Goal: Task Accomplishment & Management: Use online tool/utility

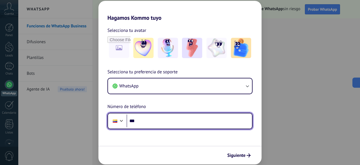
click at [154, 122] on input "***" at bounding box center [190, 120] width 126 height 13
click at [151, 121] on input "***" at bounding box center [190, 120] width 126 height 13
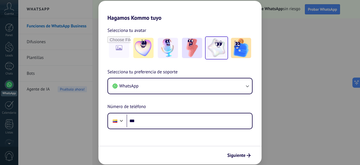
click at [225, 47] on img at bounding box center [217, 48] width 20 height 20
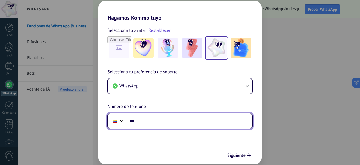
click at [146, 122] on input "***" at bounding box center [190, 120] width 126 height 13
type input "**********"
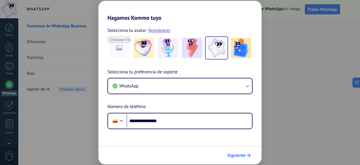
click at [241, 155] on span "Siguiente" at bounding box center [237, 155] width 18 height 4
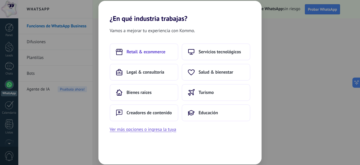
click at [157, 55] on button "Retail & ecommerce" at bounding box center [144, 51] width 69 height 17
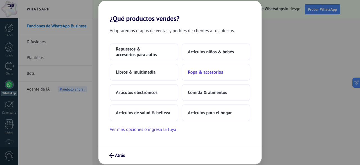
click at [220, 72] on span "Ropa & accesorios" at bounding box center [205, 72] width 35 height 6
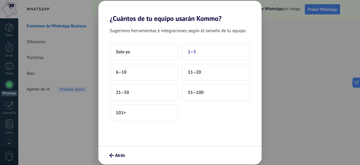
click at [193, 54] on span "2–5" at bounding box center [192, 52] width 8 height 6
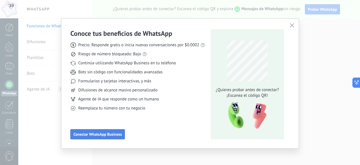
click at [116, 133] on span "Conectar WhatsApp Business" at bounding box center [97, 134] width 48 height 4
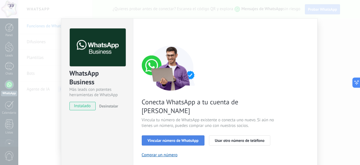
click at [183, 138] on span "Vincular número de WhatsApp" at bounding box center [173, 140] width 51 height 4
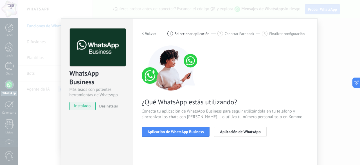
scroll to position [56, 0]
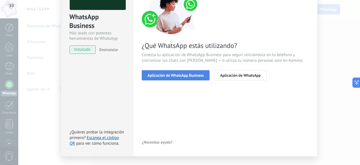
click at [187, 76] on span "Aplicación de WhatsApp Business" at bounding box center [176, 75] width 56 height 4
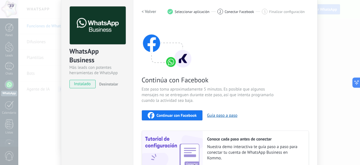
scroll to position [0, 0]
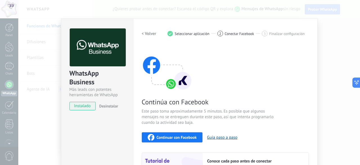
click at [179, 139] on span "Continuar con Facebook" at bounding box center [177, 137] width 40 height 4
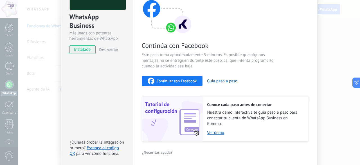
click at [184, 80] on span "Continuar con Facebook" at bounding box center [177, 81] width 40 height 4
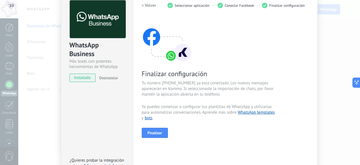
scroll to position [69, 0]
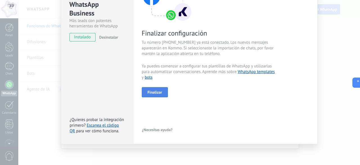
click at [154, 90] on span "Finalizar" at bounding box center [155, 92] width 15 height 4
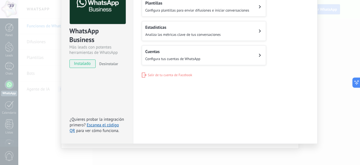
scroll to position [0, 0]
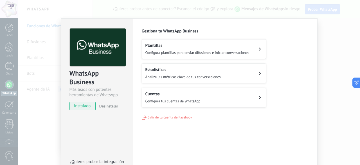
click at [230, 51] on span "Configura plantillas para enviar difusiones e iniciar conversaciones" at bounding box center [198, 52] width 104 height 5
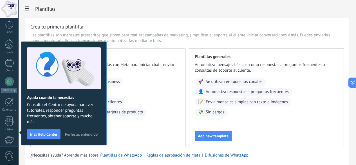
scroll to position [69, 0]
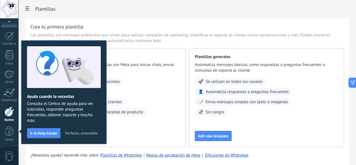
click at [78, 132] on span "Perfecto, entendido" at bounding box center [81, 133] width 33 height 4
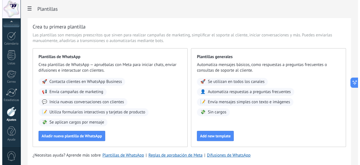
scroll to position [28, 0]
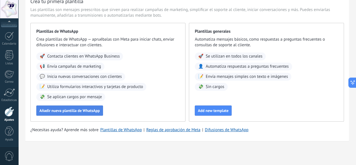
click at [103, 115] on button "Añadir nueva plantilla de WhatsApp" at bounding box center [69, 110] width 67 height 10
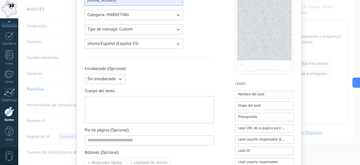
scroll to position [0, 0]
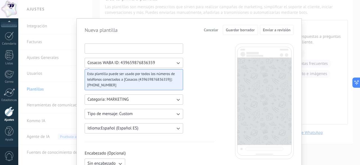
click at [97, 47] on input at bounding box center [134, 48] width 98 height 9
click at [130, 60] on span "Cosacos WABA ID: 439659876836359" at bounding box center [122, 63] width 68 height 6
click at [128, 96] on button "Categoria: MARKETING" at bounding box center [134, 99] width 99 height 10
click at [141, 113] on button "Tipo de mensaje: Custom" at bounding box center [134, 114] width 99 height 10
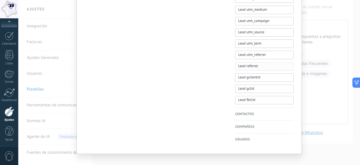
scroll to position [288, 0]
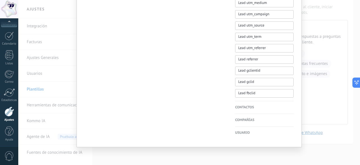
click at [249, 108] on h4 "Contactos" at bounding box center [264, 107] width 59 height 6
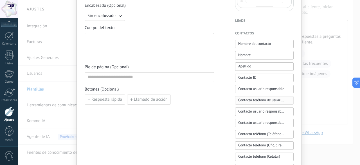
scroll to position [91, 0]
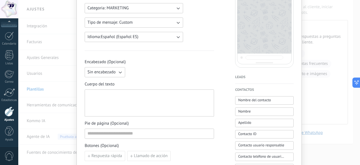
click at [255, 89] on h4 "Contactos" at bounding box center [264, 90] width 59 height 6
click at [261, 98] on span "Nombre del contacto" at bounding box center [254, 100] width 33 height 6
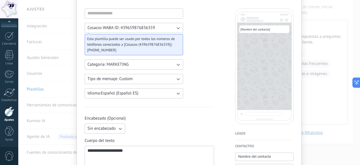
scroll to position [7, 0]
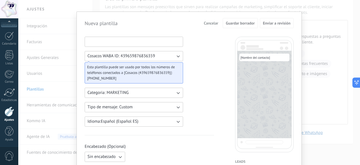
click at [123, 43] on input at bounding box center [134, 41] width 98 height 9
click at [112, 40] on input at bounding box center [134, 41] width 98 height 9
type input "*"
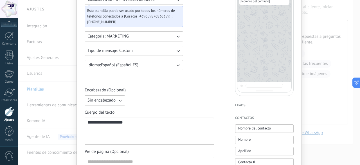
scroll to position [91, 0]
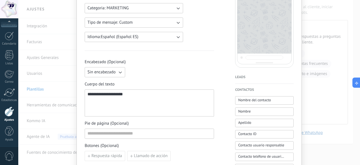
type input "**********"
click at [142, 95] on div "**********" at bounding box center [150, 103] width 124 height 22
click at [105, 71] on span "Sin encabezado" at bounding box center [102, 72] width 28 height 6
click at [108, 90] on span "Imagen o archivo" at bounding box center [103, 91] width 31 height 6
click at [140, 68] on label "Imagen o archivo" at bounding box center [155, 72] width 55 height 10
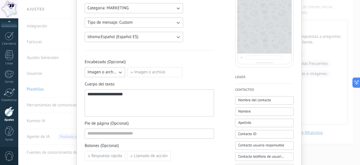
click at [128, 67] on input "Imagen o archivo" at bounding box center [128, 67] width 0 height 0
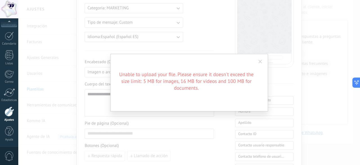
click at [257, 61] on span at bounding box center [260, 62] width 9 height 10
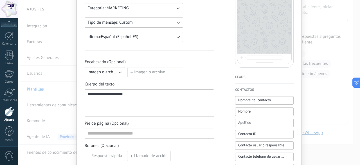
click at [145, 70] on label "Imagen o archivo" at bounding box center [155, 72] width 55 height 10
click at [128, 67] on input "Imagen o archivo" at bounding box center [128, 67] width 0 height 0
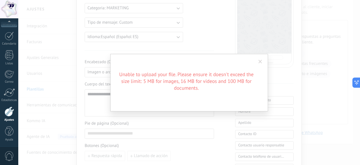
drag, startPoint x: 262, startPoint y: 61, endPoint x: 139, endPoint y: 47, distance: 123.3
click at [261, 61] on span at bounding box center [261, 62] width 4 height 4
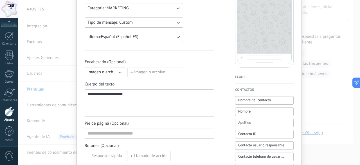
click at [149, 75] on label "Imagen o archivo" at bounding box center [155, 72] width 55 height 10
click at [128, 67] on input "Imagen o archivo" at bounding box center [128, 67] width 0 height 0
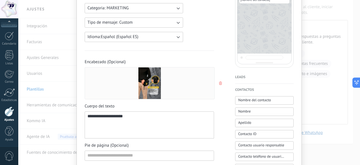
click at [143, 117] on div "**********" at bounding box center [150, 125] width 124 height 22
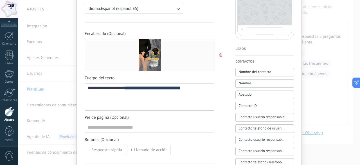
drag, startPoint x: 197, startPoint y: 86, endPoint x: 127, endPoint y: 83, distance: 69.9
click at [127, 83] on div "**********" at bounding box center [150, 96] width 130 height 27
click at [191, 89] on div "**********" at bounding box center [150, 97] width 124 height 23
click at [195, 88] on div "**********" at bounding box center [150, 97] width 124 height 23
drag, startPoint x: 205, startPoint y: 89, endPoint x: 128, endPoint y: 87, distance: 76.9
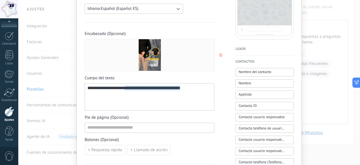
click at [128, 87] on div "**********" at bounding box center [150, 97] width 124 height 23
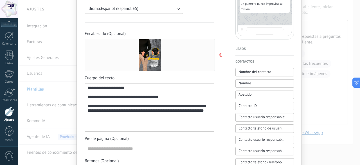
click at [137, 123] on div "**********" at bounding box center [150, 108] width 124 height 44
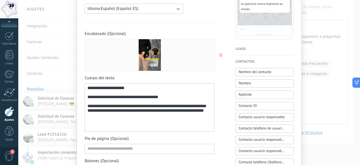
scroll to position [148, 0]
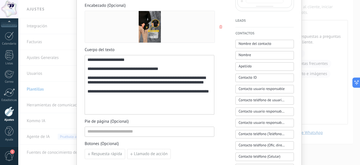
click at [115, 100] on div "**********" at bounding box center [150, 94] width 124 height 11
click at [88, 100] on div "**********" at bounding box center [150, 94] width 124 height 11
click at [106, 100] on div "**********" at bounding box center [150, 94] width 124 height 11
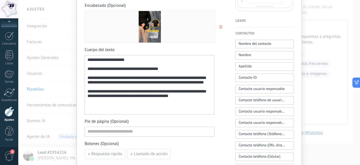
drag, startPoint x: 198, startPoint y: 110, endPoint x: 190, endPoint y: 107, distance: 8.6
click at [190, 100] on div "**********" at bounding box center [150, 94] width 124 height 11
click at [195, 100] on div "**********" at bounding box center [150, 94] width 124 height 11
click at [86, 61] on div "**********" at bounding box center [150, 85] width 130 height 60
click at [88, 59] on span "**********" at bounding box center [106, 59] width 37 height 4
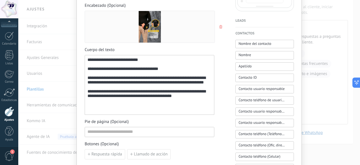
click at [170, 70] on div "**********" at bounding box center [150, 84] width 124 height 55
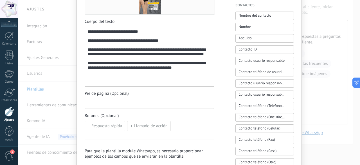
click at [135, 104] on input at bounding box center [149, 103] width 129 height 9
click at [136, 124] on span "Llamado de acción" at bounding box center [151, 126] width 34 height 4
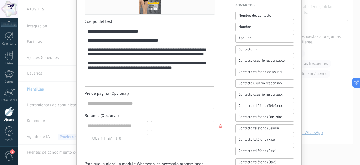
click at [170, 124] on input at bounding box center [182, 125] width 63 height 9
click at [128, 125] on input at bounding box center [116, 125] width 63 height 9
click at [219, 126] on icon "button" at bounding box center [220, 125] width 3 height 3
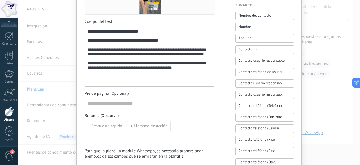
scroll to position [204, 0]
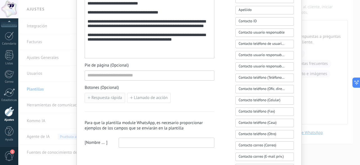
click at [108, 98] on span "Respuesta rápida" at bounding box center [107, 98] width 31 height 4
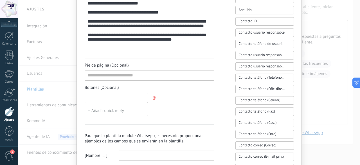
click at [138, 97] on input at bounding box center [116, 97] width 63 height 9
click at [186, 94] on div "Añadir quick reply" at bounding box center [150, 104] width 130 height 23
click at [114, 97] on input at bounding box center [116, 97] width 63 height 9
type input "**********"
click at [125, 111] on button "Añadir quick reply" at bounding box center [116, 111] width 63 height 10
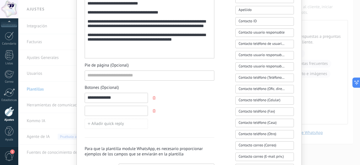
click at [132, 108] on input at bounding box center [116, 110] width 63 height 9
click at [130, 97] on input "**********" at bounding box center [116, 97] width 63 height 9
click at [203, 94] on div "**********" at bounding box center [150, 111] width 130 height 36
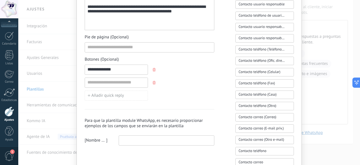
scroll to position [260, 0]
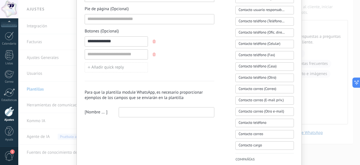
click at [136, 108] on input at bounding box center [166, 111] width 95 height 9
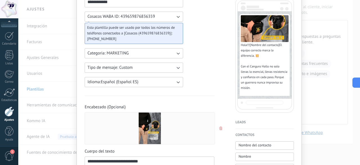
scroll to position [131, 0]
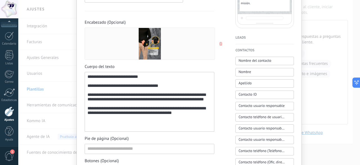
click at [148, 77] on div "**********" at bounding box center [150, 101] width 124 height 55
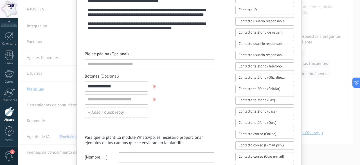
scroll to position [300, 0]
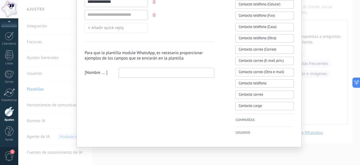
click at [134, 70] on input at bounding box center [166, 72] width 95 height 9
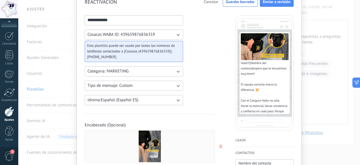
scroll to position [0, 0]
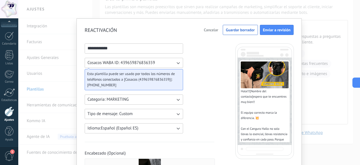
drag, startPoint x: 140, startPoint y: 48, endPoint x: 47, endPoint y: 48, distance: 92.9
click at [47, 48] on div "**********" at bounding box center [189, 82] width 342 height 165
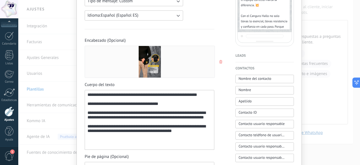
scroll to position [141, 0]
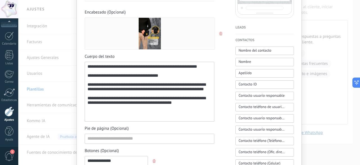
type input "**********"
click at [140, 138] on input at bounding box center [149, 138] width 129 height 9
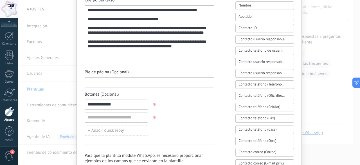
scroll to position [225, 0]
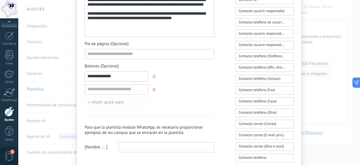
click at [138, 144] on input at bounding box center [166, 146] width 95 height 9
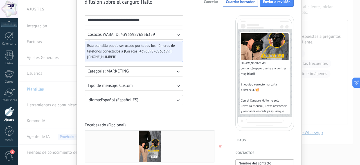
scroll to position [0, 0]
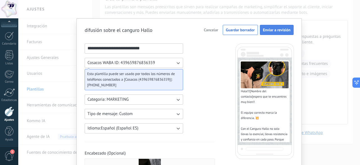
click at [276, 28] on span "Enviar a revisión" at bounding box center [277, 30] width 28 height 4
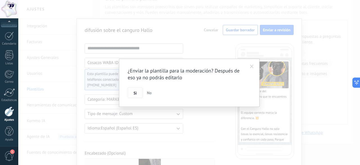
click at [134, 93] on span "Si" at bounding box center [135, 93] width 3 height 4
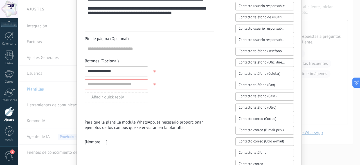
click at [154, 83] on icon "button" at bounding box center [154, 84] width 3 height 3
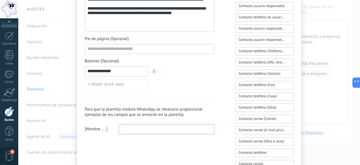
click at [144, 131] on input at bounding box center [166, 128] width 95 height 9
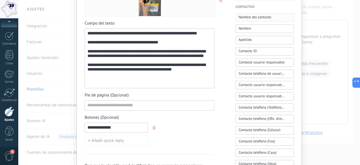
click at [269, 17] on span "Nombre del contacto" at bounding box center [255, 17] width 33 height 6
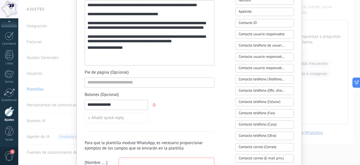
scroll to position [258, 0]
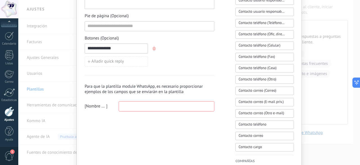
click at [141, 101] on input at bounding box center [166, 105] width 95 height 9
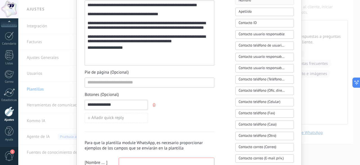
scroll to position [146, 0]
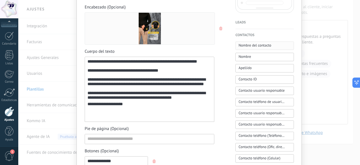
click at [251, 48] on span "Nombre del contacto" at bounding box center [255, 46] width 33 height 6
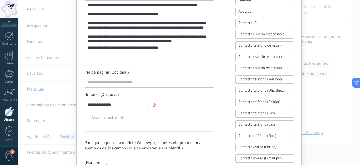
scroll to position [258, 0]
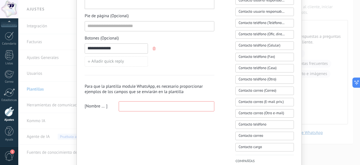
click at [137, 101] on input at bounding box center [166, 105] width 95 height 9
type input "*"
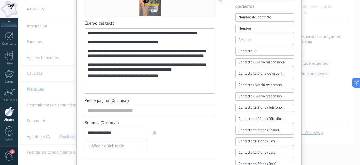
scroll to position [146, 0]
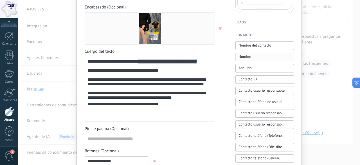
drag, startPoint x: 141, startPoint y: 60, endPoint x: 262, endPoint y: 59, distance: 120.5
click at [262, 59] on div "**********" at bounding box center [189, 94] width 209 height 392
copy div "**********"
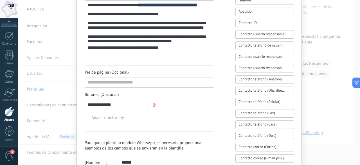
scroll to position [230, 0]
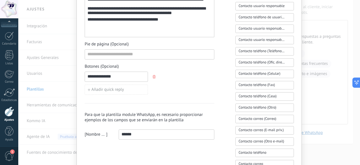
click at [119, 133] on input "******" at bounding box center [166, 134] width 95 height 9
click at [176, 132] on input "**********" at bounding box center [166, 134] width 95 height 9
paste input "**********"
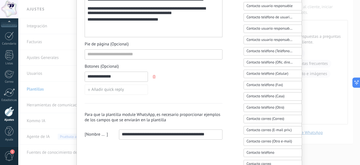
click at [144, 133] on input "**********" at bounding box center [166, 134] width 95 height 9
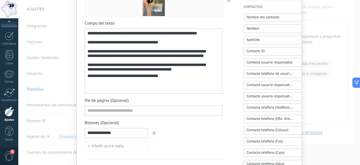
scroll to position [146, 0]
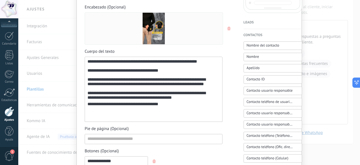
type input "**********"
click at [141, 61] on div "**********" at bounding box center [150, 89] width 124 height 60
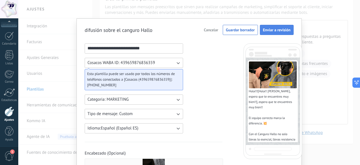
click at [273, 30] on span "Enviar a revisión" at bounding box center [277, 30] width 28 height 4
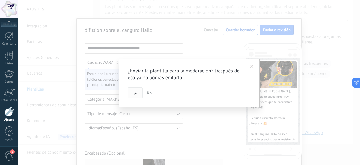
click at [135, 91] on span "Si" at bounding box center [135, 93] width 3 height 4
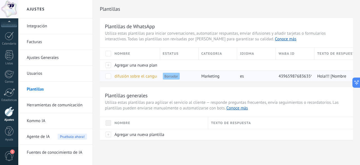
click at [151, 75] on span "difusión sobre el canguro Hallo" at bounding box center [143, 75] width 57 height 5
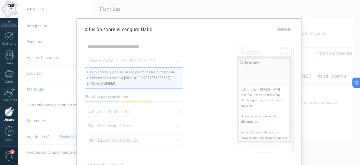
click at [286, 29] on span "Cancelar" at bounding box center [284, 29] width 14 height 4
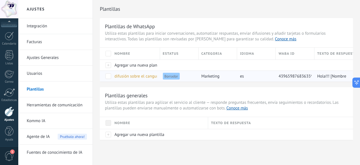
click at [112, 75] on div at bounding box center [106, 75] width 12 height 11
click at [109, 77] on span at bounding box center [109, 76] width 6 height 6
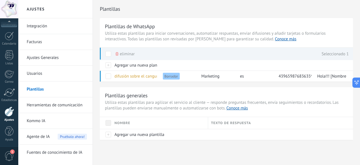
click at [108, 53] on span at bounding box center [109, 54] width 6 height 6
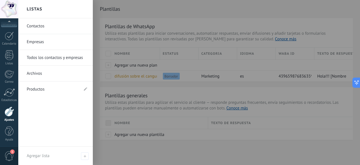
click at [13, 155] on span "1" at bounding box center [10, 156] width 10 height 10
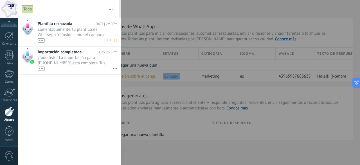
click at [70, 38] on div "•••" at bounding box center [72, 40] width 69 height 5
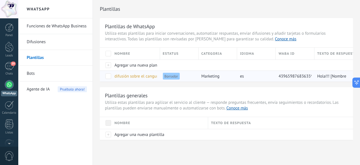
click at [225, 72] on div "marketing" at bounding box center [217, 76] width 36 height 11
click at [230, 78] on div "marketing" at bounding box center [217, 76] width 36 height 11
click at [11, 154] on span "0" at bounding box center [10, 156] width 10 height 10
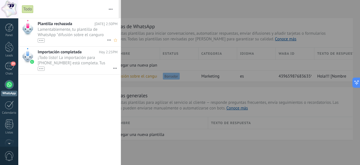
click at [72, 30] on span "Lamentablemente, tu plantilla de WhatsApp "difusión sobre el canguro Hallo" ha …" at bounding box center [72, 35] width 69 height 16
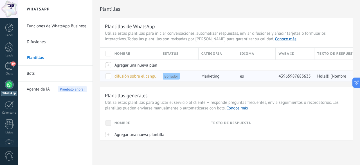
click at [124, 75] on span "difusión sobre el canguro Hallo" at bounding box center [143, 75] width 57 height 5
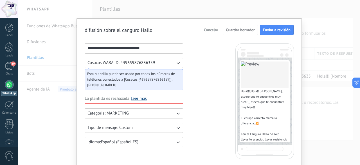
click at [142, 97] on link "Leer mas" at bounding box center [139, 99] width 16 height 6
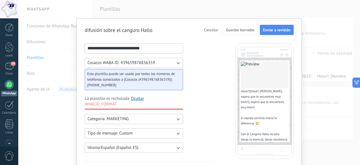
scroll to position [28, 0]
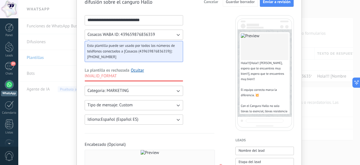
click at [150, 109] on button "Tipo de mensaje: Custom" at bounding box center [134, 105] width 99 height 10
click at [144, 115] on li "Carousel" at bounding box center [132, 115] width 102 height 10
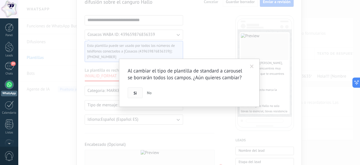
click at [136, 93] on span "Si" at bounding box center [135, 93] width 3 height 4
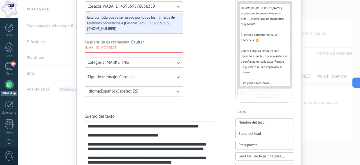
scroll to position [0, 0]
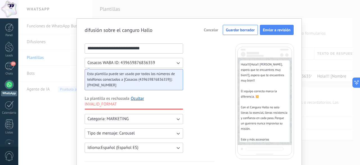
click at [120, 131] on span "Tipo de mensaje: Carousel" at bounding box center [111, 133] width 47 height 6
click at [104, 130] on li "Custom" at bounding box center [132, 133] width 102 height 10
click at [101, 104] on span "INVALID_FORMAT" at bounding box center [101, 104] width 32 height 6
click at [138, 61] on span "Cosacos WABA ID: 439659876836359" at bounding box center [122, 63] width 68 height 6
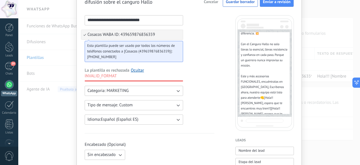
scroll to position [56, 0]
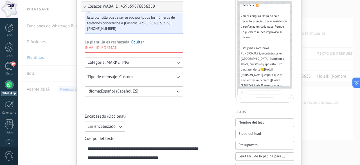
click at [141, 80] on button "Tipo de mensaje: Custom" at bounding box center [134, 77] width 99 height 10
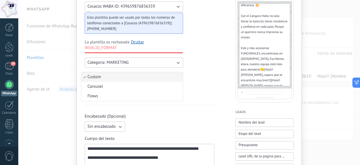
click at [150, 66] on button "Categoria: MARKETING" at bounding box center [134, 62] width 99 height 10
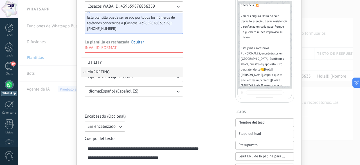
drag, startPoint x: 228, startPoint y: 90, endPoint x: 132, endPoint y: 79, distance: 97.2
click at [131, 79] on span "Tipo de mensaje: Custom" at bounding box center [110, 77] width 45 height 6
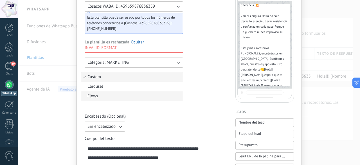
click at [130, 96] on li "Flows" at bounding box center [132, 96] width 102 height 10
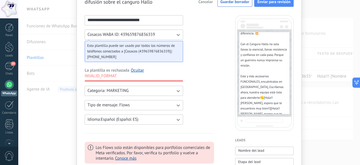
scroll to position [7, 0]
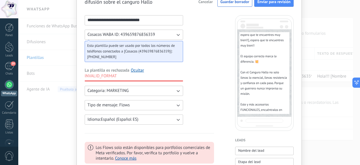
click at [134, 103] on button "Tipo de mensaje: Flows" at bounding box center [134, 105] width 99 height 10
click at [122, 113] on li "Carousel" at bounding box center [132, 115] width 102 height 10
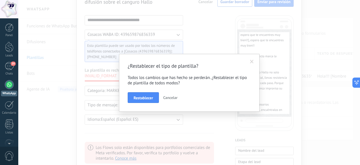
click at [167, 98] on span "Cancelar" at bounding box center [170, 97] width 14 height 5
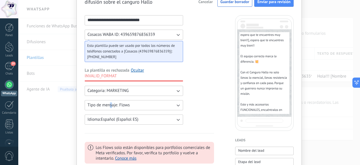
click at [110, 100] on div "**********" at bounding box center [134, 69] width 99 height 109
click at [111, 104] on span "Tipo de mensaje: Flows" at bounding box center [109, 105] width 42 height 6
click at [124, 107] on li "Custom" at bounding box center [132, 105] width 102 height 10
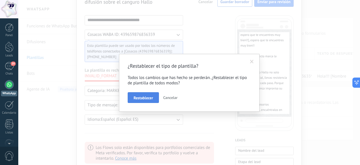
click at [149, 98] on span "Restablecer" at bounding box center [143, 98] width 19 height 4
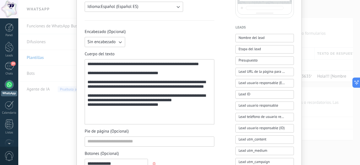
scroll to position [169, 0]
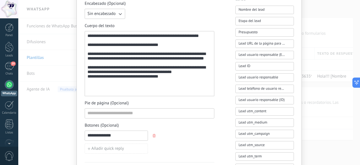
click at [98, 17] on button "Sin encabezado" at bounding box center [105, 14] width 41 height 10
click at [105, 30] on span "Imagen o archivo" at bounding box center [103, 33] width 31 height 6
click at [165, 14] on label "Imagen o archivo" at bounding box center [155, 14] width 55 height 10
click at [128, 9] on input "Imagen o archivo" at bounding box center [128, 9] width 0 height 0
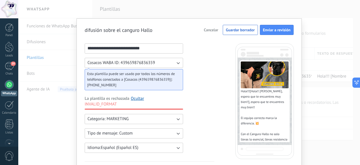
scroll to position [28, 0]
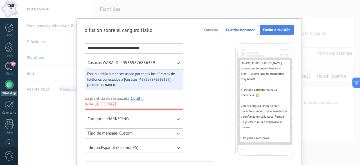
click at [278, 30] on span "Enviar a revisión" at bounding box center [277, 30] width 28 height 4
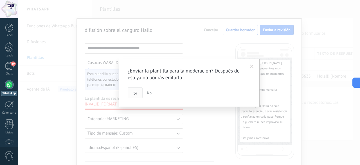
click at [134, 92] on span "Si" at bounding box center [135, 93] width 3 height 4
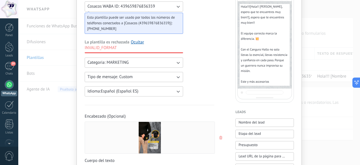
scroll to position [0, 0]
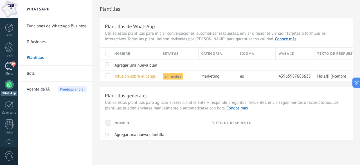
click at [7, 71] on link "39 Chats" at bounding box center [9, 69] width 18 height 14
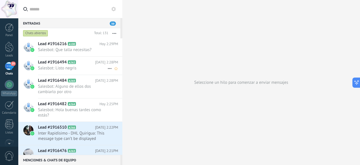
click at [73, 70] on span "Salesbot: Listo negris" at bounding box center [73, 67] width 70 height 5
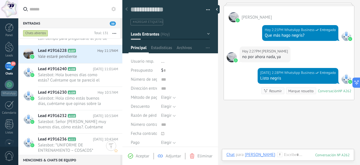
scroll to position [380, 0]
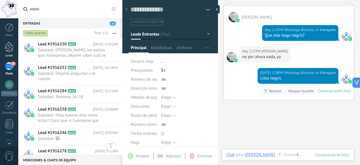
click at [7, 52] on div at bounding box center [9, 47] width 8 height 10
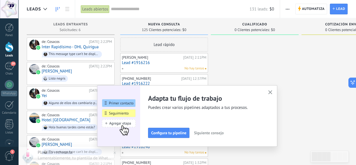
click at [271, 91] on icon "button" at bounding box center [270, 92] width 4 height 4
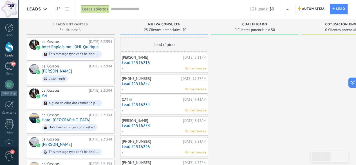
click at [164, 62] on link "Lead #1916216" at bounding box center [164, 62] width 84 height 5
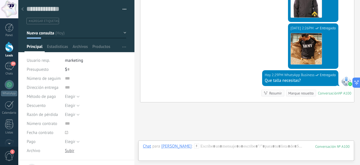
scroll to position [429, 0]
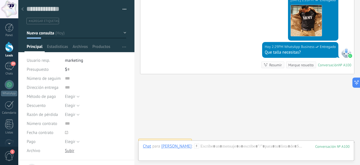
drag, startPoint x: 23, startPoint y: 8, endPoint x: 68, endPoint y: 27, distance: 49.7
click at [23, 8] on icon at bounding box center [22, 8] width 2 height 3
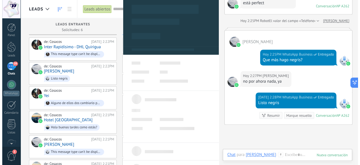
scroll to position [227, 0]
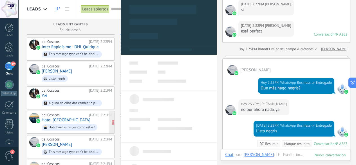
click at [74, 117] on div "de: Cosacos Hoy 2:21PM Hotel El Mesón Hola buenas tardes como estás?" at bounding box center [77, 122] width 70 height 19
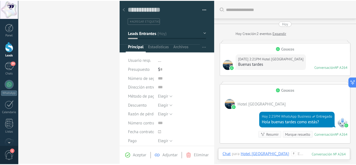
scroll to position [82, 0]
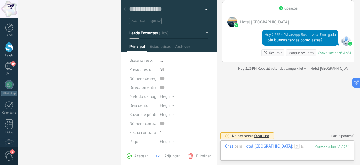
click at [124, 9] on icon at bounding box center [125, 8] width 2 height 3
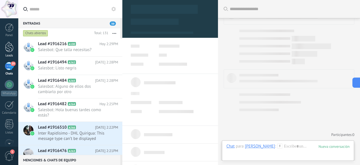
click at [5, 49] on div at bounding box center [9, 47] width 8 height 10
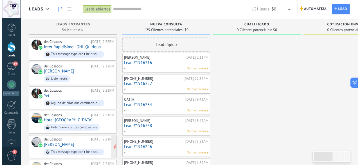
scroll to position [28, 0]
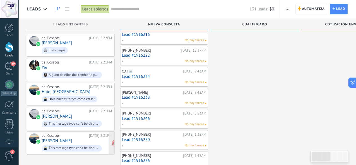
click at [64, 138] on link "[PERSON_NAME]" at bounding box center [57, 140] width 30 height 5
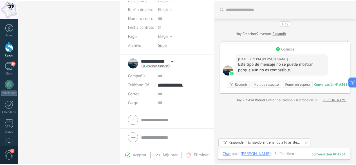
scroll to position [105, 0]
click at [8, 52] on div at bounding box center [9, 47] width 8 height 10
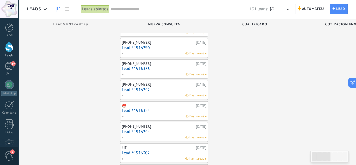
scroll to position [733, 0]
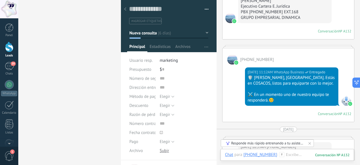
scroll to position [269, 0]
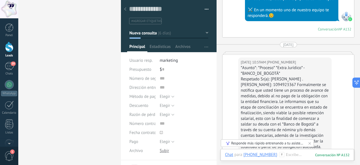
click at [126, 10] on div at bounding box center [125, 9] width 8 height 11
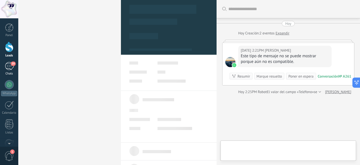
click at [8, 67] on div "39" at bounding box center [9, 66] width 9 height 8
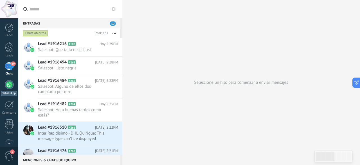
click at [12, 86] on div at bounding box center [9, 84] width 9 height 9
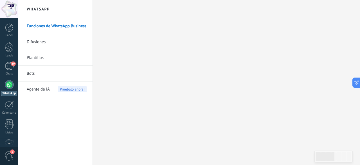
click at [41, 45] on link "Difusiones" at bounding box center [57, 42] width 60 height 16
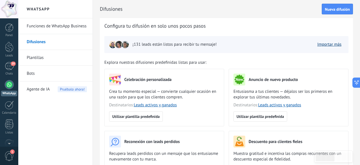
click at [329, 43] on link "Importar más" at bounding box center [330, 44] width 24 height 5
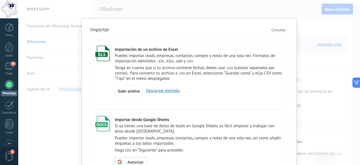
click at [280, 30] on span "Cancelar" at bounding box center [279, 29] width 14 height 5
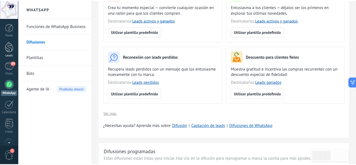
scroll to position [113, 0]
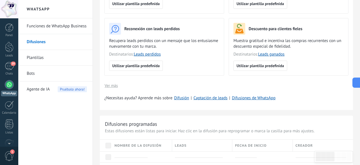
click at [30, 56] on link "Plantillas" at bounding box center [57, 58] width 60 height 16
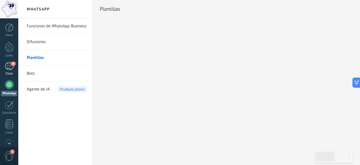
click at [6, 67] on div "39" at bounding box center [9, 66] width 9 height 8
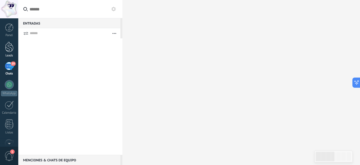
click at [10, 50] on div at bounding box center [9, 47] width 8 height 10
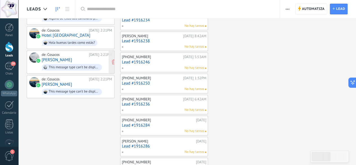
scroll to position [113, 0]
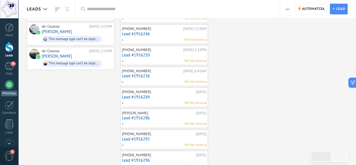
click at [10, 88] on div at bounding box center [9, 84] width 9 height 9
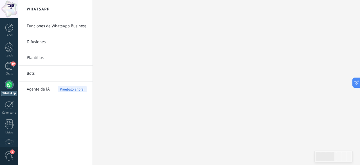
click at [8, 85] on div at bounding box center [9, 84] width 9 height 9
click at [69, 37] on link "Difusiones" at bounding box center [57, 42] width 60 height 16
click at [68, 27] on link "Funciones de WhatsApp Business" at bounding box center [57, 26] width 60 height 16
click at [63, 21] on link "Funciones de WhatsApp Business" at bounding box center [57, 26] width 60 height 16
click at [52, 23] on link "Funciones de WhatsApp Business" at bounding box center [57, 26] width 60 height 16
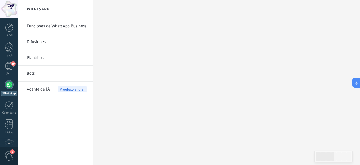
click at [46, 42] on link "Difusiones" at bounding box center [57, 42] width 60 height 16
click at [54, 29] on link "Funciones de WhatsApp Business" at bounding box center [57, 26] width 60 height 16
click at [56, 75] on link "Bots" at bounding box center [57, 74] width 60 height 16
click at [7, 31] on div at bounding box center [9, 27] width 8 height 8
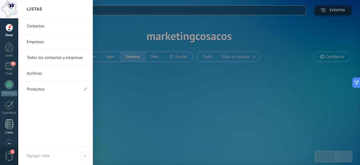
click at [10, 129] on link "Listas" at bounding box center [9, 126] width 18 height 15
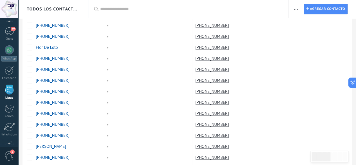
scroll to position [69, 0]
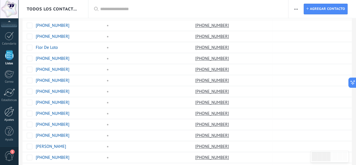
click at [5, 116] on link "Ajustes" at bounding box center [9, 113] width 18 height 15
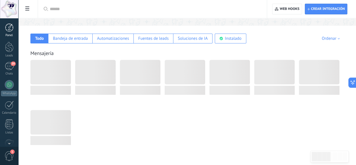
click at [8, 32] on link "Panel" at bounding box center [9, 30] width 18 height 14
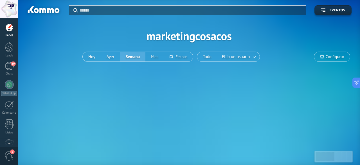
click at [12, 41] on div "Panel Leads 39 Chats WhatsApp Clientes" at bounding box center [9, 119] width 18 height 193
click at [11, 48] on div at bounding box center [9, 47] width 8 height 10
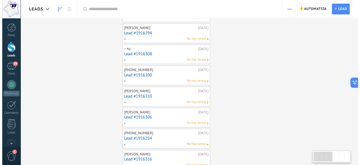
scroll to position [310, 0]
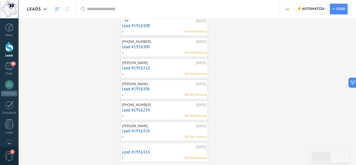
click at [164, 87] on link "Lead #1916306" at bounding box center [164, 88] width 84 height 5
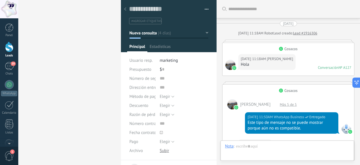
type textarea "**********"
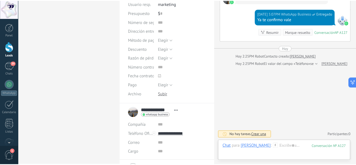
scroll to position [87, 0]
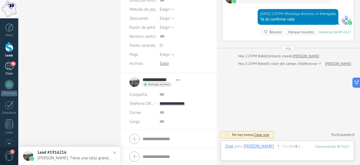
click at [6, 66] on div "40" at bounding box center [9, 66] width 9 height 8
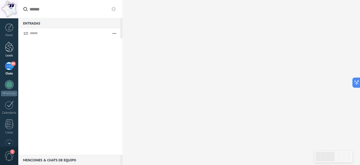
click at [8, 49] on div at bounding box center [9, 47] width 8 height 10
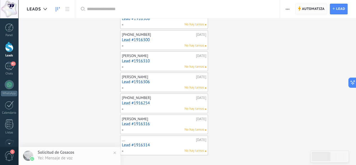
click at [309, 8] on span "Automatiza" at bounding box center [313, 9] width 23 height 10
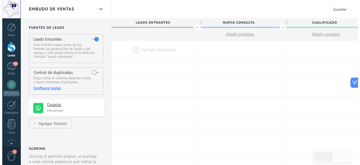
scroll to position [3, 0]
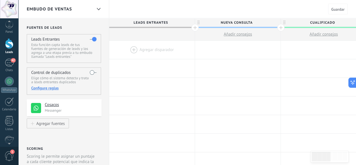
click at [9, 155] on span "1" at bounding box center [10, 156] width 10 height 10
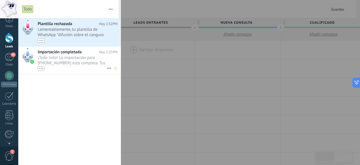
scroll to position [0, 0]
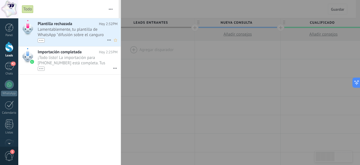
click at [78, 38] on div "•••" at bounding box center [72, 40] width 69 height 5
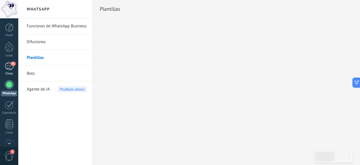
click at [7, 62] on div "41" at bounding box center [9, 66] width 9 height 8
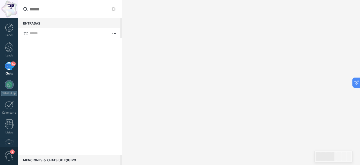
click at [8, 67] on div "41" at bounding box center [9, 66] width 9 height 8
click at [7, 69] on div "41" at bounding box center [9, 66] width 9 height 8
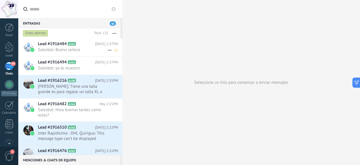
click at [75, 52] on span "Salesbot: Bueno señora" at bounding box center [73, 49] width 70 height 5
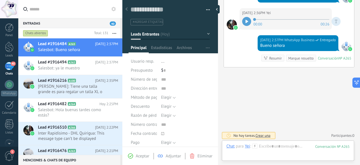
scroll to position [54, 0]
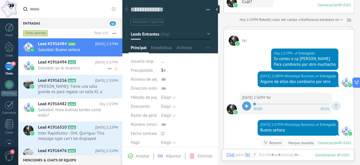
click at [49, 67] on span "Salesbot: ya le muestro" at bounding box center [73, 67] width 70 height 5
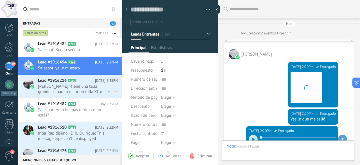
scroll to position [396, 0]
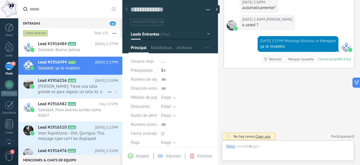
click at [63, 92] on span "Sergio Franco: Tiene una talla grande es para regalar un talla XL o XXL" at bounding box center [73, 89] width 70 height 11
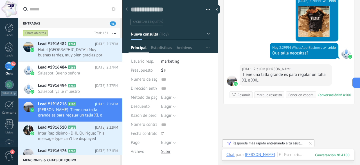
click at [208, 10] on button "button" at bounding box center [206, 10] width 8 height 8
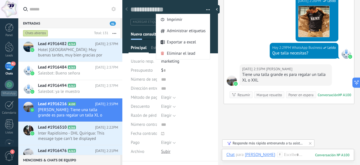
click at [208, 10] on button "button" at bounding box center [206, 10] width 8 height 8
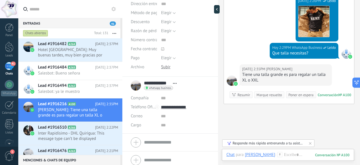
scroll to position [88, 0]
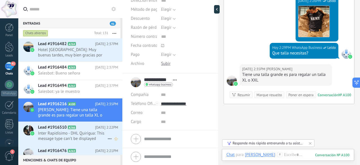
click at [57, 133] on span "Inter Rapidísimo - DHL Quirigua: This message type can’t be displayed because i…" at bounding box center [73, 135] width 70 height 11
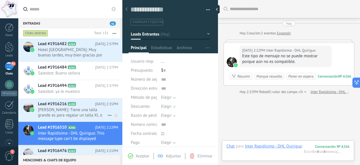
click at [62, 109] on span "Sergio Franco: Tiene una talla grande es para regalar un talla XL o XXL" at bounding box center [73, 112] width 70 height 11
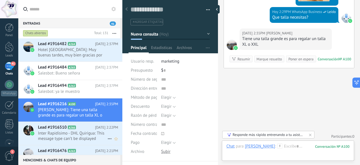
scroll to position [28, 0]
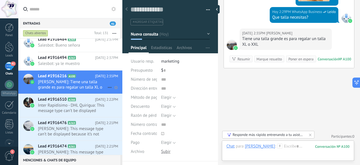
click at [108, 87] on icon at bounding box center [109, 87] width 7 height 7
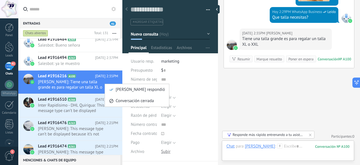
scroll to position [23, 0]
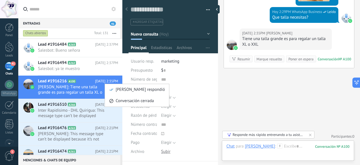
click at [207, 8] on div at bounding box center [180, 82] width 360 height 165
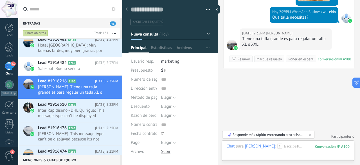
click at [207, 8] on button "button" at bounding box center [206, 10] width 8 height 8
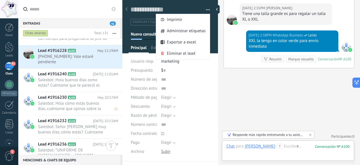
scroll to position [351, 0]
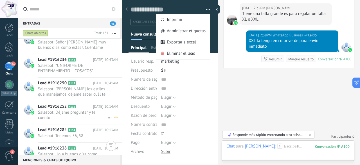
click at [66, 115] on span "Salesbot: Déjame preguntar y te cuento" at bounding box center [73, 115] width 70 height 11
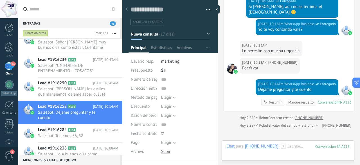
scroll to position [723, 0]
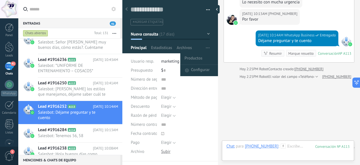
click at [206, 47] on icon "button" at bounding box center [208, 47] width 4 height 1
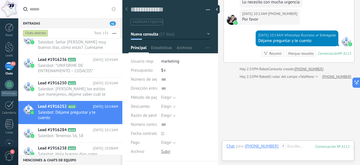
click at [204, 31] on button "Nueva consulta" at bounding box center [170, 34] width 79 height 10
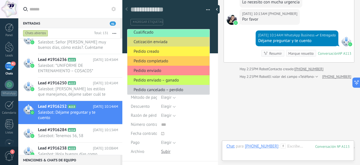
scroll to position [0, 0]
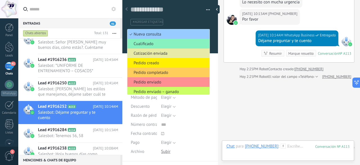
click at [168, 54] on span "Cotización enviada" at bounding box center [168, 53] width 81 height 5
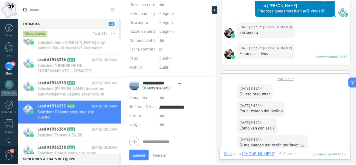
scroll to position [188, 0]
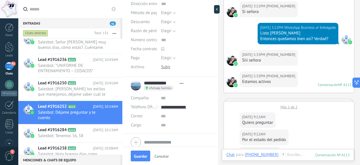
click at [182, 82] on span "Abrir detalle Copie el nombre Desatar Contacto principal" at bounding box center [181, 83] width 9 height 4
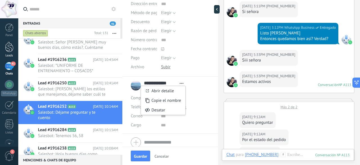
click at [6, 48] on div at bounding box center [9, 47] width 8 height 10
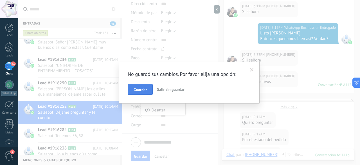
click at [148, 89] on button "Guardar" at bounding box center [140, 89] width 25 height 11
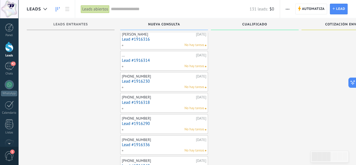
scroll to position [514, 0]
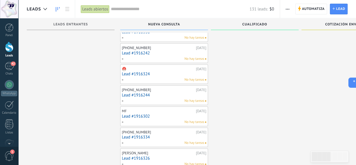
click at [203, 77] on span "No hay tareas" at bounding box center [194, 79] width 20 height 5
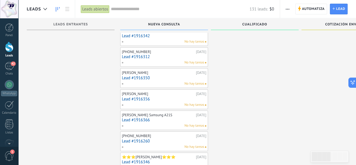
scroll to position [941, 0]
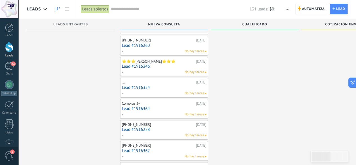
click at [159, 142] on div "+573166102030 11/08/2025 Lead #1916362 No hay tareas" at bounding box center [164, 150] width 84 height 16
click at [158, 154] on div "No hay tareas" at bounding box center [163, 156] width 83 height 5
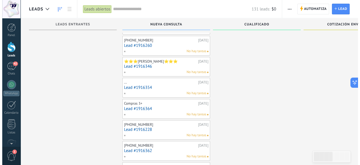
scroll to position [998, 0]
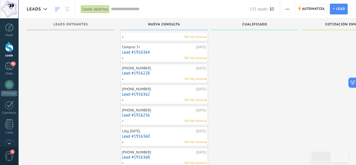
click at [139, 134] on link "Lead #1916360" at bounding box center [164, 136] width 84 height 5
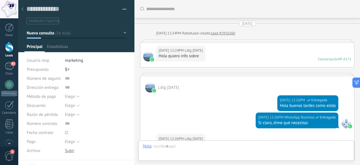
type textarea "**********"
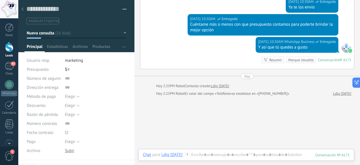
scroll to position [414, 0]
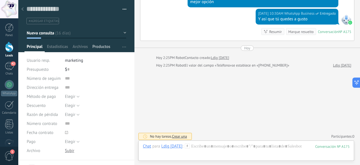
click at [105, 50] on span "Productos" at bounding box center [101, 48] width 18 height 8
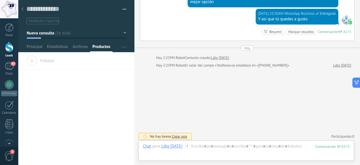
click at [41, 62] on span "Instalar" at bounding box center [40, 59] width 28 height 8
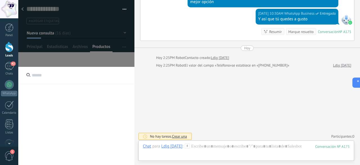
click at [50, 76] on input "text" at bounding box center [76, 75] width 116 height 17
click at [50, 79] on input "*****" at bounding box center [76, 75] width 116 height 17
type input "*****"
drag, startPoint x: 66, startPoint y: 105, endPoint x: 24, endPoint y: 68, distance: 55.6
click at [66, 105] on div "*****" at bounding box center [76, 165] width 116 height 197
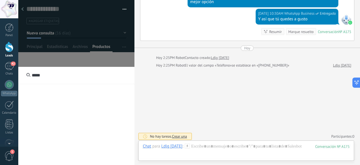
click at [27, 73] on div at bounding box center [28, 75] width 5 height 5
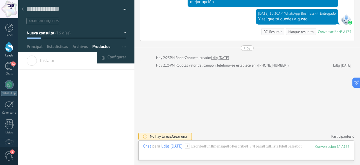
click at [122, 47] on use "button" at bounding box center [124, 46] width 4 height 1
click at [121, 61] on span "Configurar" at bounding box center [117, 57] width 19 height 11
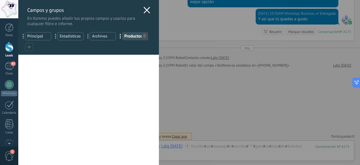
click at [144, 7] on icon at bounding box center [147, 10] width 7 height 7
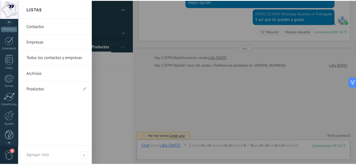
scroll to position [69, 0]
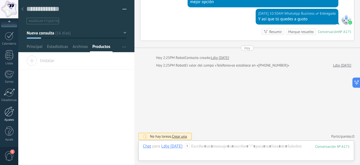
click at [9, 109] on div at bounding box center [10, 111] width 10 height 10
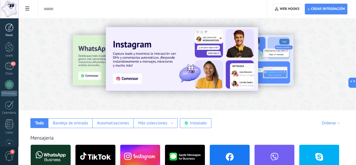
click at [11, 26] on div at bounding box center [9, 27] width 8 height 8
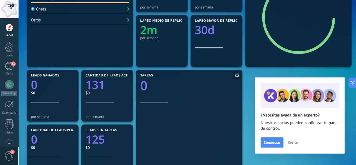
scroll to position [141, 0]
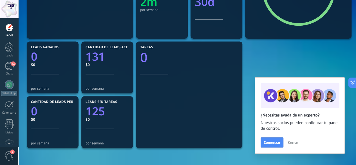
click at [297, 141] on span "Cerrar" at bounding box center [293, 142] width 10 height 4
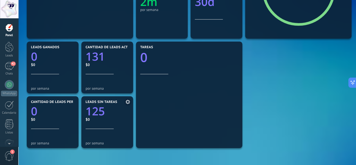
scroll to position [84, 0]
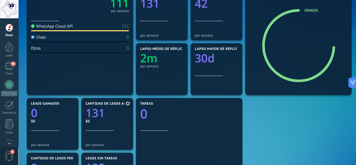
click at [101, 120] on text "131" at bounding box center [95, 112] width 19 height 15
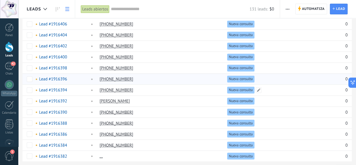
scroll to position [432, 0]
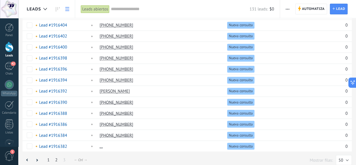
click at [55, 155] on link "2" at bounding box center [56, 159] width 8 height 11
click at [65, 154] on link "3" at bounding box center [64, 159] width 8 height 11
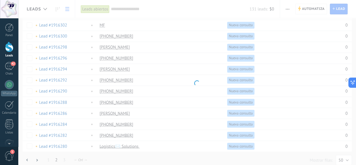
scroll to position [225, 0]
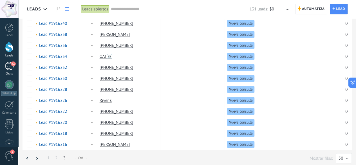
click at [8, 69] on div "42" at bounding box center [9, 66] width 9 height 8
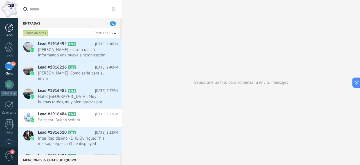
click at [9, 29] on div at bounding box center [9, 27] width 8 height 8
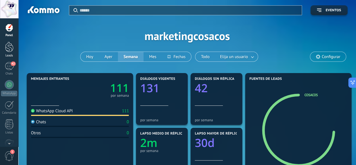
click at [8, 49] on div at bounding box center [9, 47] width 8 height 10
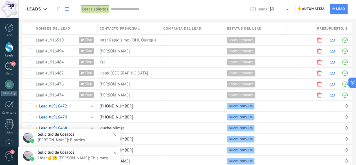
click at [37, 9] on span "Leads" at bounding box center [34, 8] width 14 height 5
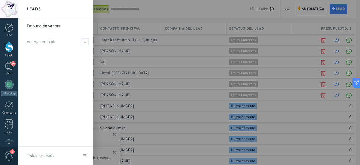
click at [40, 23] on link "Embudo de ventas" at bounding box center [57, 26] width 61 height 16
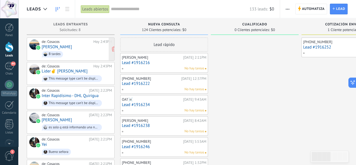
click at [82, 51] on span "B tardes" at bounding box center [77, 54] width 70 height 9
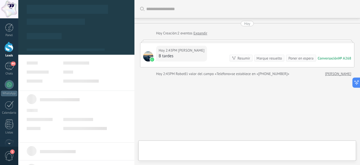
type textarea "**********"
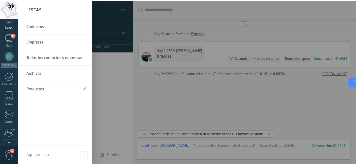
scroll to position [56, 0]
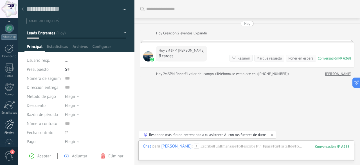
click at [5, 131] on div "Ajustes" at bounding box center [9, 133] width 16 height 4
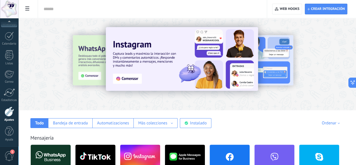
scroll to position [28, 0]
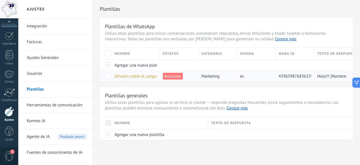
click at [155, 76] on span "difusión sobre el canguro Hallo" at bounding box center [143, 75] width 57 height 5
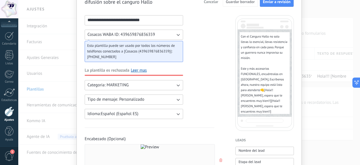
scroll to position [84, 0]
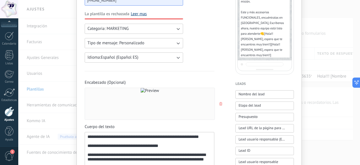
click at [139, 12] on link "Leer mas" at bounding box center [139, 14] width 16 height 6
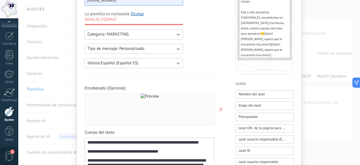
click at [112, 19] on span "INVALID_FORMAT" at bounding box center [101, 20] width 32 height 6
click at [220, 110] on icon "button" at bounding box center [221, 109] width 3 height 3
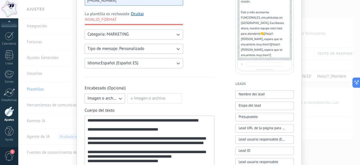
scroll to position [113, 0]
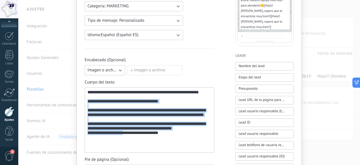
drag, startPoint x: 184, startPoint y: 146, endPoint x: 86, endPoint y: 104, distance: 107.4
click at [86, 104] on div "**********" at bounding box center [150, 119] width 130 height 65
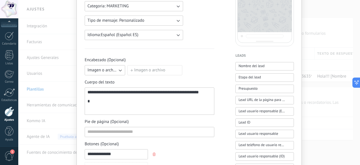
scroll to position [0, 0]
drag, startPoint x: 159, startPoint y: 104, endPoint x: 84, endPoint y: 104, distance: 75.2
click at [85, 104] on div "**********" at bounding box center [150, 100] width 130 height 27
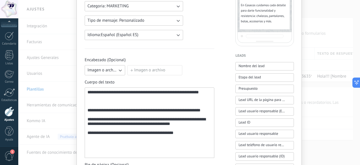
click at [106, 106] on div "**********" at bounding box center [150, 123] width 124 height 66
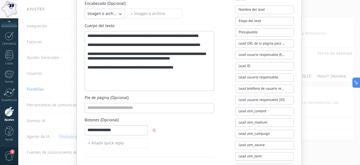
scroll to position [197, 0]
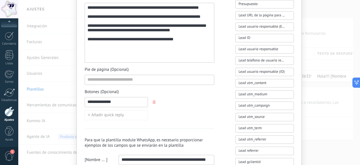
click at [115, 98] on input "**********" at bounding box center [116, 101] width 63 height 9
drag, startPoint x: 119, startPoint y: 100, endPoint x: 79, endPoint y: 99, distance: 39.4
click at [79, 99] on div "**********" at bounding box center [190, 80] width 226 height 518
click at [130, 104] on input "**********" at bounding box center [116, 101] width 63 height 9
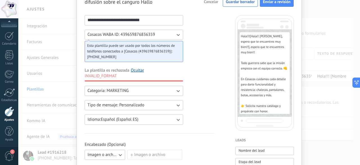
scroll to position [56, 0]
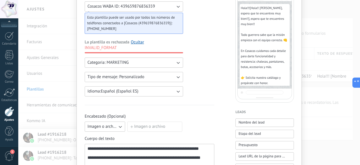
type input "**********"
drag, startPoint x: 99, startPoint y: 147, endPoint x: 84, endPoint y: 147, distance: 14.6
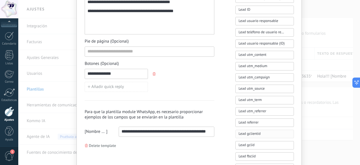
scroll to position [0, 2]
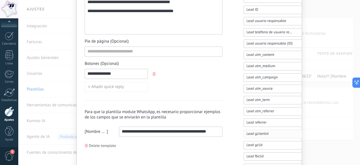
drag, startPoint x: 162, startPoint y: 130, endPoint x: 290, endPoint y: 133, distance: 127.9
click at [290, 133] on div "**********" at bounding box center [189, 59] width 209 height 482
type input "*"
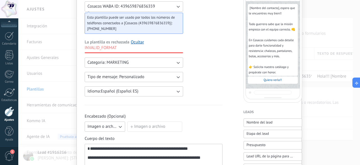
scroll to position [113, 0]
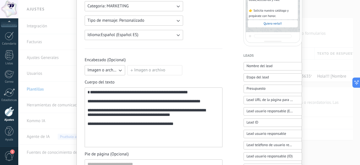
click at [90, 92] on span "**********" at bounding box center [107, 92] width 35 height 4
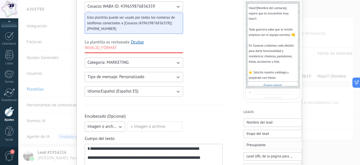
scroll to position [0, 0]
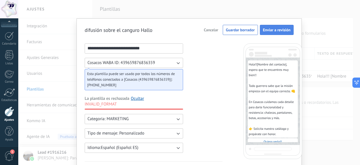
click at [284, 34] on button "Enviar a revisión" at bounding box center [277, 30] width 34 height 10
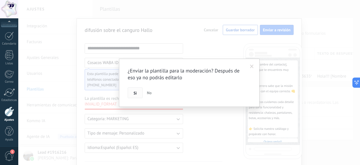
click at [135, 95] on span "Si" at bounding box center [135, 93] width 3 height 4
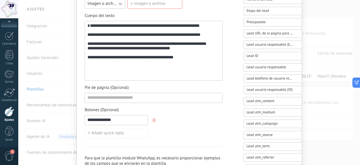
scroll to position [235, 0]
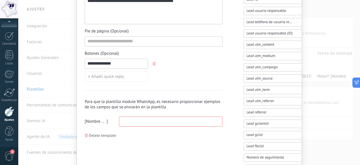
click at [144, 119] on input at bounding box center [166, 121] width 95 height 9
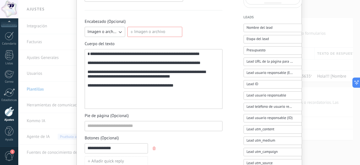
scroll to position [123, 0]
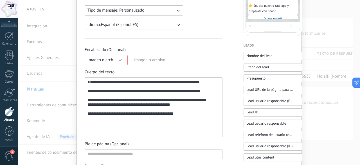
click at [140, 63] on label "Imagen o archivo" at bounding box center [155, 60] width 55 height 10
click at [128, 55] on input "Imagen o archivo" at bounding box center [128, 55] width 0 height 0
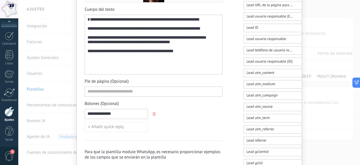
scroll to position [235, 0]
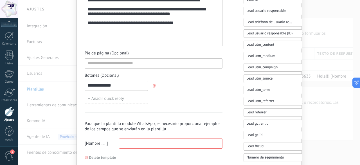
click at [143, 145] on input at bounding box center [166, 143] width 95 height 9
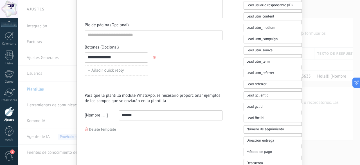
click at [58, 110] on div "**********" at bounding box center [189, 82] width 342 height 165
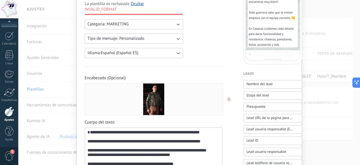
scroll to position [0, 0]
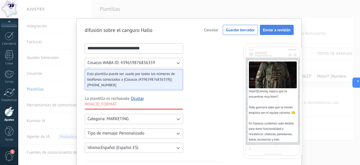
type input "******"
click at [276, 27] on button "Enviar a revisión" at bounding box center [277, 30] width 34 height 10
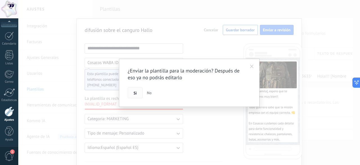
click at [135, 92] on span "Si" at bounding box center [135, 93] width 3 height 4
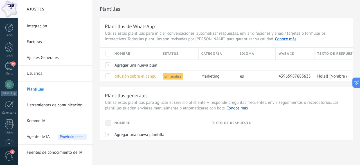
click at [10, 61] on div "Panel Leads 44 Chats WhatsApp Clientes" at bounding box center [9, 119] width 18 height 193
click at [9, 61] on div "Panel Leads 44 Chats WhatsApp Clientes" at bounding box center [9, 119] width 18 height 193
click at [8, 62] on div "44" at bounding box center [9, 66] width 9 height 8
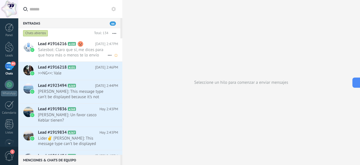
click at [63, 53] on span "Salesbot: Claro que sí, me dices para que hora más o menos te lo envío" at bounding box center [73, 52] width 70 height 11
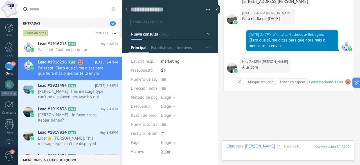
scroll to position [427, 0]
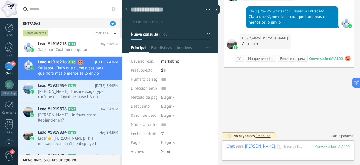
click at [205, 34] on button "Nueva consulta" at bounding box center [170, 34] width 79 height 10
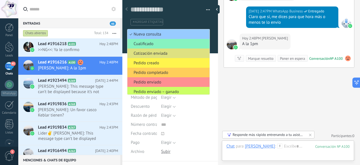
click at [169, 64] on span "Pedido creado" at bounding box center [168, 62] width 81 height 5
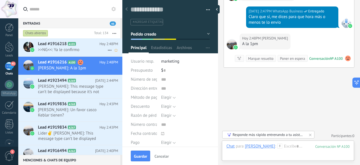
click at [66, 50] on span ">>NG<<: Ya le confirmo" at bounding box center [73, 49] width 70 height 5
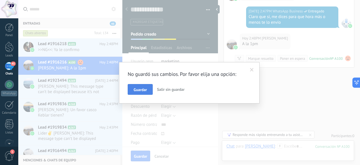
click at [143, 88] on span "Guardar" at bounding box center [140, 90] width 13 height 4
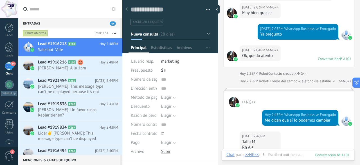
scroll to position [753, 0]
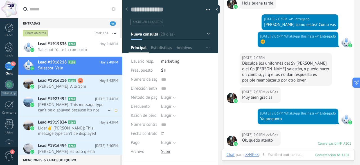
click at [57, 100] on span "Lead #1923494" at bounding box center [52, 99] width 29 height 6
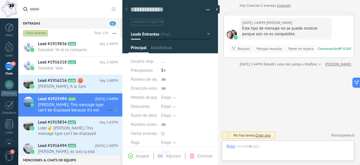
scroll to position [8, 0]
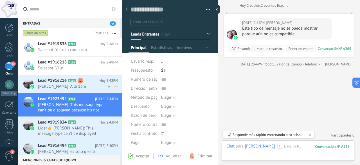
click at [63, 76] on div "Lead #1916216 A100 Hoy 2:48PM Sergio Franco: A la 1pm" at bounding box center [80, 84] width 84 height 18
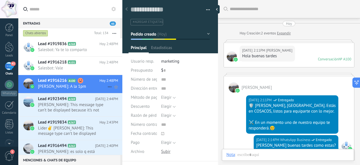
type textarea "**********"
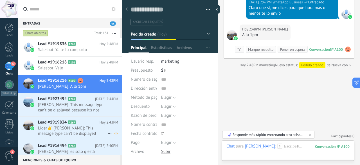
scroll to position [56, 0]
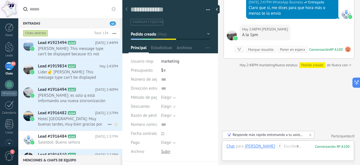
click at [50, 122] on span "Hotel [GEOGRAPHIC_DATA]: Muy buenas tardes, muy bien gracias por preguntar" at bounding box center [73, 121] width 70 height 11
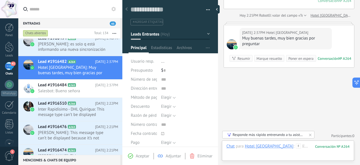
scroll to position [169, 0]
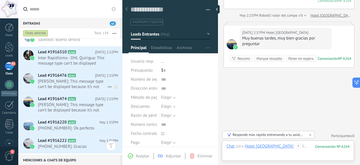
click at [72, 79] on span "[PERSON_NAME]: This message type can’t be displayed because it’s not supported …" at bounding box center [73, 84] width 70 height 11
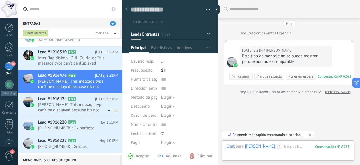
click at [66, 106] on span "[PERSON_NAME]: This message type can’t be displayed because it’s not supported …" at bounding box center [73, 107] width 70 height 11
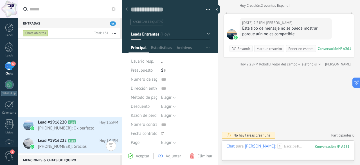
scroll to position [316, 0]
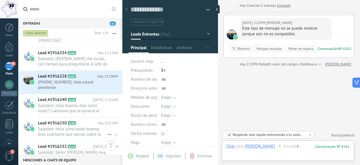
click at [65, 126] on span "Salesbot: Hola cómo estás buenos días, cuéntame que opinas sobre la pechera hon…" at bounding box center [73, 131] width 70 height 11
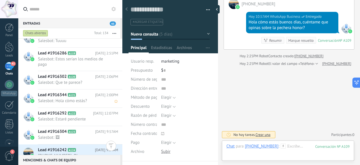
click at [64, 95] on span "Lead #1916344" at bounding box center [52, 95] width 29 height 6
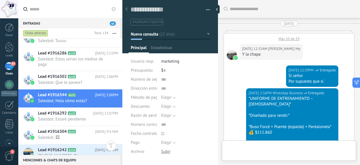
type textarea "**********"
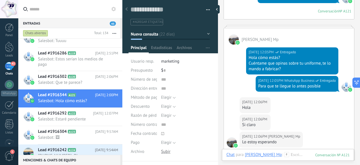
click at [204, 32] on button "Nueva consulta" at bounding box center [170, 34] width 79 height 10
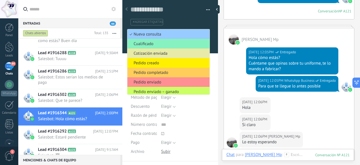
click at [177, 53] on span "Cotización enviada" at bounding box center [168, 53] width 81 height 5
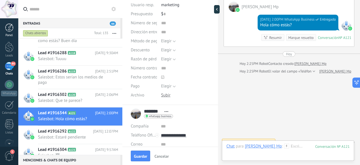
click at [12, 34] on div "Panel" at bounding box center [9, 36] width 16 height 4
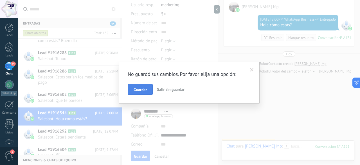
click at [136, 89] on span "Guardar" at bounding box center [140, 90] width 13 height 4
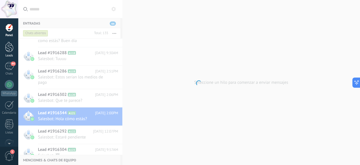
click at [13, 49] on div at bounding box center [9, 47] width 8 height 10
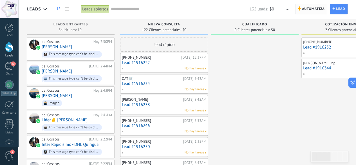
click at [310, 5] on span "Automatiza" at bounding box center [313, 9] width 23 height 10
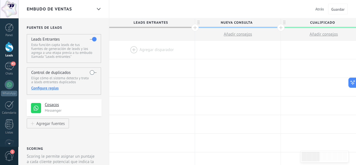
click at [166, 48] on div at bounding box center [152, 50] width 86 height 18
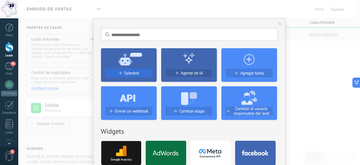
click at [142, 72] on div "Salesbot" at bounding box center [129, 73] width 46 height 5
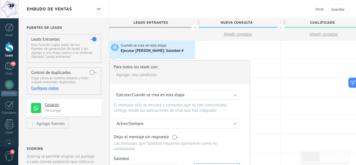
click at [166, 74] on div "Agregar una condición" at bounding box center [177, 75] width 126 height 10
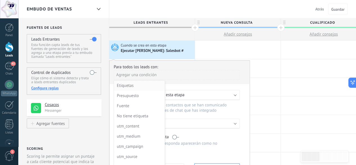
click at [136, 86] on div "Etiquetas" at bounding box center [139, 86] width 44 height 8
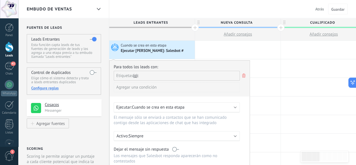
click at [200, 77] on span at bounding box center [190, 76] width 98 height 10
click at [200, 76] on span at bounding box center [190, 76] width 98 height 10
click at [158, 79] on input "text" at bounding box center [156, 75] width 28 height 9
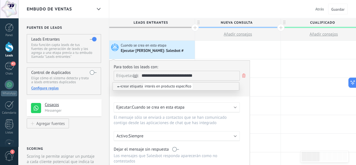
type input "**********"
click at [165, 86] on span "interés en producto específico" at bounding box center [168, 86] width 50 height 7
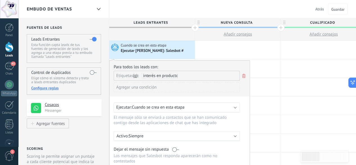
click at [159, 89] on div "Agregar una condición" at bounding box center [177, 87] width 126 height 10
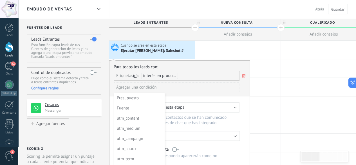
click at [182, 86] on div at bounding box center [180, 140] width 141 height 159
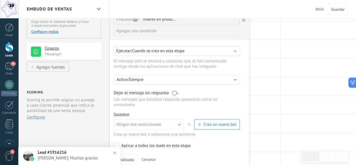
scroll to position [84, 0]
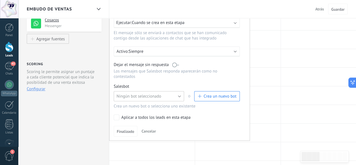
click at [159, 93] on span "Ningún bot seleccionado" at bounding box center [139, 95] width 45 height 5
click at [161, 93] on span "Ningún bot seleccionado" at bounding box center [146, 95] width 72 height 5
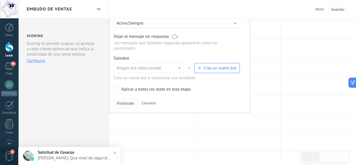
click at [124, 101] on span "Finalizado" at bounding box center [125, 103] width 17 height 4
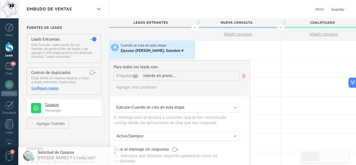
scroll to position [28, 0]
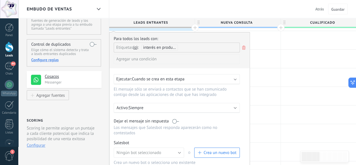
click at [173, 77] on span "Cuando se crea en esta etapa" at bounding box center [158, 78] width 53 height 5
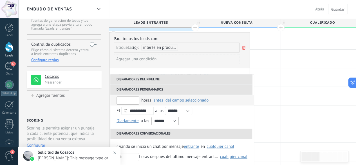
click at [130, 102] on input "text" at bounding box center [128, 100] width 23 height 8
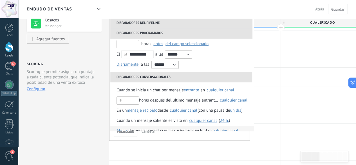
scroll to position [56, 0]
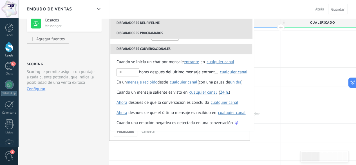
drag, startPoint x: 279, startPoint y: 122, endPoint x: 267, endPoint y: 115, distance: 13.3
click at [279, 123] on div at bounding box center [238, 132] width 86 height 18
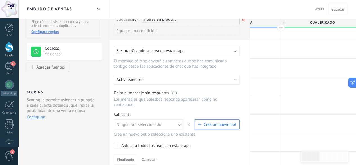
click at [177, 92] on label at bounding box center [175, 92] width 7 height 5
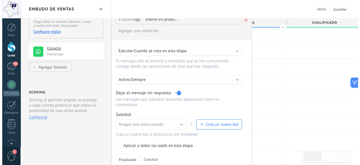
scroll to position [84, 0]
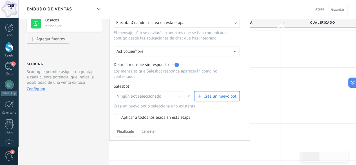
click at [224, 93] on span "Crea un nuevo bot" at bounding box center [220, 95] width 33 height 5
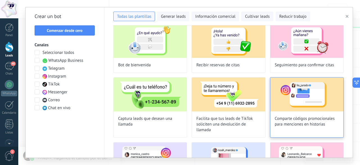
scroll to position [0, 0]
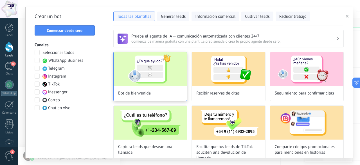
click at [148, 80] on img at bounding box center [150, 69] width 73 height 34
type input "**********"
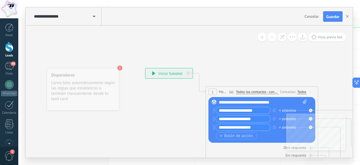
click at [283, 110] on div "+ sinónimo" at bounding box center [287, 111] width 17 height 6
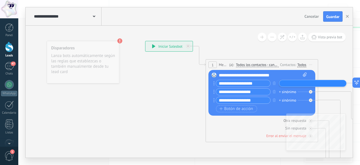
click at [256, 84] on input "**********" at bounding box center [243, 83] width 54 height 6
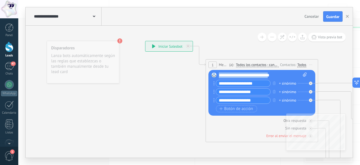
drag, startPoint x: 278, startPoint y: 75, endPoint x: 218, endPoint y: 75, distance: 59.7
click at [218, 75] on div "Reemplazar Quitar Convertir a mensaje de voz Arrastre la imagen aquí para adjun…" at bounding box center [262, 93] width 107 height 46
drag, startPoint x: 231, startPoint y: 76, endPoint x: 216, endPoint y: 77, distance: 15.8
click at [216, 77] on div "Reemplazar Quitar Convertir a mensaje de voz Arrastre la imagen aquí para adjun…" at bounding box center [262, 93] width 107 height 46
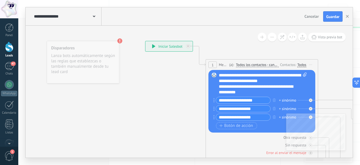
click at [257, 90] on div "**********" at bounding box center [258, 89] width 79 height 11
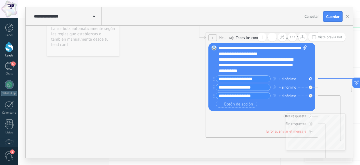
click at [331, 78] on icon at bounding box center [346, 54] width 56 height 48
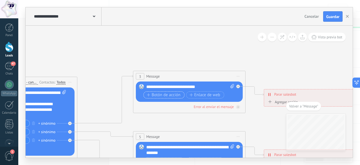
click at [171, 94] on span "Botón de acción" at bounding box center [164, 95] width 34 height 5
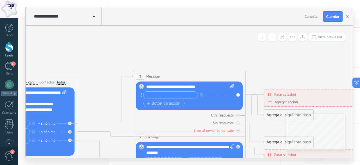
click at [230, 84] on span at bounding box center [231, 87] width 5 height 6
click input "Subir" at bounding box center [0, 0] width 0 height 0
click at [158, 93] on input "text" at bounding box center [171, 95] width 54 height 6
type input "*****"
click at [176, 102] on span "Botón de acción" at bounding box center [164, 103] width 34 height 5
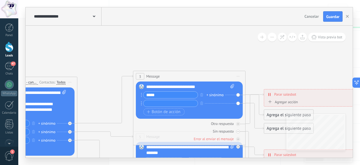
click at [173, 103] on input "text" at bounding box center [171, 103] width 54 height 6
type input "*"
type input "******"
click at [175, 112] on span "Botón de acción" at bounding box center [164, 112] width 34 height 5
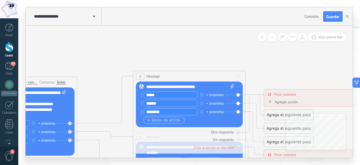
type input "********"
click at [173, 119] on span "Botón de acción" at bounding box center [164, 120] width 34 height 5
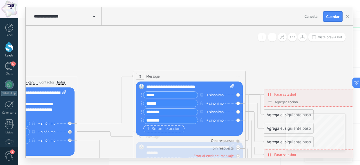
type input "********"
click at [171, 127] on span "Botón de acción" at bounding box center [164, 128] width 34 height 5
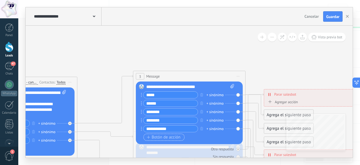
type input "**********"
click at [170, 139] on span "Botón de acción" at bounding box center [164, 137] width 34 height 5
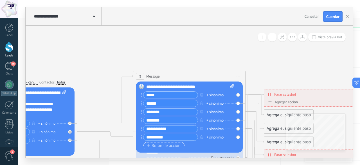
type input "**********"
click at [168, 146] on span "Botón de acción" at bounding box center [164, 145] width 34 height 5
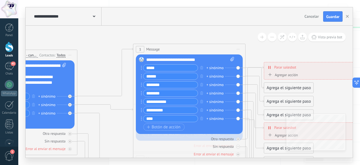
type input "****"
click at [287, 74] on div "Agregar acción" at bounding box center [282, 75] width 31 height 4
click at [287, 74] on button "Conversación marcada como cerrada" at bounding box center [299, 75] width 70 height 10
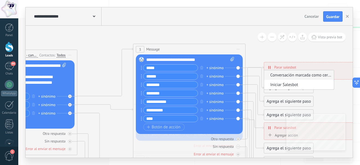
click at [311, 77] on span "Conversación marcada como cerrada" at bounding box center [298, 74] width 68 height 5
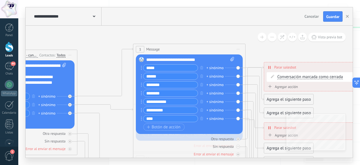
click at [290, 87] on div "Agregar acción" at bounding box center [282, 86] width 31 height 4
click at [290, 87] on button "Conversación marcada como cerrada" at bounding box center [299, 87] width 70 height 10
click at [299, 76] on span "Conversación marcada como cerrada" at bounding box center [311, 77] width 66 height 5
click at [299, 76] on button "Conversación marcada como cerrada" at bounding box center [310, 77] width 70 height 10
click at [290, 74] on li "Conversación marcada como cerrada" at bounding box center [306, 77] width 70 height 10
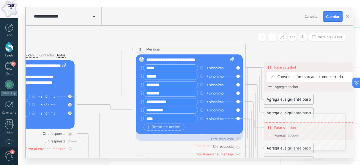
click at [282, 88] on div "Agregar acción" at bounding box center [282, 86] width 31 height 4
click at [282, 88] on button "Conversación marcada como cerrada" at bounding box center [299, 87] width 70 height 10
click at [256, 68] on icon at bounding box center [255, 84] width 18 height 33
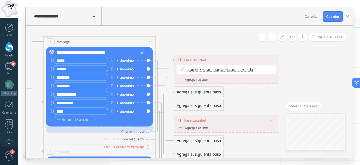
click at [180, 59] on icon at bounding box center [180, 59] width 3 height 5
click at [273, 60] on icon at bounding box center [272, 59] width 3 height 1
click at [280, 69] on div "Borrar" at bounding box center [282, 68] width 25 height 10
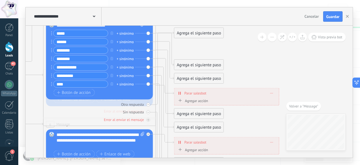
click at [274, 91] on div "**********" at bounding box center [227, 93] width 105 height 10
click at [274, 93] on div "**********" at bounding box center [227, 93] width 105 height 10
click at [192, 30] on div "Agrega el siguiente paso" at bounding box center [199, 32] width 49 height 9
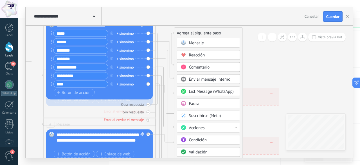
click at [210, 53] on div "Reacción" at bounding box center [212, 55] width 47 height 6
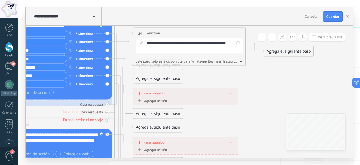
click at [275, 53] on div "Agrega el siguiente paso" at bounding box center [288, 51] width 49 height 9
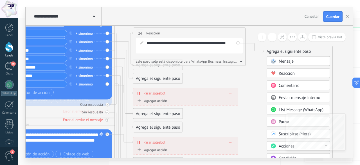
click at [291, 63] on span "Mensaje" at bounding box center [286, 61] width 15 height 5
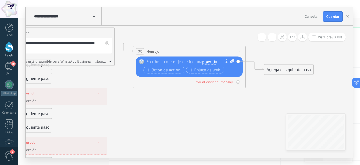
click at [176, 62] on div at bounding box center [188, 62] width 84 height 6
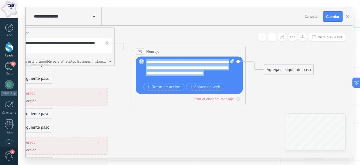
drag, startPoint x: 173, startPoint y: 78, endPoint x: 139, endPoint y: 57, distance: 40.2
click at [139, 57] on div "Reemplazar Quitar Convertir a mensaje de voz Arrastre la imagen aquí para adjun…" at bounding box center [189, 75] width 107 height 37
copy div "**********"
click at [331, 16] on span "Guardar" at bounding box center [333, 17] width 13 height 4
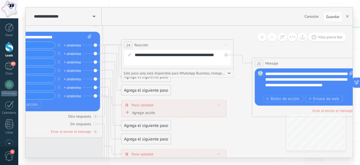
click at [302, 138] on div "**********" at bounding box center [189, 92] width 327 height 132
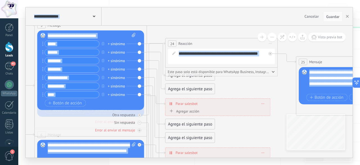
click at [140, 52] on div "Reemplazar Quitar Convertir a mensaje de voz Arrastre la imagen aquí para adjun…" at bounding box center [90, 69] width 107 height 79
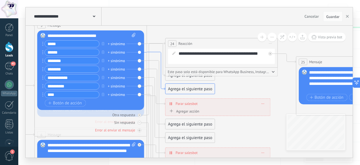
click at [155, 52] on icon at bounding box center [156, 71] width 18 height 38
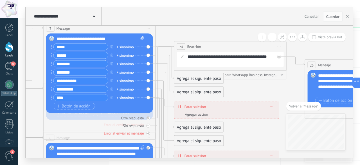
click at [206, 80] on div "Agrega el siguiente paso" at bounding box center [199, 78] width 49 height 9
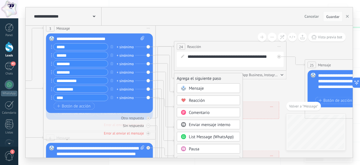
click at [208, 89] on div "Mensaje" at bounding box center [212, 89] width 47 height 6
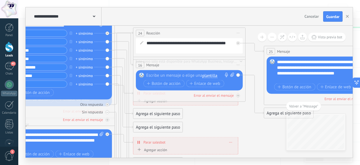
click at [157, 75] on div at bounding box center [188, 76] width 84 height 6
paste div
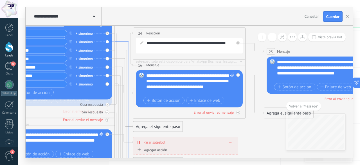
click at [118, 43] on icon at bounding box center [124, 109] width 18 height 136
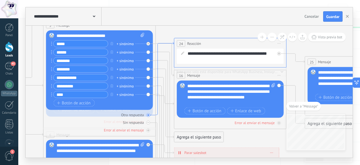
click at [158, 60] on icon at bounding box center [165, 78] width 18 height 73
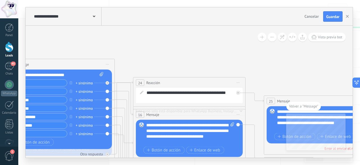
click at [153, 122] on div "**********" at bounding box center [190, 133] width 88 height 23
drag, startPoint x: 150, startPoint y: 124, endPoint x: 146, endPoint y: 124, distance: 3.7
click at [146, 124] on div "**********" at bounding box center [190, 133] width 88 height 23
click at [276, 110] on div "Reemplazar Quitar Convertir a mensaje de voz Arrastre la imagen aquí para adjun…" at bounding box center [320, 124] width 107 height 37
click at [113, 91] on div "3 Message ******* (a): Todos los contactos - canales seleccionados Todos los co…" at bounding box center [58, 117] width 113 height 117
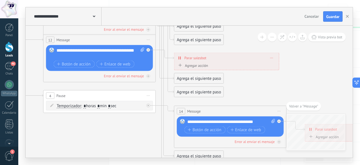
click at [194, 79] on div "Agrega el siguiente paso" at bounding box center [199, 78] width 49 height 9
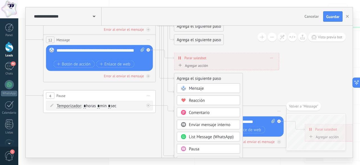
click at [206, 91] on div "Mensaje" at bounding box center [208, 88] width 63 height 10
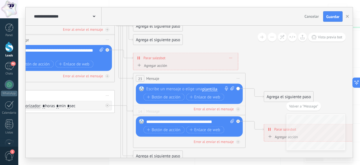
click at [174, 88] on div at bounding box center [188, 89] width 84 height 6
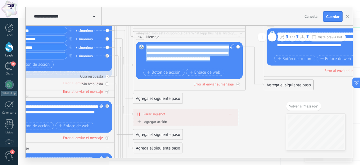
drag, startPoint x: 200, startPoint y: 64, endPoint x: 142, endPoint y: 42, distance: 61.6
click at [142, 43] on div "Reemplazar Quitar Convertir a mensaje de voz Arrastre la imagen aquí para adjun…" at bounding box center [189, 60] width 107 height 37
copy div "**********"
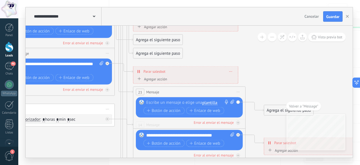
click at [158, 102] on div at bounding box center [188, 103] width 84 height 6
paste div
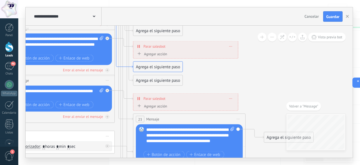
click at [124, 66] on icon at bounding box center [124, 42] width 18 height 52
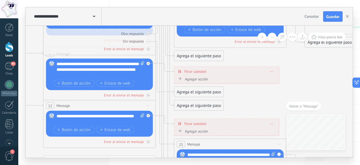
click at [195, 92] on div "Agrega el siguiente paso" at bounding box center [199, 91] width 49 height 9
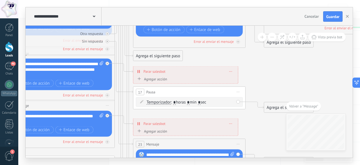
click at [166, 90] on div "17 Pausa ***** Iniciar vista previa aquí Cambiar nombre Duplicar Borrar" at bounding box center [189, 92] width 112 height 10
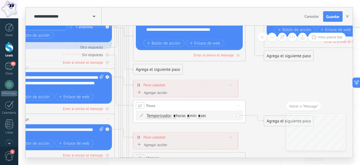
click at [229, 84] on span "Borrar" at bounding box center [230, 85] width 3 height 3
click at [240, 90] on div "Borrar" at bounding box center [241, 93] width 25 height 10
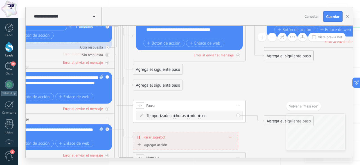
click at [154, 68] on div "Agrega el siguiente paso" at bounding box center [157, 69] width 49 height 9
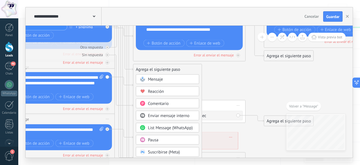
click at [167, 79] on div "Mensaje" at bounding box center [171, 80] width 47 height 6
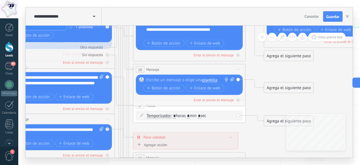
click at [168, 82] on div at bounding box center [188, 80] width 84 height 6
paste div
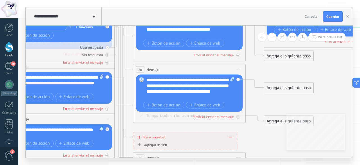
click at [252, 95] on icon at bounding box center [100, 99] width 934 height 601
click at [128, 106] on icon at bounding box center [124, 81] width 18 height 52
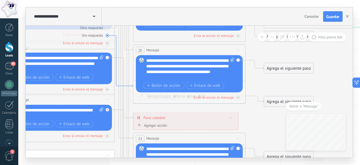
click at [127, 86] on icon at bounding box center [124, 61] width 18 height 52
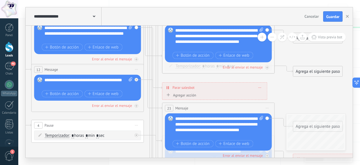
click at [284, 95] on icon at bounding box center [129, 49] width 934 height 601
drag, startPoint x: 168, startPoint y: 77, endPoint x: 117, endPoint y: 46, distance: 60.2
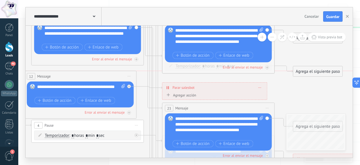
drag, startPoint x: 121, startPoint y: 68, endPoint x: 113, endPoint y: 75, distance: 9.8
click at [113, 75] on div "12 Message ******* (a): Todos los contactos - canales seleccionados Todos los c…" at bounding box center [80, 76] width 112 height 10
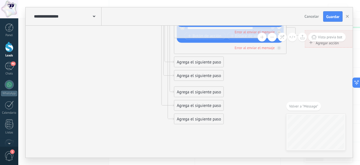
click at [187, 61] on div "Agrega el siguiente paso" at bounding box center [199, 61] width 49 height 9
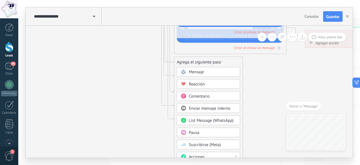
click at [205, 72] on div "Mensaje" at bounding box center [212, 72] width 47 height 6
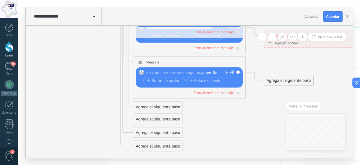
click at [188, 74] on div at bounding box center [188, 73] width 84 height 6
paste div
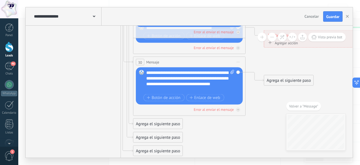
click at [154, 122] on div "Agrega el siguiente paso" at bounding box center [157, 123] width 49 height 9
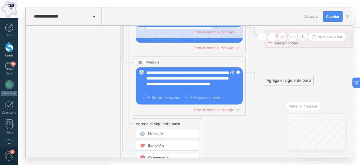
click at [163, 135] on div "Mensaje" at bounding box center [171, 134] width 47 height 6
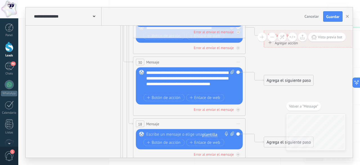
drag, startPoint x: 169, startPoint y: 131, endPoint x: 175, endPoint y: 126, distance: 8.0
click at [174, 128] on div "18 Mensaje ******* (a): Todos los contactos - canales seleccionados Todos los c…" at bounding box center [189, 139] width 113 height 42
click at [165, 134] on div at bounding box center [188, 134] width 84 height 6
paste div
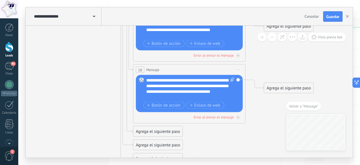
click at [172, 134] on div "Agrega el siguiente paso" at bounding box center [157, 131] width 49 height 9
click at [168, 132] on div "Agrega el siguiente paso" at bounding box center [167, 131] width 68 height 9
click at [159, 140] on span "Mensaje" at bounding box center [155, 141] width 15 height 5
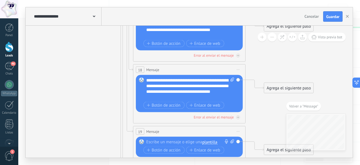
click at [160, 134] on div "19 Mensaje ******* (a): Todos los contactos - canales seleccionados Todos los c…" at bounding box center [189, 131] width 112 height 10
click at [161, 131] on div "19 Mensaje ******* (a): Todos los contactos - canales seleccionados Todos los c…" at bounding box center [189, 131] width 112 height 10
click at [160, 129] on div "19 Mensaje ******* (a): Todos los contactos - canales seleccionados Todos los c…" at bounding box center [189, 131] width 112 height 10
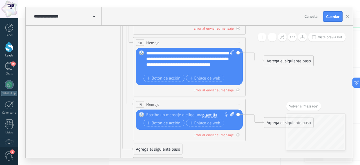
click at [157, 115] on div at bounding box center [188, 115] width 84 height 6
paste div
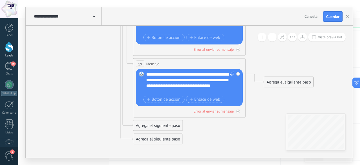
click at [159, 128] on div "Agrega el siguiente paso" at bounding box center [157, 125] width 49 height 9
click at [153, 134] on span "Mensaje" at bounding box center [155, 135] width 15 height 5
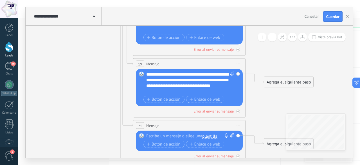
click at [157, 124] on span "Mensaje" at bounding box center [152, 125] width 13 height 5
click at [156, 133] on div at bounding box center [188, 136] width 84 height 6
paste div
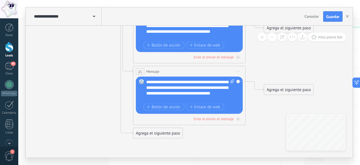
click at [170, 133] on div "Agrega el siguiente paso" at bounding box center [157, 132] width 49 height 9
click at [154, 142] on span "Mensaje" at bounding box center [155, 142] width 15 height 5
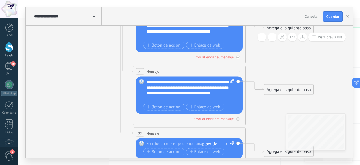
click at [157, 132] on span "Mensaje" at bounding box center [152, 132] width 13 height 5
click at [168, 134] on div "22 Mensaje ******* (a): Todos los contactos - canales seleccionados Todos los c…" at bounding box center [189, 133] width 112 height 10
click at [163, 142] on div at bounding box center [188, 144] width 84 height 6
paste div
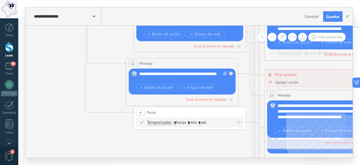
drag, startPoint x: 79, startPoint y: 112, endPoint x: 171, endPoint y: 134, distance: 94.3
click at [164, 145] on icon at bounding box center [231, 167] width 934 height 860
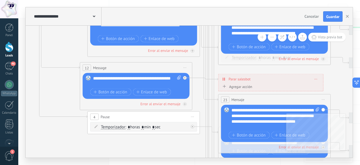
scroll to position [9, 0]
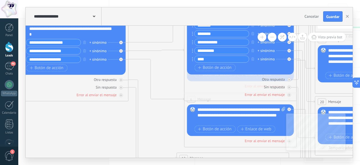
drag, startPoint x: 60, startPoint y: 126, endPoint x: 157, endPoint y: 122, distance: 97.0
click at [129, 50] on icon at bounding box center [157, 50] width 56 height 2
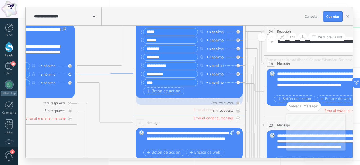
click at [122, 73] on icon at bounding box center [105, 73] width 56 height 2
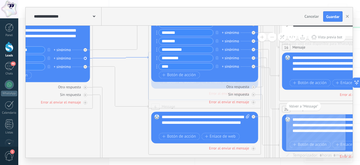
drag, startPoint x: 123, startPoint y: 73, endPoint x: 139, endPoint y: 56, distance: 22.9
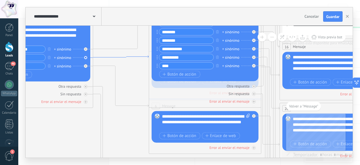
click at [130, 56] on icon at bounding box center [121, 56] width 56 height 2
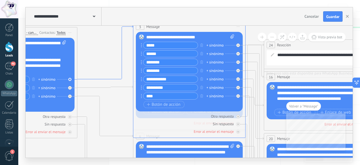
click at [95, 79] on icon at bounding box center [105, 52] width 56 height 54
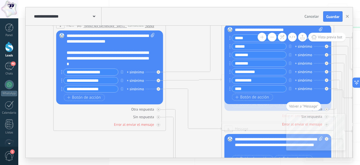
drag, startPoint x: 113, startPoint y: 118, endPoint x: 202, endPoint y: 98, distance: 91.1
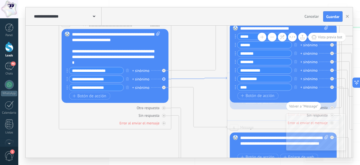
click at [218, 77] on icon at bounding box center [199, 78] width 56 height 2
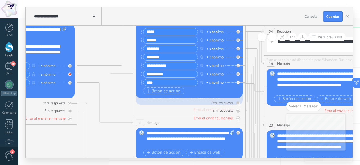
click at [70, 67] on icon at bounding box center [70, 66] width 2 height 2
click at [115, 71] on div "Agrega el siguiente paso" at bounding box center [120, 70] width 49 height 9
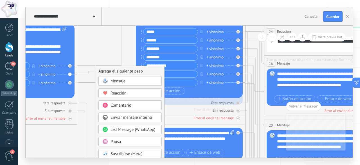
click at [131, 81] on div "Mensaje" at bounding box center [134, 81] width 47 height 6
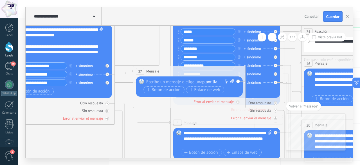
click at [157, 81] on div at bounding box center [188, 82] width 84 height 6
paste div
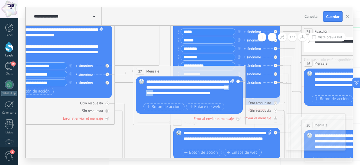
drag, startPoint x: 188, startPoint y: 91, endPoint x: 204, endPoint y: 91, distance: 16.1
click at [204, 91] on div "**********" at bounding box center [190, 90] width 88 height 23
drag, startPoint x: 205, startPoint y: 91, endPoint x: 158, endPoint y: 100, distance: 48.2
click at [158, 100] on div "**********" at bounding box center [190, 90] width 88 height 23
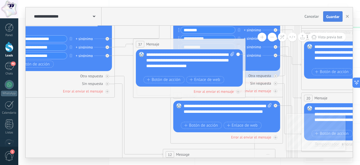
click at [332, 17] on span "Guardar" at bounding box center [333, 17] width 13 height 4
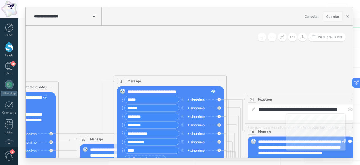
click at [336, 16] on span "Guardar" at bounding box center [333, 17] width 13 height 4
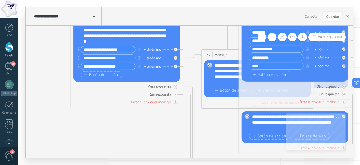
drag, startPoint x: 41, startPoint y: 133, endPoint x: 199, endPoint y: 129, distance: 158.0
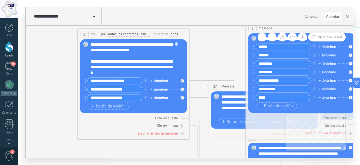
drag, startPoint x: 175, startPoint y: 131, endPoint x: 82, endPoint y: 91, distance: 101.0
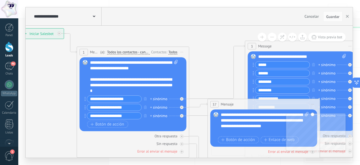
click at [229, 104] on span "Mensaje" at bounding box center [227, 104] width 13 height 5
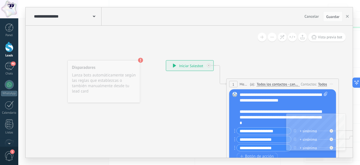
drag, startPoint x: 153, startPoint y: 78, endPoint x: 246, endPoint y: 12, distance: 114.4
click at [246, 12] on div "**********" at bounding box center [189, 82] width 327 height 150
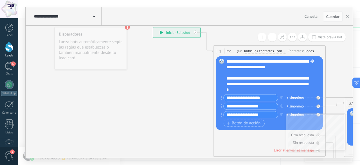
drag, startPoint x: 120, startPoint y: 91, endPoint x: 157, endPoint y: 95, distance: 37.1
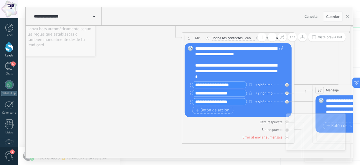
drag, startPoint x: 159, startPoint y: 115, endPoint x: 111, endPoint y: 75, distance: 63.0
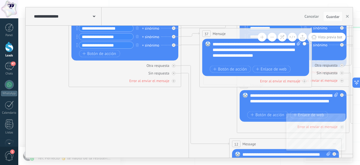
drag, startPoint x: 187, startPoint y: 138, endPoint x: 86, endPoint y: 108, distance: 105.4
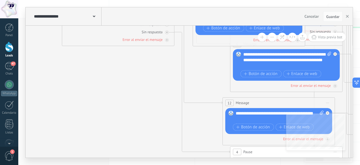
drag, startPoint x: 118, startPoint y: 126, endPoint x: 115, endPoint y: 82, distance: 43.7
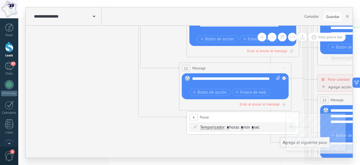
drag, startPoint x: 141, startPoint y: 109, endPoint x: 81, endPoint y: 77, distance: 67.9
click at [81, 77] on icon at bounding box center [284, 159] width 934 height 836
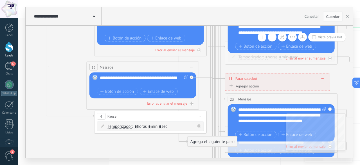
drag, startPoint x: 224, startPoint y: 145, endPoint x: 148, endPoint y: 146, distance: 75.5
click at [148, 146] on icon at bounding box center [192, 158] width 934 height 836
click at [230, 79] on icon at bounding box center [230, 78] width 1 height 3
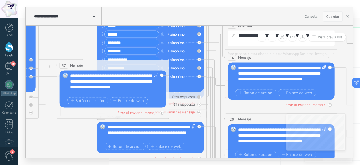
click at [329, 17] on span "Guardar" at bounding box center [333, 17] width 13 height 4
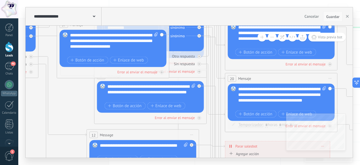
click at [324, 17] on button "Guardar" at bounding box center [333, 16] width 19 height 11
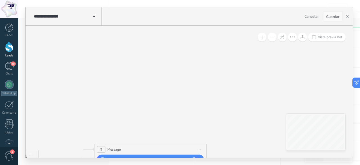
click at [336, 18] on span "Guardar" at bounding box center [333, 17] width 13 height 4
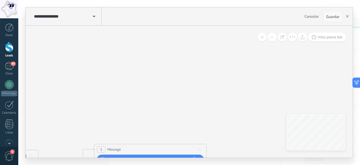
click at [336, 18] on span "Guardar" at bounding box center [333, 17] width 13 height 4
click at [333, 18] on span "Guardar" at bounding box center [333, 17] width 13 height 4
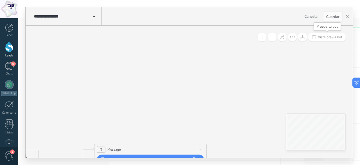
click at [326, 37] on span "Vista previa bot" at bounding box center [330, 37] width 24 height 5
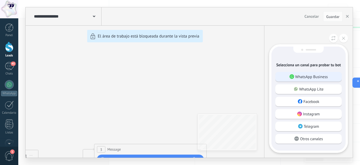
click at [317, 79] on p "WhatsApp Business" at bounding box center [312, 76] width 33 height 5
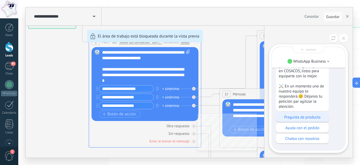
click at [315, 119] on p "Pregunta de producto" at bounding box center [302, 116] width 47 height 5
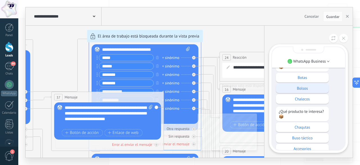
scroll to position [-113, 0]
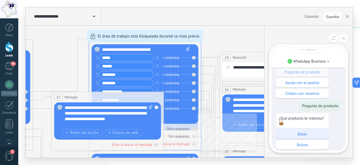
click at [305, 133] on p "Botas" at bounding box center [302, 133] width 47 height 5
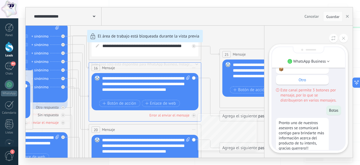
scroll to position [0, 0]
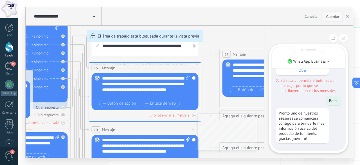
click at [331, 15] on span "Guardar" at bounding box center [333, 17] width 13 height 4
click at [344, 41] on button at bounding box center [344, 38] width 9 height 9
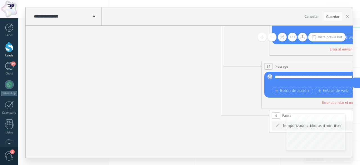
drag, startPoint x: 19, startPoint y: 122, endPoint x: 353, endPoint y: 178, distance: 338.5
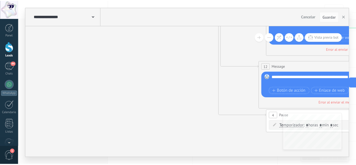
scroll to position [69, 0]
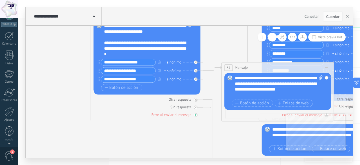
drag, startPoint x: 167, startPoint y: 83, endPoint x: 147, endPoint y: 119, distance: 41.6
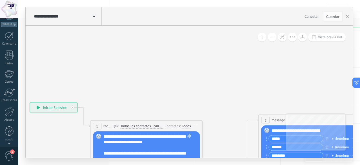
click at [37, 109] on icon at bounding box center [38, 108] width 3 height 4
click at [36, 108] on div "**********" at bounding box center [53, 107] width 47 height 10
click at [332, 15] on span "Guardar" at bounding box center [333, 17] width 13 height 4
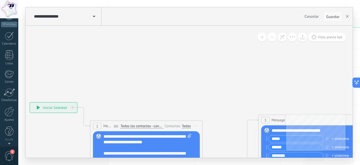
click at [332, 17] on span "Guardar" at bounding box center [333, 17] width 13 height 4
click at [347, 15] on use "button" at bounding box center [347, 16] width 3 height 3
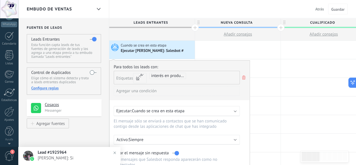
scroll to position [84, 0]
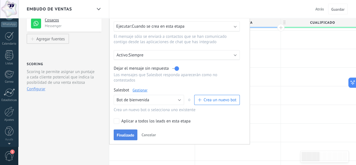
click at [131, 129] on button "Finalizado" at bounding box center [126, 134] width 24 height 11
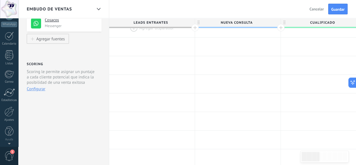
scroll to position [0, 0]
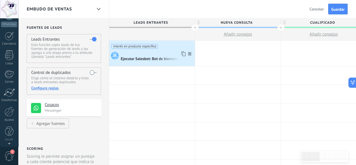
click at [158, 58] on div "Ejecutar Salesbot: Bot de bienvenida" at bounding box center [152, 59] width 63 height 5
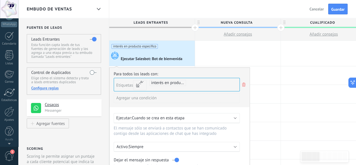
click at [159, 57] on div "Ejecutar Salesbot: Bot de bienvenida" at bounding box center [152, 59] width 63 height 5
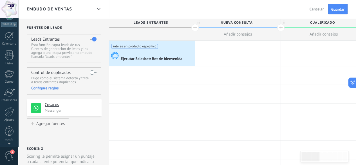
click at [177, 60] on div "Ejecutar Salesbot: Bot de bienvenida" at bounding box center [152, 59] width 63 height 5
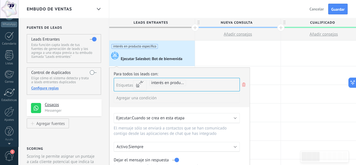
click at [137, 48] on span "interés en producto específico" at bounding box center [135, 46] width 46 height 5
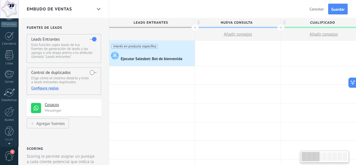
click at [139, 46] on span "interés en producto específico" at bounding box center [135, 46] width 46 height 5
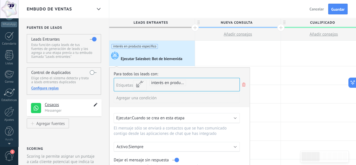
click at [95, 105] on use at bounding box center [96, 105] width 4 height 4
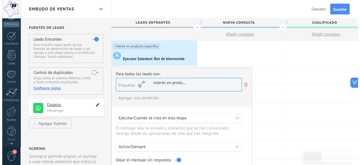
scroll to position [5, 0]
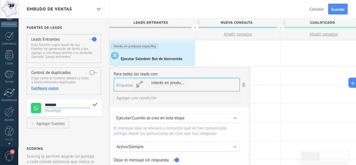
click at [34, 110] on use at bounding box center [36, 108] width 10 height 10
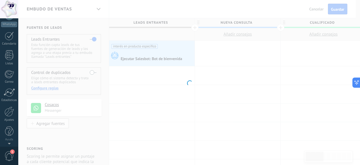
click at [48, 122] on div at bounding box center [189, 82] width 342 height 165
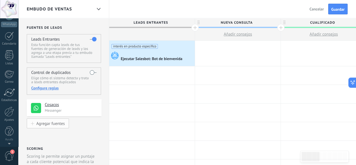
click at [59, 122] on div "Agregar fuentes" at bounding box center [50, 123] width 28 height 5
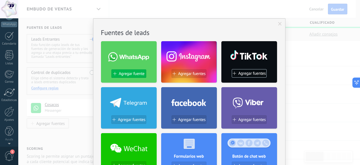
click at [134, 74] on span "Agregar fuente" at bounding box center [132, 73] width 26 height 5
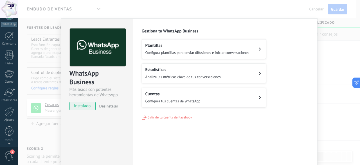
click at [244, 50] on span "Configura plantillas para enviar difusiones e iniciar conversaciones" at bounding box center [198, 52] width 104 height 5
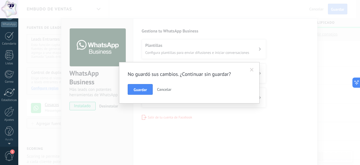
click at [127, 89] on div "No guardó sus cambios. ¿Continuar sin guardar? Guardar Cancelar" at bounding box center [189, 82] width 141 height 41
click at [137, 89] on span "Guardar" at bounding box center [140, 90] width 13 height 4
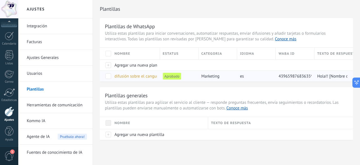
click at [146, 75] on span "difusión sobre el canguro Hallo" at bounding box center [143, 75] width 57 height 5
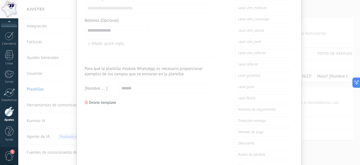
scroll to position [310, 0]
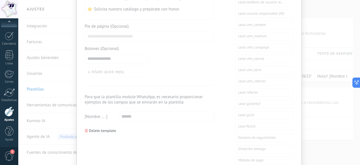
click at [302, 119] on div "**********" at bounding box center [189, 82] width 342 height 165
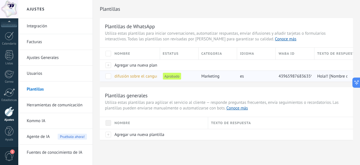
click at [253, 76] on div "es" at bounding box center [255, 76] width 36 height 11
click at [109, 75] on span at bounding box center [109, 76] width 6 height 6
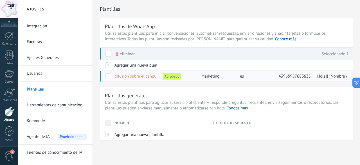
click at [107, 75] on span at bounding box center [109, 76] width 6 height 6
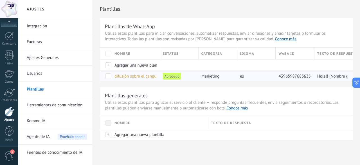
click at [132, 74] on span "difusión sobre el canguro Hallo" at bounding box center [143, 75] width 57 height 5
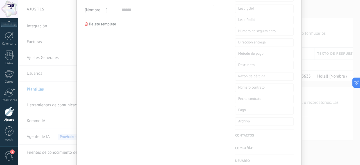
scroll to position [388, 0]
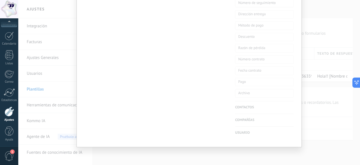
click at [325, 139] on div "**********" at bounding box center [189, 82] width 342 height 165
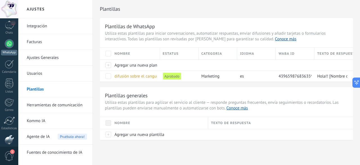
scroll to position [0, 0]
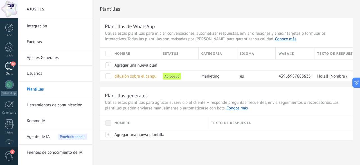
click at [8, 63] on div "45" at bounding box center [9, 66] width 9 height 8
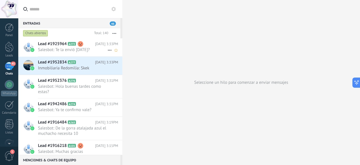
click at [58, 46] on span "Lead #1925964" at bounding box center [52, 44] width 29 height 6
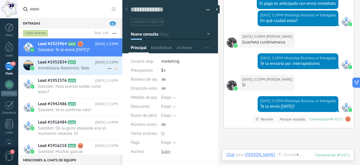
click at [60, 68] on span "Inmobiliaria Redomilia: Skek" at bounding box center [73, 67] width 70 height 5
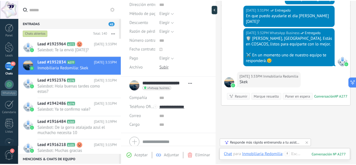
scroll to position [106, 0]
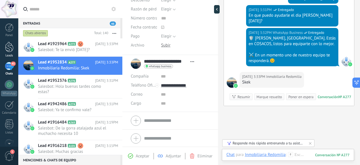
click at [8, 43] on div at bounding box center [9, 47] width 8 height 10
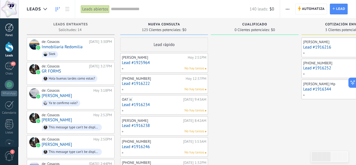
click at [9, 31] on div at bounding box center [9, 27] width 8 height 8
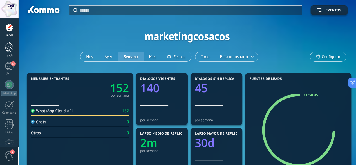
click at [7, 52] on div at bounding box center [9, 47] width 8 height 10
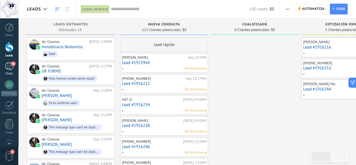
click at [10, 67] on div "45" at bounding box center [9, 66] width 9 height 8
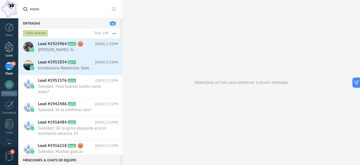
click at [12, 46] on div at bounding box center [9, 47] width 8 height 10
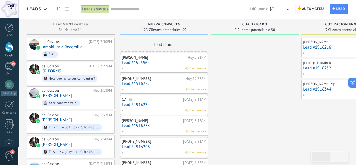
click at [309, 8] on span "Automatiza" at bounding box center [313, 9] width 23 height 10
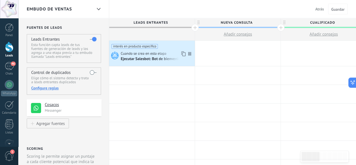
click at [166, 59] on div "Ejecutar Salesbot: Bot de bienvenida" at bounding box center [152, 59] width 63 height 5
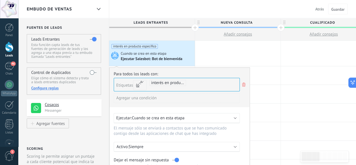
click at [208, 84] on div "Etiquetas y o o interés en producto específico" at bounding box center [177, 85] width 126 height 14
click at [243, 84] on icon at bounding box center [244, 84] width 6 height 7
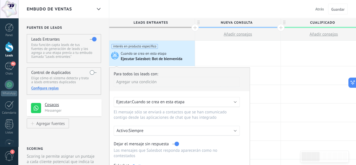
click at [150, 81] on div "Agregar una condición" at bounding box center [177, 82] width 126 height 10
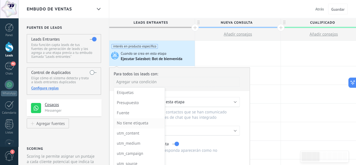
click at [142, 123] on div "No tiene etiqueta" at bounding box center [139, 123] width 44 height 8
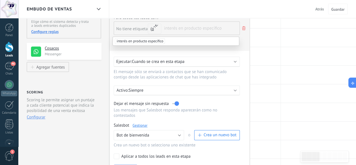
scroll to position [113, 0]
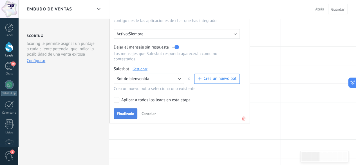
click at [130, 112] on span "Finalizado" at bounding box center [125, 114] width 17 height 4
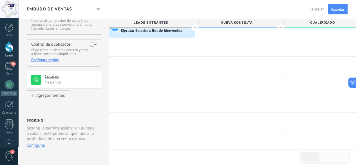
scroll to position [0, 0]
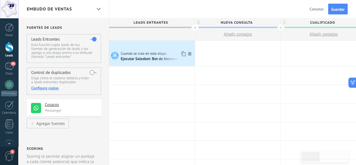
click at [139, 59] on div "Ejecutar Salesbot: Bot de bienvenida" at bounding box center [152, 59] width 63 height 5
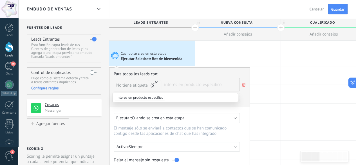
click at [142, 85] on span "No tiene etiqueta" at bounding box center [132, 85] width 32 height 5
click at [177, 97] on li "interés en producto específico" at bounding box center [175, 97] width 125 height 8
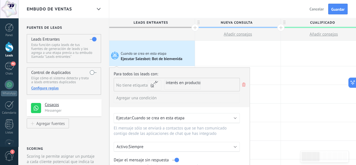
click at [245, 85] on use at bounding box center [243, 85] width 3 height 4
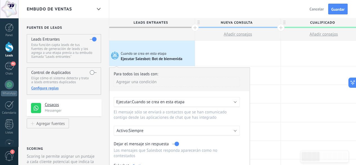
click at [140, 81] on div "Agregar una condición" at bounding box center [177, 82] width 126 height 10
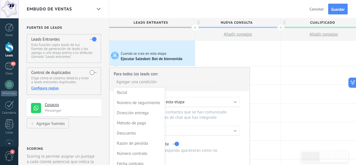
scroll to position [47, 0]
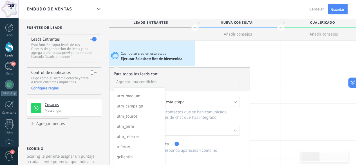
click at [180, 84] on div at bounding box center [180, 141] width 141 height 147
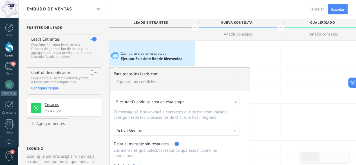
click at [184, 104] on span "Cuando se crea en esta etapa" at bounding box center [158, 101] width 53 height 5
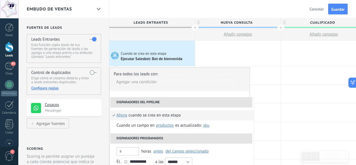
scroll to position [28, 0]
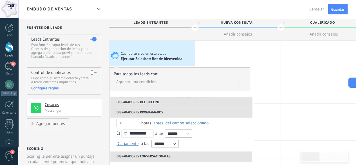
click at [157, 102] on li "Disparadores del pipeline" at bounding box center [181, 102] width 142 height 10
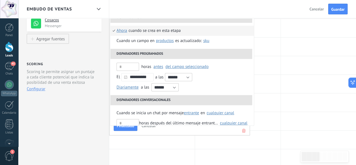
scroll to position [0, 0]
click at [260, 84] on div at bounding box center [238, 84] width 86 height 18
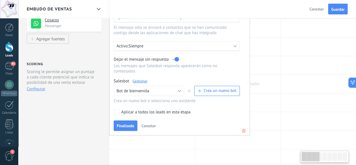
click at [267, 83] on div at bounding box center [238, 84] width 86 height 18
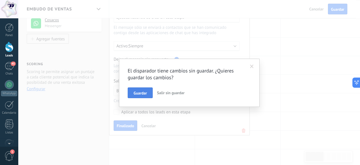
click at [141, 91] on span "Guardar" at bounding box center [140, 93] width 13 height 4
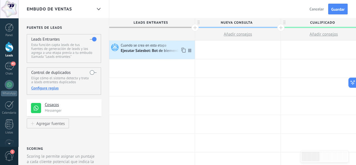
click at [150, 52] on div "Ejecutar Salesbot: Bot de bienvenida" at bounding box center [152, 50] width 63 height 5
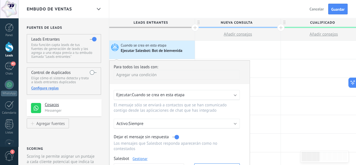
scroll to position [113, 0]
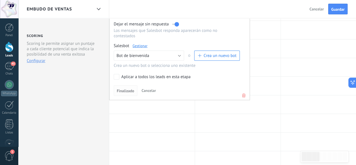
click at [123, 89] on span "Finalizado" at bounding box center [125, 91] width 17 height 4
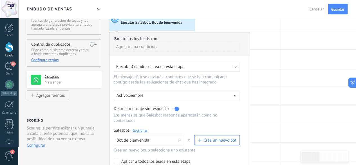
scroll to position [56, 0]
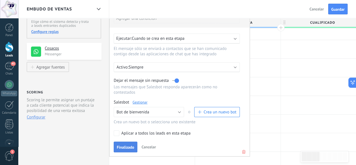
click at [127, 145] on span "Finalizado" at bounding box center [125, 147] width 17 height 4
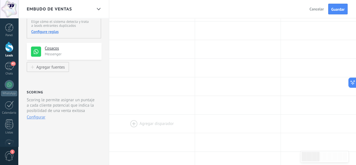
scroll to position [0, 0]
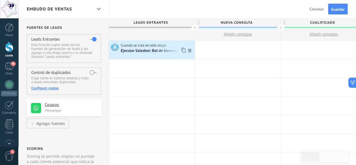
click at [164, 49] on div "Ejecutar Salesbot: Bot de bienvenida" at bounding box center [152, 50] width 63 height 5
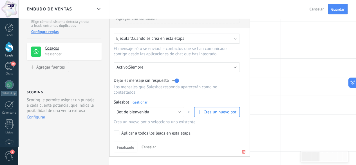
scroll to position [84, 0]
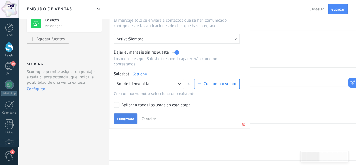
click at [130, 117] on span "Finalizado" at bounding box center [125, 119] width 17 height 4
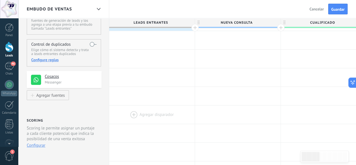
scroll to position [0, 0]
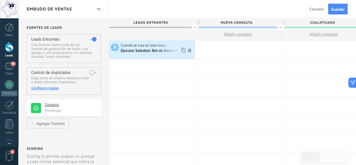
click at [159, 53] on div "Ejecutar Salesbot: Bot de bienvenida" at bounding box center [152, 50] width 63 height 5
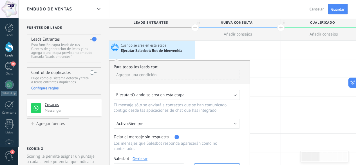
scroll to position [113, 0]
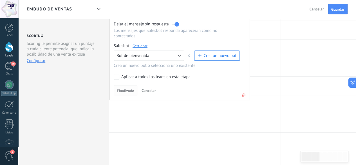
click at [130, 89] on span "Finalizado" at bounding box center [125, 91] width 17 height 4
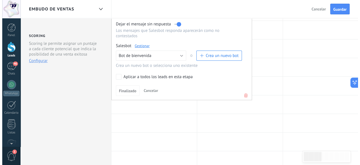
scroll to position [0, 0]
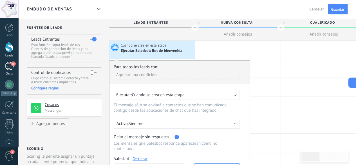
click at [11, 67] on div "45" at bounding box center [9, 66] width 9 height 8
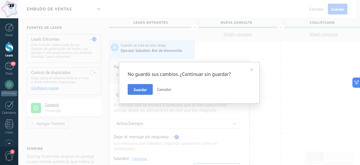
click at [139, 88] on span "Guardar" at bounding box center [140, 90] width 13 height 4
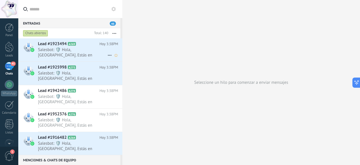
click at [66, 58] on div "Lead #1923494 A269 Hoy 3:38PM Salesbot: 🛡️ Hola, guerrero. Estás en COSACOS, li…" at bounding box center [80, 49] width 84 height 23
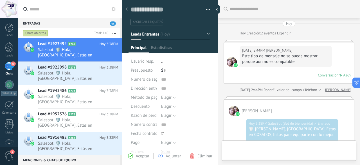
type textarea "**********"
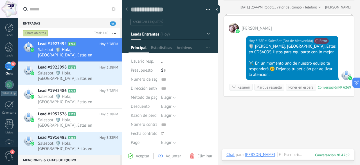
scroll to position [111, 0]
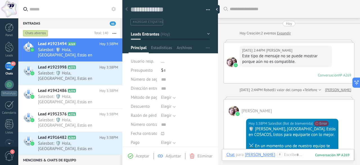
scroll to position [111, 0]
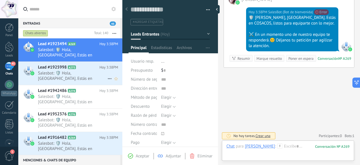
click at [81, 69] on icon at bounding box center [81, 67] width 6 height 6
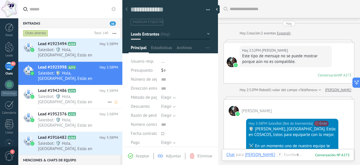
click at [77, 104] on span "Salesbot: 🛡️ Hola, [GEOGRAPHIC_DATA]. Estás en COSACOS, listos para equiparte c…" at bounding box center [73, 99] width 70 height 11
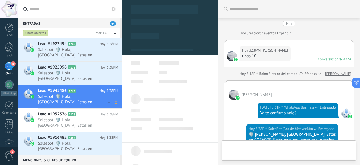
type textarea "**********"
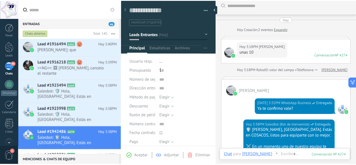
scroll to position [117, 0]
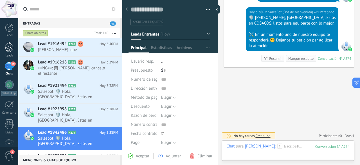
click at [8, 45] on div at bounding box center [9, 47] width 8 height 10
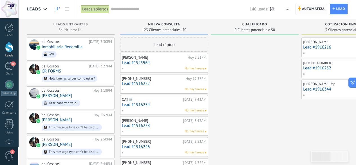
click at [312, 9] on span "Automatiza" at bounding box center [313, 9] width 23 height 10
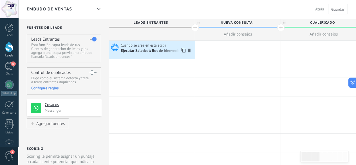
click at [172, 49] on div "Ejecutar Salesbot: Bot de bienvenida" at bounding box center [152, 50] width 63 height 5
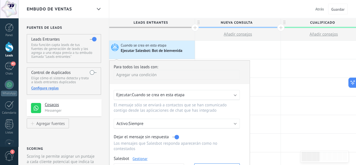
click at [152, 73] on div "Agregar una condición" at bounding box center [177, 75] width 126 height 10
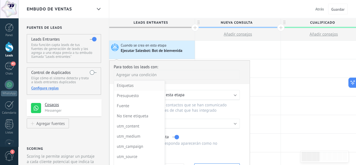
click at [141, 85] on div "Etiquetas" at bounding box center [139, 86] width 44 height 8
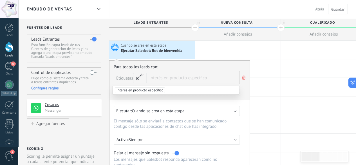
click at [158, 89] on span "interés en producto específico" at bounding box center [140, 90] width 50 height 6
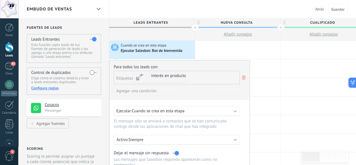
click at [179, 76] on span "interés en producto específico" at bounding box center [178, 75] width 54 height 5
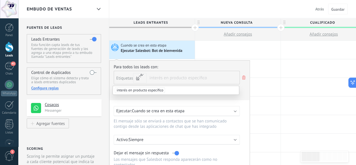
click at [183, 77] on span "interés en producto específico" at bounding box center [195, 77] width 90 height 13
drag, startPoint x: 171, startPoint y: 80, endPoint x: 167, endPoint y: 79, distance: 4.8
click at [171, 79] on input "text" at bounding box center [164, 77] width 28 height 13
type input "*"
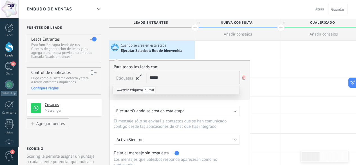
type input "*****"
click at [155, 88] on span "nuevo" at bounding box center [149, 89] width 13 height 7
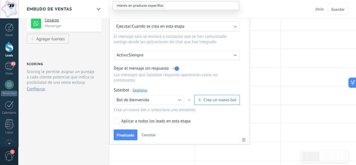
drag, startPoint x: 132, startPoint y: 131, endPoint x: 142, endPoint y: 133, distance: 10.9
click at [131, 133] on span "Finalizado" at bounding box center [125, 135] width 17 height 4
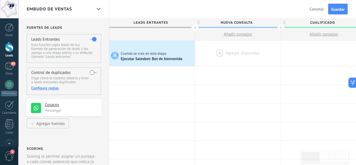
scroll to position [0, 0]
click at [8, 48] on div at bounding box center [9, 47] width 8 height 10
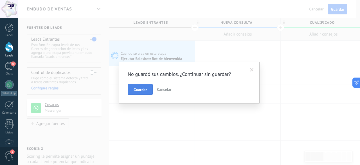
click at [138, 88] on span "Guardar" at bounding box center [140, 90] width 13 height 4
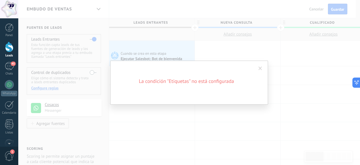
click at [158, 52] on div "La condición "Etiquetas" no está configurada" at bounding box center [189, 82] width 342 height 165
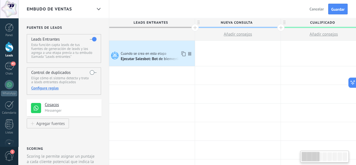
click at [161, 57] on div "Ejecutar Salesbot: Bot de bienvenida" at bounding box center [152, 59] width 63 height 5
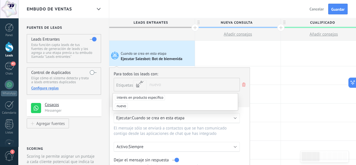
click at [122, 105] on span "nuevo" at bounding box center [121, 106] width 13 height 6
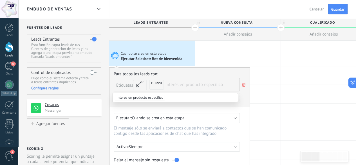
scroll to position [113, 0]
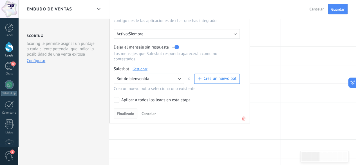
click at [120, 112] on span "Finalizado" at bounding box center [125, 114] width 17 height 4
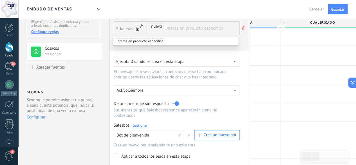
scroll to position [0, 0]
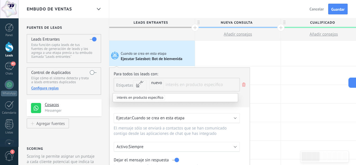
click at [182, 90] on input "text" at bounding box center [180, 84] width 28 height 13
click at [333, 15] on div "Atrás Cancelar Guardar" at bounding box center [329, 9] width 53 height 18
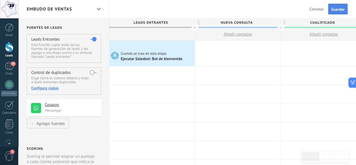
click at [334, 7] on span "Guardar" at bounding box center [337, 9] width 13 height 4
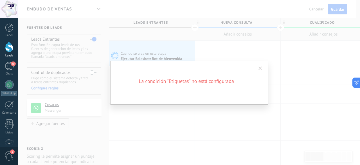
click at [262, 68] on span at bounding box center [261, 68] width 4 height 4
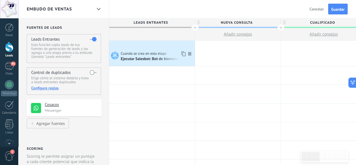
click at [162, 59] on div "Ejecutar Salesbot: Bot de bienvenida" at bounding box center [152, 59] width 63 height 5
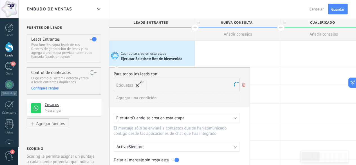
click at [128, 86] on span "Etiquetas" at bounding box center [124, 85] width 17 height 5
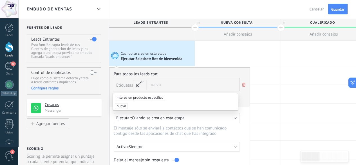
click at [121, 105] on span "nuevo" at bounding box center [121, 106] width 13 height 6
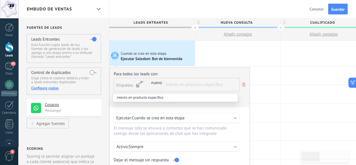
click at [177, 83] on input "text" at bounding box center [180, 84] width 28 height 13
click at [155, 97] on span "interés en producto específico" at bounding box center [140, 98] width 50 height 6
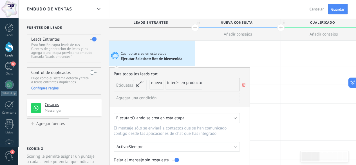
click at [119, 84] on span "Etiquetas" at bounding box center [124, 85] width 17 height 5
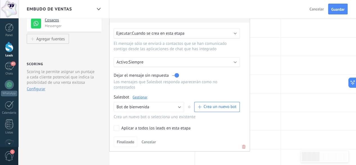
scroll to position [113, 0]
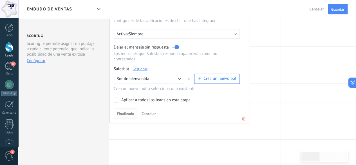
click at [128, 112] on span "Finalizado" at bounding box center [125, 114] width 17 height 4
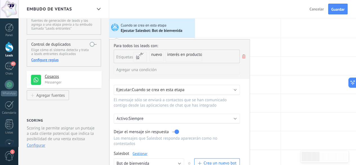
scroll to position [0, 0]
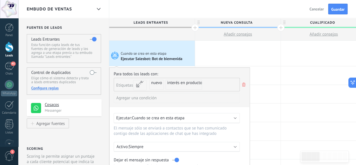
click at [180, 86] on li "interés en producto específico" at bounding box center [184, 85] width 37 height 10
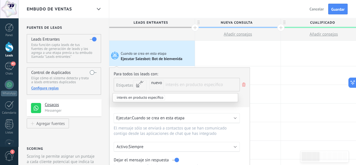
click at [156, 84] on span "nuevo" at bounding box center [156, 82] width 11 height 5
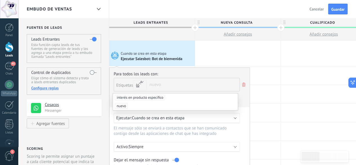
click at [125, 103] on span "nuevo" at bounding box center [121, 106] width 13 height 6
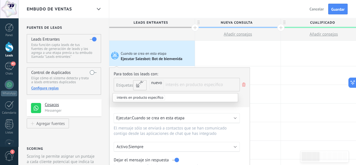
click at [141, 84] on button "o" at bounding box center [140, 85] width 14 height 10
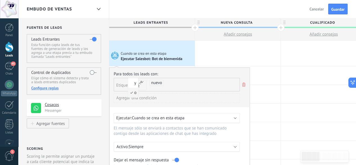
click at [124, 85] on span "Etiquetas" at bounding box center [124, 85] width 17 height 5
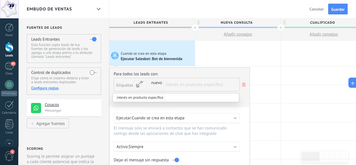
click at [124, 85] on span "Etiquetas" at bounding box center [124, 85] width 17 height 5
click at [123, 82] on div "Etiquetas y o o" at bounding box center [132, 84] width 33 height 12
click at [149, 98] on span "interés en producto específico" at bounding box center [140, 98] width 50 height 6
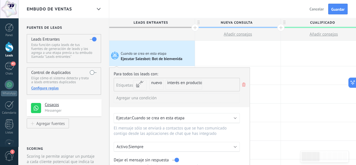
click at [244, 85] on icon at bounding box center [244, 84] width 6 height 7
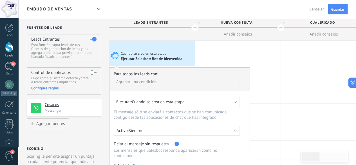
click at [148, 81] on div "Agregar una condición" at bounding box center [177, 82] width 126 height 10
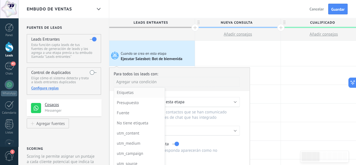
click at [133, 93] on div "Etiquetas" at bounding box center [139, 93] width 44 height 8
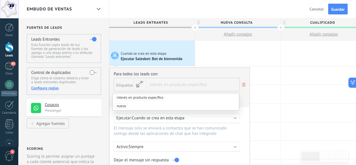
click at [173, 83] on input "text" at bounding box center [164, 84] width 28 height 13
click at [121, 106] on span "nuevo" at bounding box center [121, 106] width 13 height 6
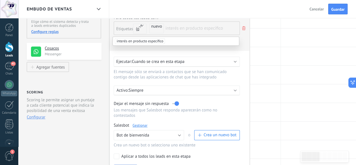
scroll to position [84, 0]
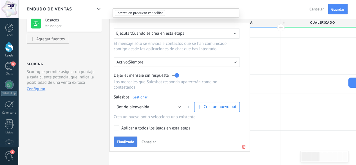
click at [130, 140] on span "Finalizado" at bounding box center [125, 142] width 17 height 4
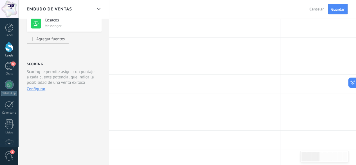
scroll to position [0, 0]
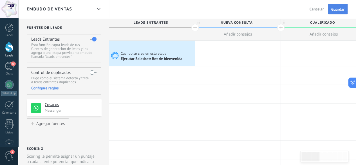
click at [335, 13] on button "Guardar" at bounding box center [337, 9] width 19 height 11
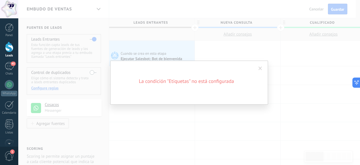
click at [260, 66] on span at bounding box center [260, 69] width 9 height 10
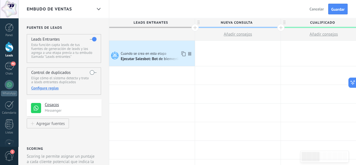
click at [144, 52] on span "Cuando se crea en esta etapa" at bounding box center [144, 53] width 46 height 5
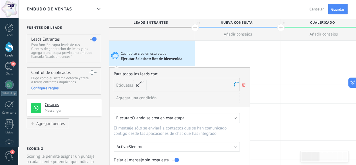
click at [157, 84] on input "text" at bounding box center [164, 84] width 28 height 13
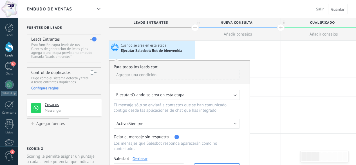
click at [147, 73] on div "Agregar una condición" at bounding box center [177, 75] width 126 height 10
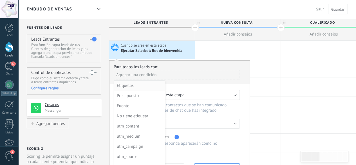
click at [132, 88] on div "Etiquetas" at bounding box center [139, 86] width 44 height 8
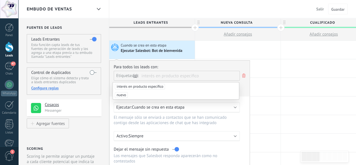
click at [173, 75] on span "interés en producto específico" at bounding box center [190, 76] width 98 height 10
click at [122, 93] on span "nuevo" at bounding box center [121, 95] width 13 height 6
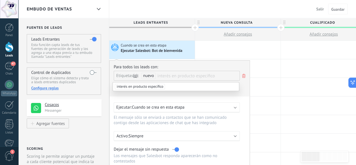
scroll to position [56, 0]
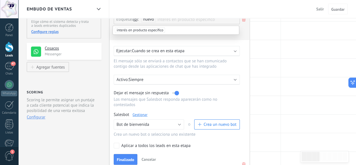
click at [198, 53] on div "Ejecutar: Cuando se crea en esta etapa" at bounding box center [174, 50] width 117 height 5
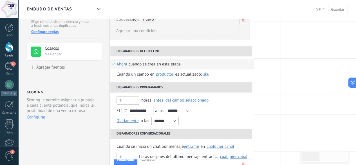
click at [198, 52] on li "Disparadores del pipeline" at bounding box center [181, 51] width 142 height 10
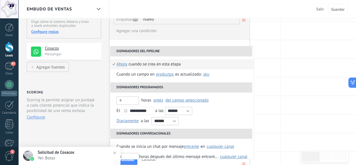
scroll to position [0, 0]
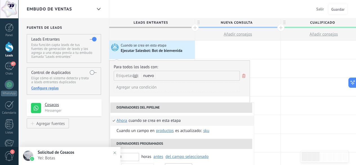
click at [162, 106] on li "Disparadores del pipeline" at bounding box center [181, 107] width 142 height 10
click at [171, 87] on div "Agregar una condición" at bounding box center [177, 87] width 126 height 10
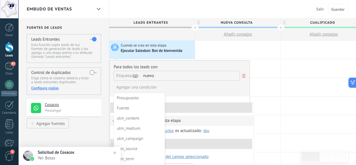
click at [174, 85] on div at bounding box center [180, 140] width 141 height 159
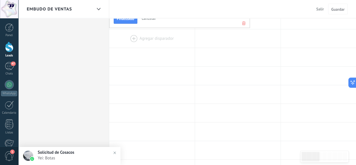
scroll to position [141, 0]
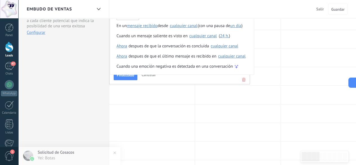
click at [126, 73] on div "Cuando se inicia un chat por mensaje entrante saliente cualquiera entrante en S…" at bounding box center [182, 36] width 144 height 77
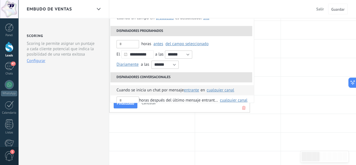
scroll to position [56, 0]
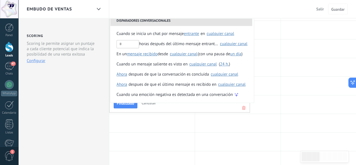
click at [131, 103] on div "**********" at bounding box center [179, 30] width 141 height 165
click at [138, 102] on div "Finalizado Cancelar" at bounding box center [180, 102] width 132 height 10
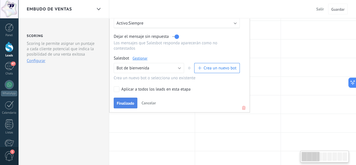
click at [124, 101] on span "Finalizado" at bounding box center [125, 103] width 17 height 4
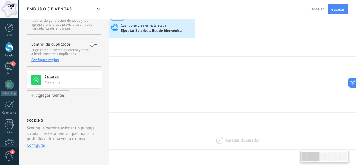
scroll to position [0, 0]
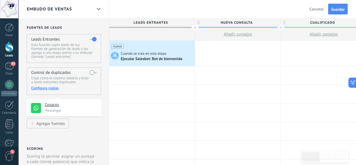
click at [337, 15] on div "Salir Cancelar Guardar" at bounding box center [329, 9] width 53 height 18
click at [338, 9] on span "Guardar" at bounding box center [337, 9] width 13 height 4
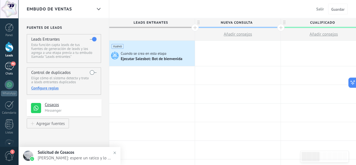
click at [9, 69] on div "46" at bounding box center [9, 66] width 9 height 8
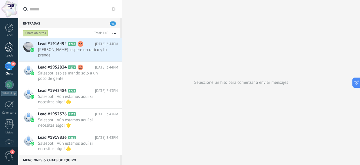
click at [10, 45] on div at bounding box center [9, 47] width 8 height 10
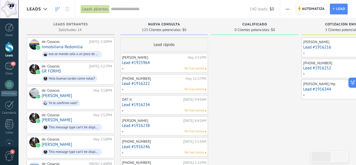
click at [309, 9] on span "Automatiza" at bounding box center [313, 9] width 23 height 10
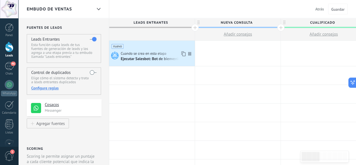
click at [165, 59] on div "Ejecutar Salesbot: Bot de bienvenida" at bounding box center [152, 59] width 63 height 5
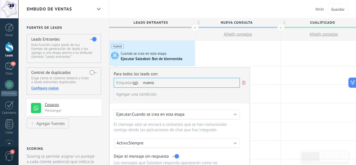
click at [122, 53] on span "Cuando se crea en esta etapa" at bounding box center [144, 53] width 46 height 5
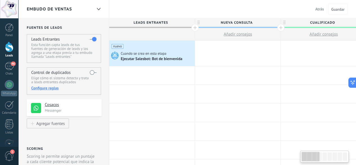
click at [115, 54] on icon at bounding box center [114, 55] width 10 height 8
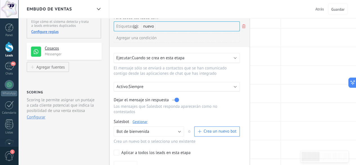
scroll to position [113, 0]
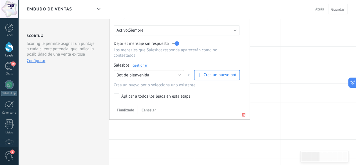
click at [170, 70] on button "Bot de bienvenida" at bounding box center [149, 75] width 70 height 10
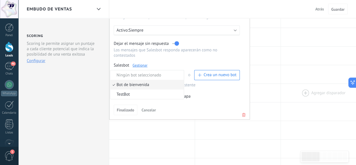
click at [289, 88] on div at bounding box center [324, 93] width 86 height 18
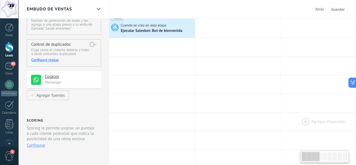
scroll to position [0, 0]
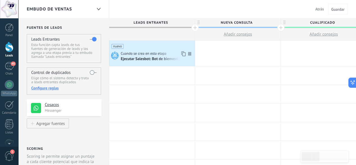
click at [191, 53] on icon at bounding box center [189, 54] width 3 height 4
click at [140, 45] on div "nuevo" at bounding box center [152, 45] width 81 height 8
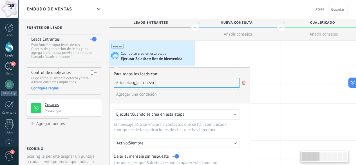
click at [140, 45] on div "nuevo" at bounding box center [152, 45] width 81 height 8
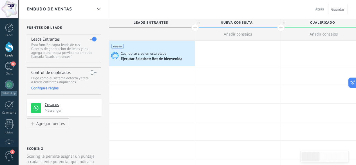
click at [140, 45] on div "nuevo" at bounding box center [152, 45] width 81 height 8
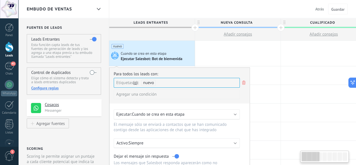
click at [119, 46] on span "nuevo" at bounding box center [118, 46] width 12 height 5
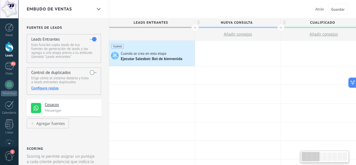
click at [113, 55] on icon at bounding box center [114, 55] width 10 height 8
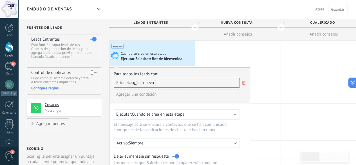
click at [117, 53] on icon at bounding box center [114, 55] width 10 height 8
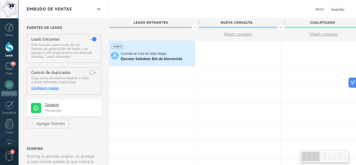
click at [117, 46] on span "nuevo" at bounding box center [118, 46] width 12 height 5
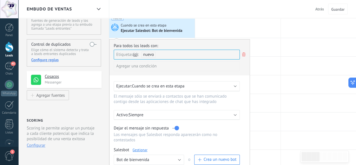
scroll to position [84, 0]
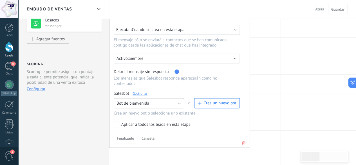
click at [174, 100] on button "Bot de bienvenida" at bounding box center [149, 103] width 70 height 10
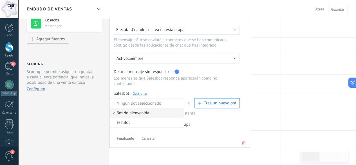
click at [146, 108] on li "Bot de bienvenida" at bounding box center [146, 113] width 73 height 10
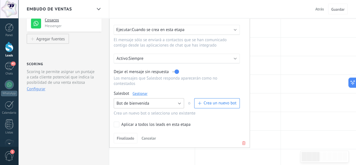
click at [141, 101] on span "Bot de bienvenida" at bounding box center [133, 103] width 33 height 5
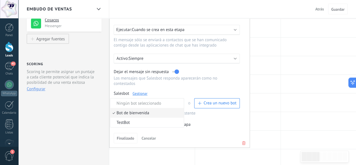
click at [137, 112] on li "Bot de bienvenida" at bounding box center [146, 113] width 73 height 10
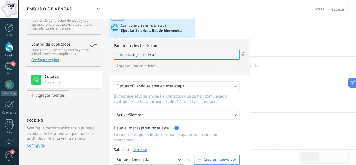
scroll to position [0, 0]
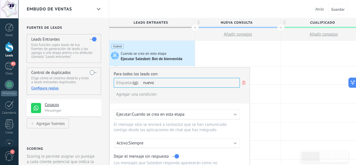
click at [11, 50] on div at bounding box center [9, 47] width 8 height 10
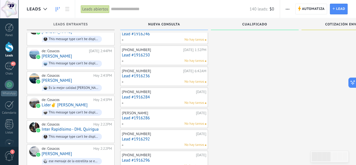
scroll to position [141, 0]
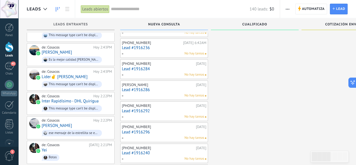
click at [79, 24] on span "Leads Entrantes" at bounding box center [70, 25] width 35 height 4
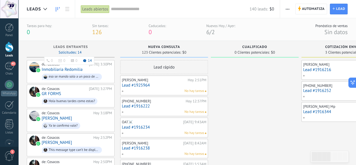
click at [88, 61] on span "14" at bounding box center [90, 60] width 4 height 3
click at [92, 9] on div "Leads abiertos" at bounding box center [95, 9] width 29 height 8
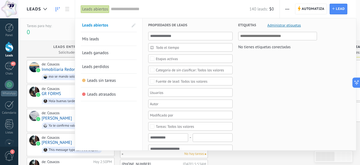
click at [92, 9] on div "Leads abiertos" at bounding box center [95, 9] width 29 height 8
click at [134, 10] on input "text" at bounding box center [180, 9] width 139 height 6
click at [56, 24] on div at bounding box center [180, 82] width 360 height 165
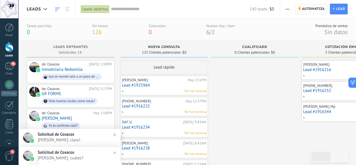
click at [310, 8] on span "Automatiza" at bounding box center [313, 9] width 23 height 10
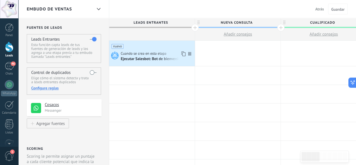
click at [186, 50] on div "nuevo Cuando se crea en esta etapa Ejecutar Salesbot: Bot de bienvenida" at bounding box center [152, 53] width 86 height 25
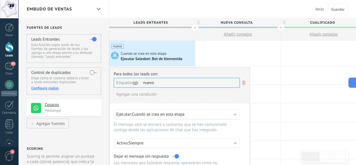
click at [144, 53] on span "Cuando se crea en esta etapa" at bounding box center [144, 53] width 46 height 5
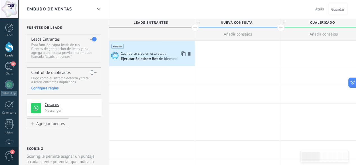
click at [130, 54] on span "Cuando se crea en esta etapa" at bounding box center [144, 53] width 46 height 5
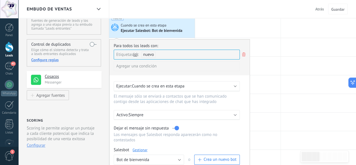
scroll to position [84, 0]
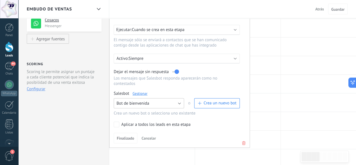
click at [180, 98] on button "Bot de bienvenida" at bounding box center [149, 103] width 70 height 10
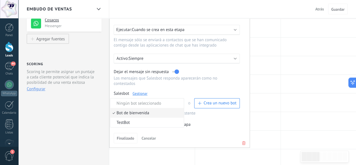
click at [150, 110] on span "Bot de bienvenida" at bounding box center [146, 112] width 72 height 5
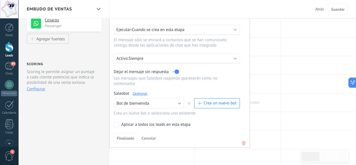
click at [272, 106] on div at bounding box center [238, 102] width 86 height 18
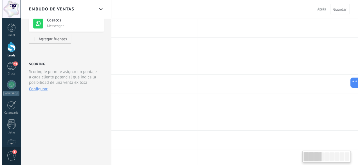
scroll to position [0, 0]
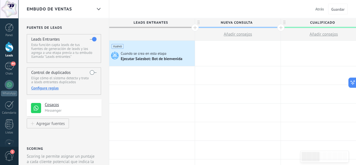
click at [233, 34] on span "Añadir consejos" at bounding box center [238, 34] width 28 height 5
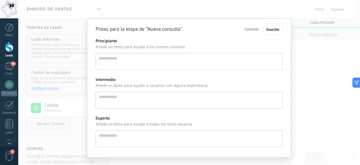
scroll to position [5, 0]
click at [249, 28] on span "Cancelar" at bounding box center [252, 28] width 14 height 5
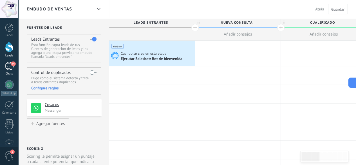
click at [13, 65] on span "44" at bounding box center [13, 63] width 5 height 5
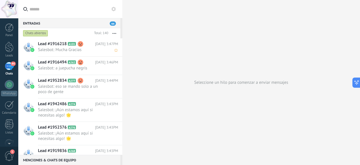
click at [56, 48] on span "Salesbot: Mucha Gracias" at bounding box center [73, 49] width 70 height 5
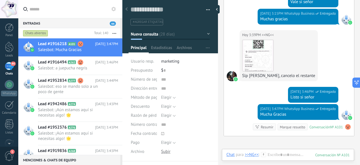
scroll to position [1183, 0]
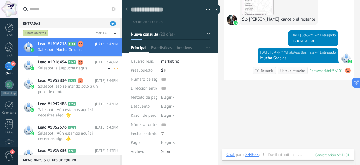
click at [56, 65] on div "Lead #1916494 A262 Hoy 3:46PM Salesbot: a juepucha negris" at bounding box center [80, 66] width 84 height 18
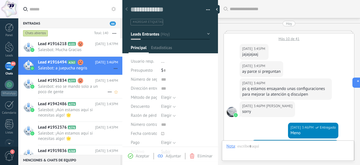
scroll to position [150, 0]
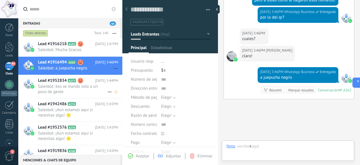
click at [47, 81] on span "Lead #1952834" at bounding box center [52, 81] width 29 height 6
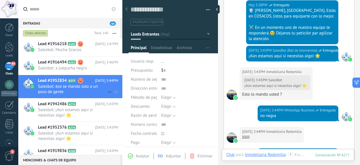
scroll to position [155, 0]
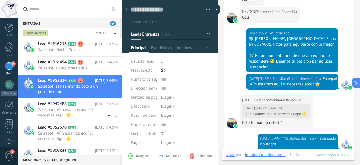
click at [46, 112] on span "Salesbot: ¡Aún estamos aquí si necesitas algo! 🌟" at bounding box center [73, 112] width 70 height 11
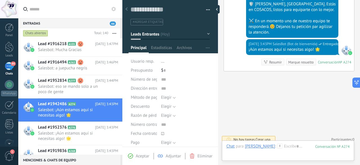
scroll to position [134, 0]
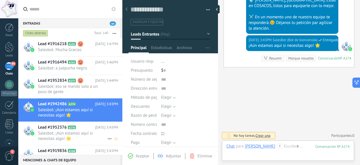
click at [42, 130] on span "Salesbot: ¡Aún estamos aquí si necesitas algo! 🌟" at bounding box center [73, 135] width 70 height 11
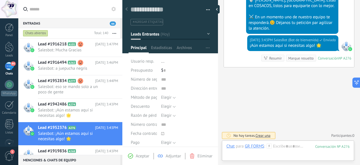
scroll to position [84, 0]
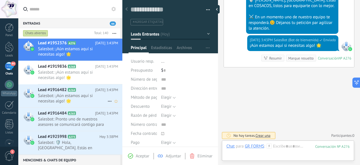
click at [58, 95] on span "Salesbot: ¡Aún estamos aquí si necesitas algo! 🌟" at bounding box center [73, 98] width 70 height 11
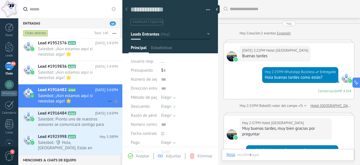
type textarea "**********"
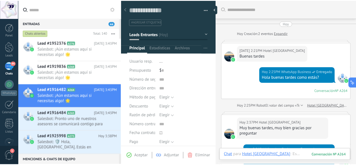
scroll to position [171, 0]
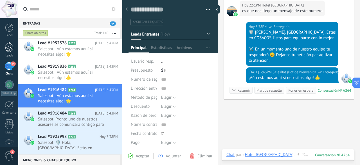
click at [5, 48] on link "Leads" at bounding box center [9, 50] width 18 height 16
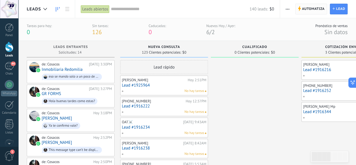
click at [312, 10] on span "Automatiza" at bounding box center [313, 9] width 23 height 10
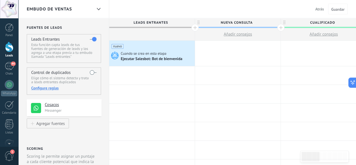
click at [193, 27] on div at bounding box center [194, 27] width 7 height 7
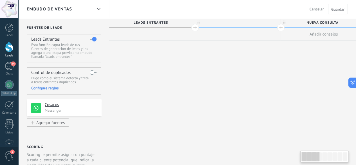
drag, startPoint x: 110, startPoint y: 110, endPoint x: 360, endPoint y: 99, distance: 250.0
click at [356, 99] on html ".abccls-1,.abccls-2{fill-rule:evenodd}.abccls-2{fill:#fff} .abfcls-1{fill:none}…" at bounding box center [178, 82] width 356 height 165
click at [46, 106] on h4 "Cosacos" at bounding box center [69, 105] width 48 height 6
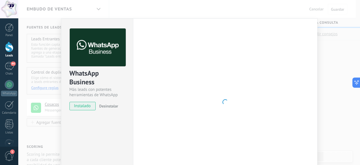
click at [313, 56] on div "Configuraciones Autorizaciones Esta pestaña registra a los usuarios que han con…" at bounding box center [225, 102] width 185 height 168
click at [325, 53] on div "WhatsApp Business Más leads con potentes herramientas de WhatsApp instalado Des…" at bounding box center [189, 82] width 342 height 165
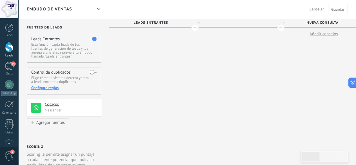
click at [311, 9] on span "Cancelar" at bounding box center [317, 8] width 14 height 5
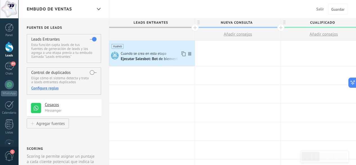
click at [114, 51] on icon at bounding box center [114, 55] width 10 height 8
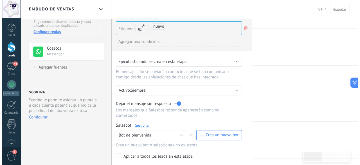
scroll to position [84, 0]
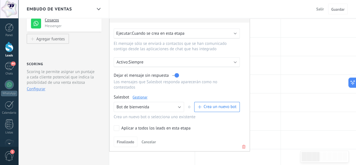
click at [139, 95] on link "Gestionar" at bounding box center [140, 97] width 15 height 5
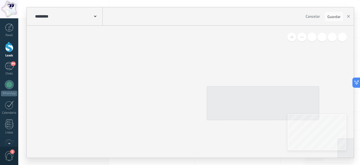
type input "**********"
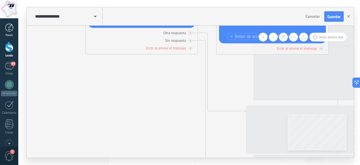
drag, startPoint x: 121, startPoint y: 94, endPoint x: 1, endPoint y: 29, distance: 136.8
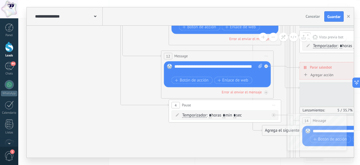
drag, startPoint x: 90, startPoint y: 83, endPoint x: 69, endPoint y: 68, distance: 25.8
click at [62, 66] on icon at bounding box center [241, 138] width 885 height 818
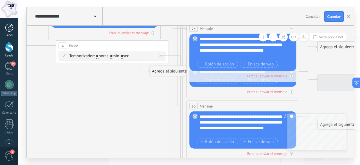
drag, startPoint x: 161, startPoint y: 121, endPoint x: 2, endPoint y: 25, distance: 185.3
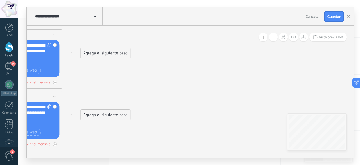
drag, startPoint x: 170, startPoint y: 92, endPoint x: 27, endPoint y: 81, distance: 143.8
click at [26, 81] on div "**********" at bounding box center [189, 82] width 342 height 165
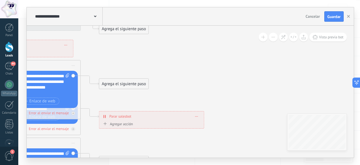
drag, startPoint x: 171, startPoint y: 86, endPoint x: 257, endPoint y: 154, distance: 109.2
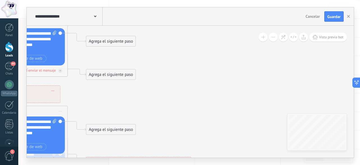
drag, startPoint x: 199, startPoint y: 122, endPoint x: 197, endPoint y: 141, distance: 19.1
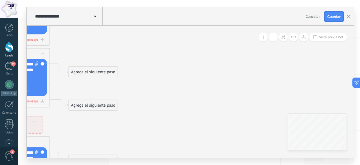
drag, startPoint x: 190, startPoint y: 97, endPoint x: 157, endPoint y: 143, distance: 56.6
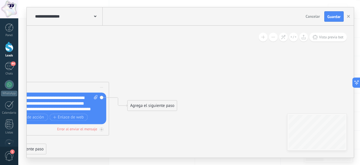
drag, startPoint x: 166, startPoint y: 125, endPoint x: 158, endPoint y: 145, distance: 21.7
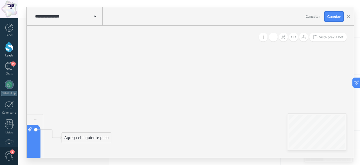
drag, startPoint x: 177, startPoint y: 88, endPoint x: 136, endPoint y: 100, distance: 43.5
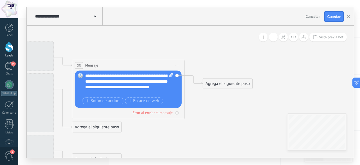
click at [322, 144] on div "**********" at bounding box center [190, 92] width 327 height 132
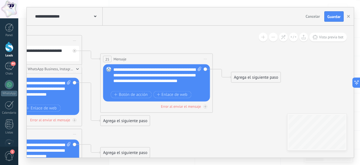
drag, startPoint x: 228, startPoint y: 128, endPoint x: 240, endPoint y: 120, distance: 14.7
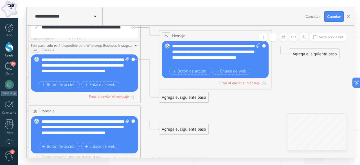
drag, startPoint x: 222, startPoint y: 135, endPoint x: 282, endPoint y: 113, distance: 64.8
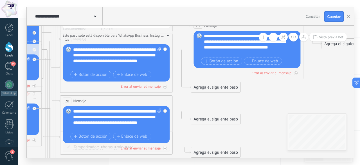
drag, startPoint x: 266, startPoint y: 119, endPoint x: 279, endPoint y: 115, distance: 12.8
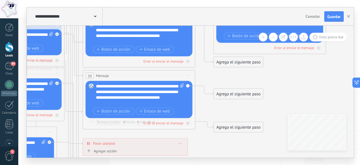
drag, startPoint x: 253, startPoint y: 134, endPoint x: 269, endPoint y: 103, distance: 35.0
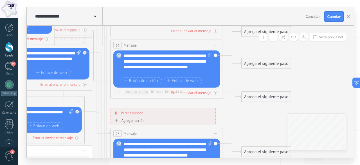
drag, startPoint x: 224, startPoint y: 145, endPoint x: 245, endPoint y: 124, distance: 29.7
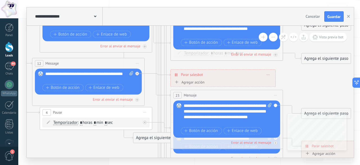
drag, startPoint x: 233, startPoint y: 121, endPoint x: 296, endPoint y: 74, distance: 79.0
click at [304, 70] on icon at bounding box center [137, 146] width 934 height 818
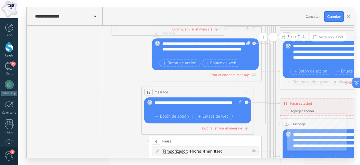
drag, startPoint x: 115, startPoint y: 131, endPoint x: 230, endPoint y: 164, distance: 119.7
click at [230, 164] on div "**********" at bounding box center [189, 82] width 342 height 165
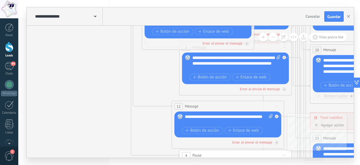
drag, startPoint x: 74, startPoint y: 90, endPoint x: 138, endPoint y: 167, distance: 100.6
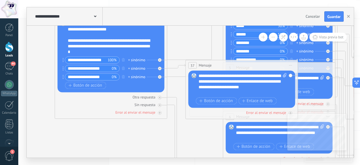
drag, startPoint x: 61, startPoint y: 128, endPoint x: 47, endPoint y: 122, distance: 15.5
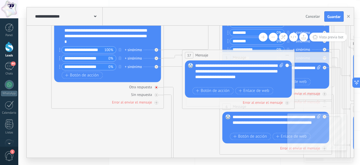
click at [143, 86] on div "Otra respuesta" at bounding box center [140, 87] width 23 height 5
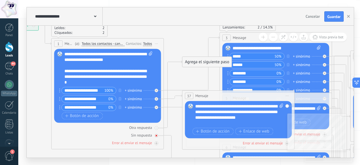
click at [144, 135] on div "Sin respuesta" at bounding box center [141, 135] width 21 height 5
click at [142, 143] on div "Error al enviar el mensaje" at bounding box center [132, 143] width 40 height 5
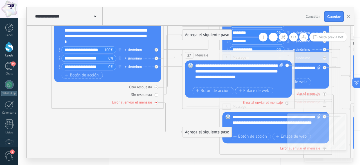
click at [155, 102] on div at bounding box center [157, 103] width 4 height 4
click at [158, 94] on div at bounding box center [157, 95] width 4 height 4
click at [0, 0] on icon at bounding box center [0, 0] width 0 height 0
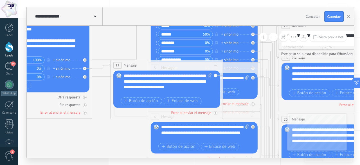
drag, startPoint x: 191, startPoint y: 123, endPoint x: 112, endPoint y: 137, distance: 79.8
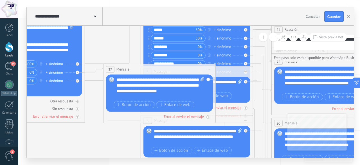
click at [163, 54] on input "********" at bounding box center [174, 55] width 47 height 6
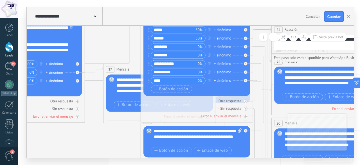
click at [164, 54] on input "********" at bounding box center [174, 55] width 47 height 6
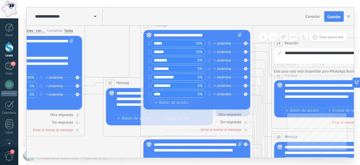
type input "*********"
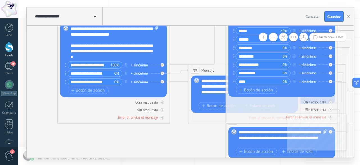
drag, startPoint x: 85, startPoint y: 145, endPoint x: 176, endPoint y: 135, distance: 91.5
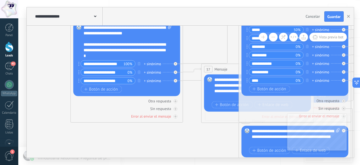
click at [100, 64] on input "**********" at bounding box center [102, 64] width 43 height 6
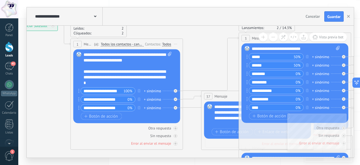
click at [107, 89] on input "**********" at bounding box center [102, 91] width 43 height 6
click at [98, 90] on input "**********" at bounding box center [102, 91] width 43 height 6
click at [100, 90] on input "**********" at bounding box center [102, 91] width 43 height 6
click at [106, 98] on input "**********" at bounding box center [104, 99] width 47 height 6
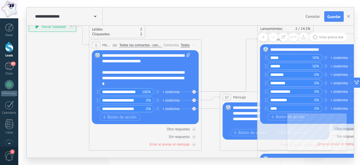
drag, startPoint x: 57, startPoint y: 100, endPoint x: 75, endPoint y: 48, distance: 54.6
click at [119, 90] on input "**********" at bounding box center [120, 91] width 43 height 6
click at [118, 92] on input "**********" at bounding box center [120, 91] width 43 height 6
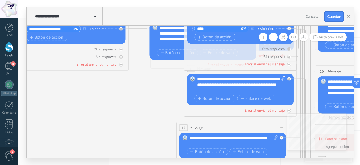
drag, startPoint x: 208, startPoint y: 129, endPoint x: 118, endPoint y: 90, distance: 98.0
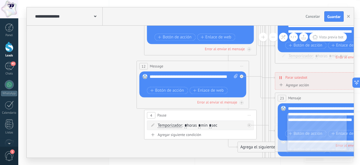
drag, startPoint x: 124, startPoint y: 118, endPoint x: 106, endPoint y: 148, distance: 34.5
click at [106, 148] on icon at bounding box center [241, 149] width 934 height 818
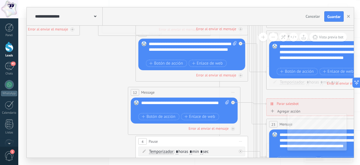
drag, startPoint x: 99, startPoint y: 93, endPoint x: 91, endPoint y: 124, distance: 32.0
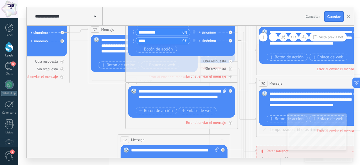
drag, startPoint x: 92, startPoint y: 82, endPoint x: 83, endPoint y: 122, distance: 40.9
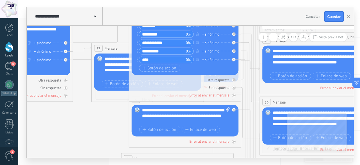
drag, startPoint x: 104, startPoint y: 113, endPoint x: 108, endPoint y: 155, distance: 41.4
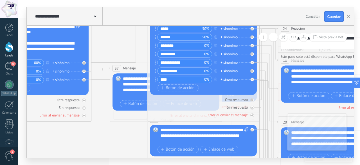
drag, startPoint x: 77, startPoint y: 129, endPoint x: 99, endPoint y: 139, distance: 24.0
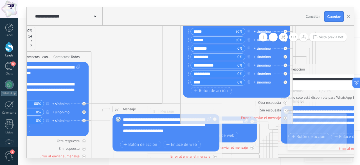
drag, startPoint x: 191, startPoint y: 49, endPoint x: 223, endPoint y: 11, distance: 49.4
click at [223, 11] on div "**********" at bounding box center [190, 82] width 327 height 150
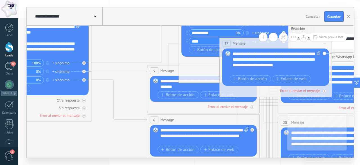
drag, startPoint x: 147, startPoint y: 68, endPoint x: 256, endPoint y: 46, distance: 111.5
click at [256, 46] on div "37 Mensaje ******* (a): Todos los contactos - canales seleccionados Todos los c…" at bounding box center [276, 43] width 112 height 10
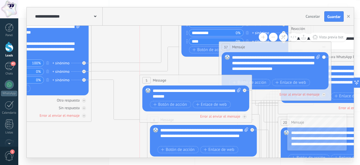
drag, startPoint x: 155, startPoint y: 72, endPoint x: 149, endPoint y: 80, distance: 10.6
click at [153, 80] on span "Message" at bounding box center [160, 79] width 14 height 5
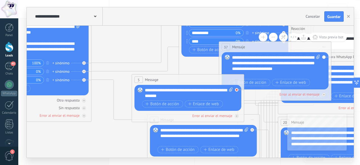
click at [235, 89] on div at bounding box center [237, 90] width 4 height 4
click at [140, 80] on span "5" at bounding box center [139, 79] width 2 height 5
click at [154, 79] on span "Message" at bounding box center [152, 79] width 14 height 5
drag, startPoint x: 154, startPoint y: 79, endPoint x: 148, endPoint y: 83, distance: 7.8
click at [148, 83] on div "5 Message ******* (a): Todos los contactos - canales seleccionados Todos los co…" at bounding box center [188, 79] width 112 height 10
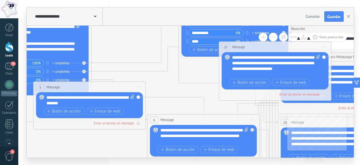
drag, startPoint x: 164, startPoint y: 83, endPoint x: 65, endPoint y: 90, distance: 98.8
click at [65, 90] on div "5 Message ******* (a): Todos los contactos - canales seleccionados Todos los co…" at bounding box center [90, 87] width 112 height 10
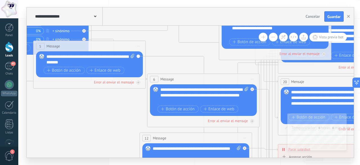
click at [136, 45] on span "Iniciar vista previa aquí Cambiar nombre Duplicar [GEOGRAPHIC_DATA]" at bounding box center [138, 46] width 9 height 8
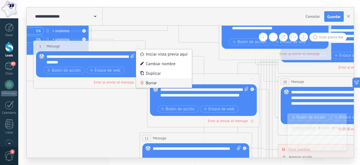
click at [152, 83] on div "Borrar" at bounding box center [164, 83] width 56 height 10
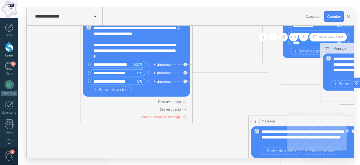
drag, startPoint x: 98, startPoint y: 99, endPoint x: 206, endPoint y: 149, distance: 119.4
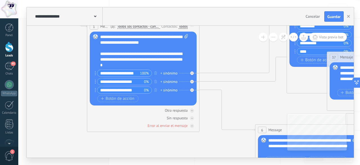
click at [126, 73] on input "**********" at bounding box center [118, 73] width 43 height 6
click at [117, 73] on input "**********" at bounding box center [118, 73] width 43 height 6
click at [117, 72] on input "**********" at bounding box center [118, 73] width 43 height 6
type input "**********"
drag, startPoint x: 138, startPoint y: 91, endPoint x: 121, endPoint y: 90, distance: 17.0
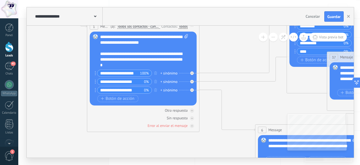
click at [121, 90] on input "**********" at bounding box center [120, 90] width 47 height 6
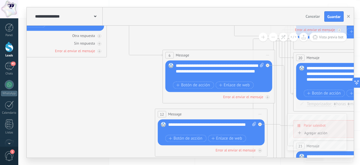
drag, startPoint x: 201, startPoint y: 128, endPoint x: 132, endPoint y: 83, distance: 82.3
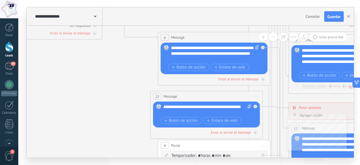
drag, startPoint x: 123, startPoint y: 111, endPoint x: 139, endPoint y: 92, distance: 24.2
click at [118, 92] on icon at bounding box center [255, 165] width 934 height 844
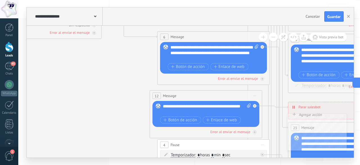
click at [256, 93] on span "Iniciar vista previa aquí Cambiar nombre Duplicar [GEOGRAPHIC_DATA]" at bounding box center [255, 96] width 9 height 8
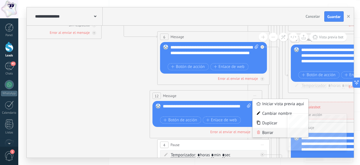
click at [270, 130] on div "Borrar" at bounding box center [281, 133] width 56 height 10
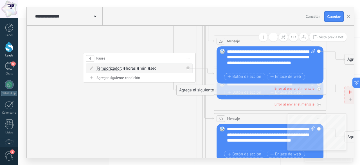
drag, startPoint x: 210, startPoint y: 138, endPoint x: 131, endPoint y: 76, distance: 100.0
click at [131, 76] on icon at bounding box center [180, 79] width 934 height 844
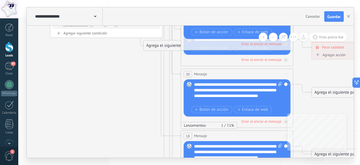
drag, startPoint x: 141, startPoint y: 119, endPoint x: 105, endPoint y: 80, distance: 53.4
click at [105, 80] on icon at bounding box center [147, 34] width 934 height 844
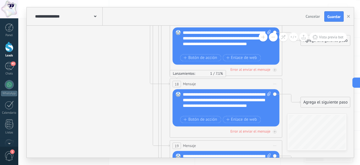
drag, startPoint x: 115, startPoint y: 113, endPoint x: 112, endPoint y: 73, distance: 40.4
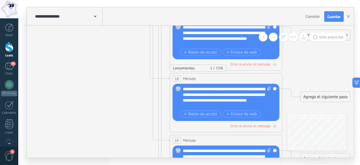
drag, startPoint x: 108, startPoint y: 109, endPoint x: 116, endPoint y: 51, distance: 58.6
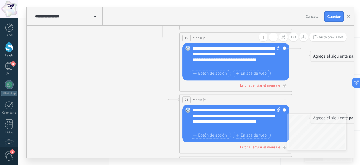
drag, startPoint x: 110, startPoint y: 94, endPoint x: 111, endPoint y: 55, distance: 38.9
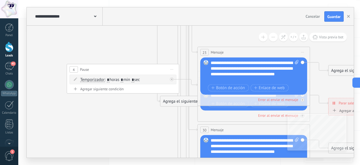
drag, startPoint x: 111, startPoint y: 112, endPoint x: 131, endPoint y: 131, distance: 27.9
click at [131, 131] on icon at bounding box center [164, 119] width 934 height 903
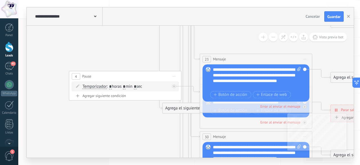
click at [172, 74] on span "Iniciar vista previa aquí Cambiar nombre Duplicar [GEOGRAPHIC_DATA]" at bounding box center [174, 76] width 9 height 8
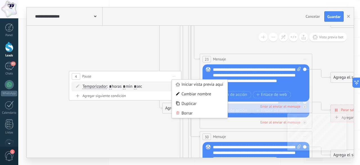
click at [188, 111] on div "Borrar" at bounding box center [200, 113] width 56 height 10
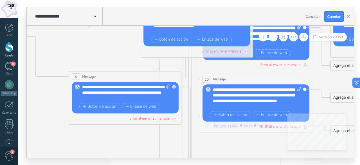
click at [175, 75] on span "Iniciar vista previa aquí Cambiar nombre Duplicar [GEOGRAPHIC_DATA]" at bounding box center [174, 77] width 9 height 8
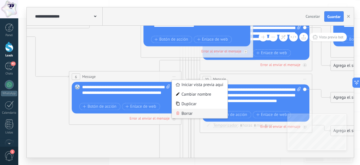
click at [185, 113] on div "Borrar" at bounding box center [200, 114] width 56 height 10
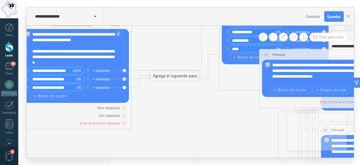
drag, startPoint x: 106, startPoint y: 120, endPoint x: 225, endPoint y: 116, distance: 118.6
click at [182, 78] on div "Agrega el siguiente paso" at bounding box center [174, 75] width 49 height 9
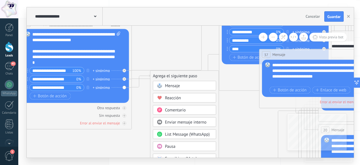
click at [184, 86] on div "Mensaje" at bounding box center [188, 86] width 47 height 6
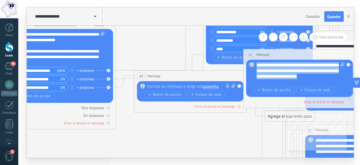
drag, startPoint x: 280, startPoint y: 81, endPoint x: 254, endPoint y: 65, distance: 30.6
click at [254, 65] on div "Reemplazar Quitar Convertir a mensaje de voz Arrastre la imagen aquí para adjun…" at bounding box center [299, 78] width 107 height 37
copy div "**********"
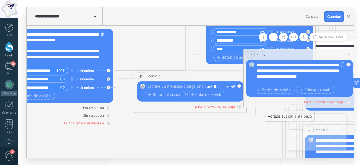
click at [185, 85] on div at bounding box center [190, 87] width 84 height 6
paste div
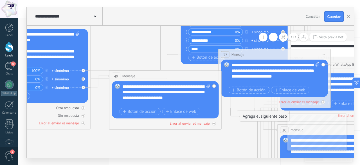
drag, startPoint x: 246, startPoint y: 129, endPoint x: 204, endPoint y: 125, distance: 41.9
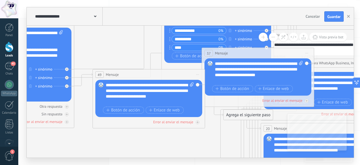
click at [202, 85] on div "49 Mensaje ******* (a): Todos los contactos - canales seleccionados Todos los c…" at bounding box center [149, 98] width 113 height 59
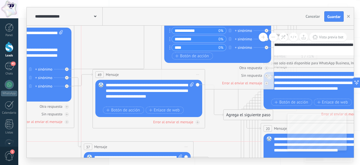
drag, startPoint x: 291, startPoint y: 53, endPoint x: 168, endPoint y: 145, distance: 153.2
click at [168, 145] on div "37 Mensaje ******* (a): Todos los contactos - canales seleccionados Todos los c…" at bounding box center [137, 146] width 112 height 10
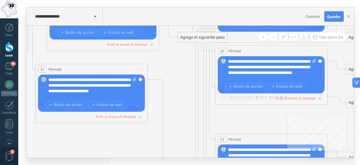
drag, startPoint x: 210, startPoint y: 135, endPoint x: 164, endPoint y: 58, distance: 89.9
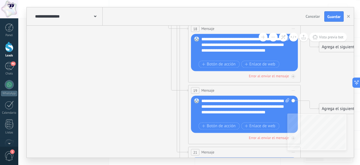
drag, startPoint x: 134, startPoint y: 116, endPoint x: 111, endPoint y: 19, distance: 99.4
click at [105, 4] on div "**********" at bounding box center [189, 82] width 342 height 165
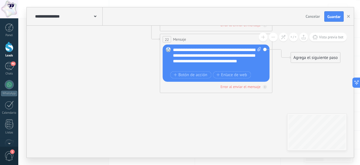
drag, startPoint x: 101, startPoint y: 48, endPoint x: 93, endPoint y: 12, distance: 36.9
click at [93, 12] on div "**********" at bounding box center [190, 82] width 327 height 150
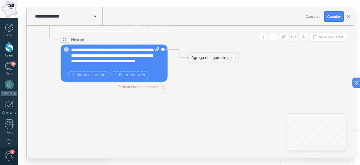
drag, startPoint x: 182, startPoint y: 108, endPoint x: 50, endPoint y: 108, distance: 132.1
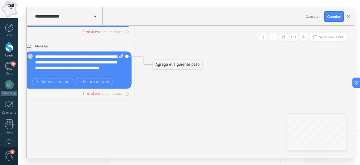
drag, startPoint x: 226, startPoint y: 84, endPoint x: 166, endPoint y: 148, distance: 87.7
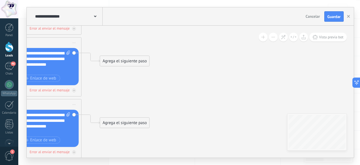
drag, startPoint x: 272, startPoint y: 90, endPoint x: 177, endPoint y: 155, distance: 115.3
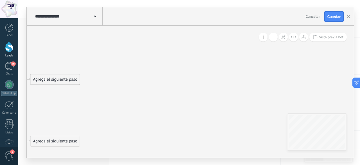
drag, startPoint x: 193, startPoint y: 66, endPoint x: 211, endPoint y: 116, distance: 53.3
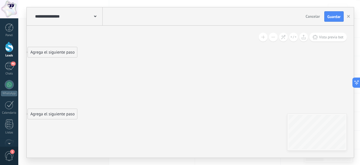
drag, startPoint x: 197, startPoint y: 73, endPoint x: 180, endPoint y: 109, distance: 39.4
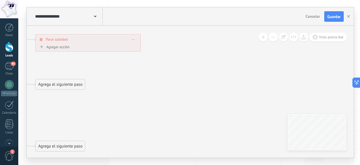
drag, startPoint x: 197, startPoint y: 105, endPoint x: 200, endPoint y: 98, distance: 8.2
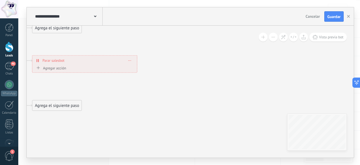
drag, startPoint x: 188, startPoint y: 53, endPoint x: 185, endPoint y: 119, distance: 65.9
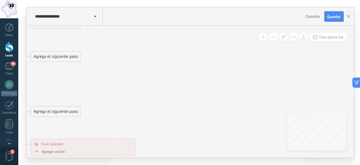
drag, startPoint x: 196, startPoint y: 88, endPoint x: 221, endPoint y: 132, distance: 51.1
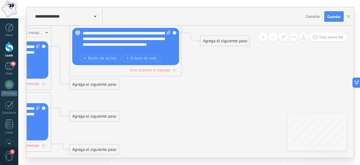
drag, startPoint x: 170, startPoint y: 49, endPoint x: 186, endPoint y: 104, distance: 56.8
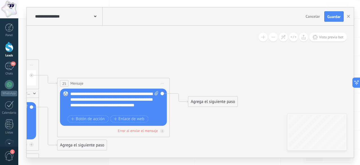
drag, startPoint x: 185, startPoint y: 100, endPoint x: 183, endPoint y: 128, distance: 28.3
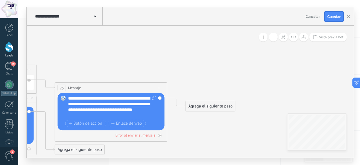
drag, startPoint x: 217, startPoint y: 25, endPoint x: 207, endPoint y: 126, distance: 101.3
click at [207, 126] on div "**********" at bounding box center [190, 82] width 327 height 150
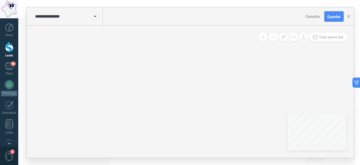
drag, startPoint x: 218, startPoint y: 56, endPoint x: 271, endPoint y: 178, distance: 132.8
click at [316, 132] on div "**********" at bounding box center [190, 92] width 327 height 132
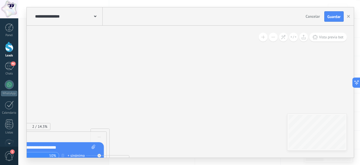
drag, startPoint x: 152, startPoint y: 79, endPoint x: 220, endPoint y: 141, distance: 91.1
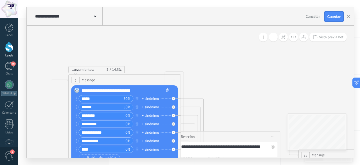
drag, startPoint x: 202, startPoint y: 88, endPoint x: 290, endPoint y: 66, distance: 90.4
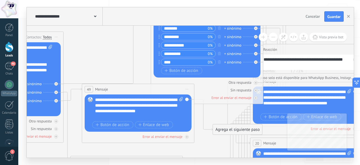
drag, startPoint x: 85, startPoint y: 74, endPoint x: 92, endPoint y: 59, distance: 16.8
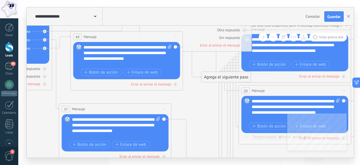
drag, startPoint x: 75, startPoint y: 120, endPoint x: 61, endPoint y: 75, distance: 46.7
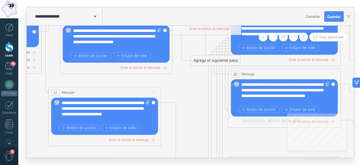
drag, startPoint x: 187, startPoint y: 116, endPoint x: 174, endPoint y: 100, distance: 20.6
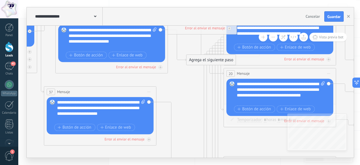
click at [188, 59] on div "Agrega el siguiente paso" at bounding box center [211, 59] width 49 height 9
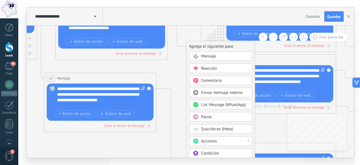
click at [220, 116] on div "Pausa" at bounding box center [224, 117] width 47 height 6
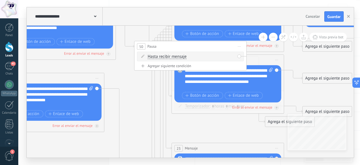
click at [240, 47] on span "Iniciar vista previa aquí Cambiar nombre Duplicar [GEOGRAPHIC_DATA]" at bounding box center [239, 47] width 9 height 8
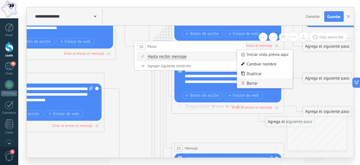
click at [253, 84] on div "Borrar" at bounding box center [265, 84] width 56 height 10
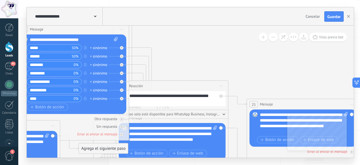
drag, startPoint x: 236, startPoint y: 50, endPoint x: 150, endPoint y: 72, distance: 88.3
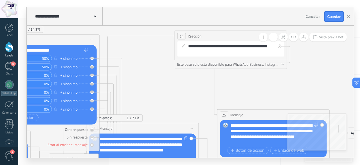
drag, startPoint x: 143, startPoint y: 99, endPoint x: 232, endPoint y: 39, distance: 107.2
click at [232, 39] on div "24 Reacción ******** Iniciar vista previa aquí Cambiar nombre Duplicar [GEOGRAP…" at bounding box center [231, 36] width 112 height 10
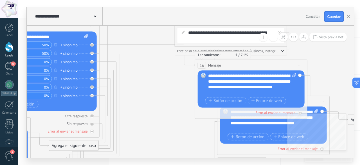
drag, startPoint x: 180, startPoint y: 115, endPoint x: 289, endPoint y: 67, distance: 119.2
click at [289, 67] on div "16 Mensaje ******* (a): Todos los contactos - canales seleccionados Todos los c…" at bounding box center [251, 65] width 112 height 10
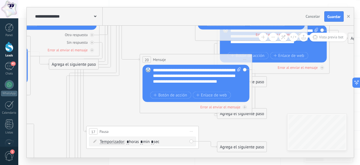
drag, startPoint x: 121, startPoint y: 97, endPoint x: 173, endPoint y: 62, distance: 62.6
click at [172, 62] on div "20 Mensaje ******* (a): Todos los contactos - canales seleccionados Todos los c…" at bounding box center [196, 59] width 112 height 10
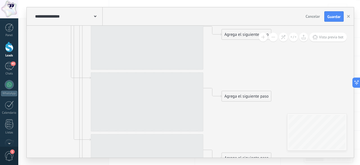
drag, startPoint x: 42, startPoint y: 77, endPoint x: 112, endPoint y: 115, distance: 78.9
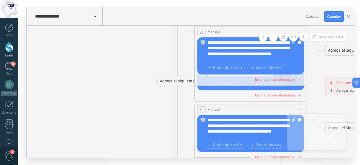
drag, startPoint x: 68, startPoint y: 98, endPoint x: 94, endPoint y: 112, distance: 30.0
click at [164, 149] on icon at bounding box center [161, 77] width 934 height 866
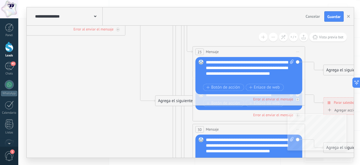
drag, startPoint x: 84, startPoint y: 93, endPoint x: 69, endPoint y: 144, distance: 53.8
click at [69, 144] on icon at bounding box center [159, 97] width 934 height 866
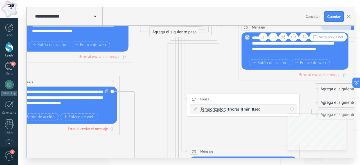
drag, startPoint x: 78, startPoint y: 102, endPoint x: 87, endPoint y: 124, distance: 24.0
click at [86, 162] on div "**********" at bounding box center [189, 82] width 342 height 165
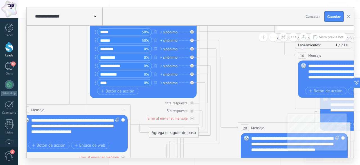
drag, startPoint x: 135, startPoint y: 66, endPoint x: 133, endPoint y: 164, distance: 98.0
click at [133, 164] on div "**********" at bounding box center [189, 82] width 342 height 165
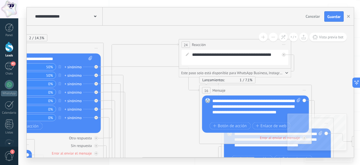
drag, startPoint x: 247, startPoint y: 80, endPoint x: 151, endPoint y: 115, distance: 101.9
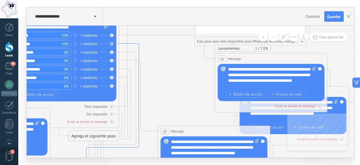
drag, startPoint x: 122, startPoint y: 78, endPoint x: 138, endPoint y: 46, distance: 35.1
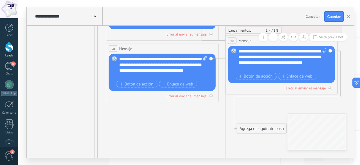
drag, startPoint x: 145, startPoint y: 111, endPoint x: 268, endPoint y: 41, distance: 142.3
click at [268, 41] on div "**********" at bounding box center [190, 92] width 327 height 132
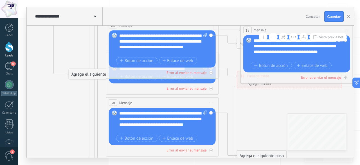
drag, startPoint x: 290, startPoint y: 95, endPoint x: 302, endPoint y: 31, distance: 65.0
click at [302, 31] on div "18 Mensaje ******* (a): Todos los contactos - canales seleccionados Todos los c…" at bounding box center [297, 30] width 112 height 10
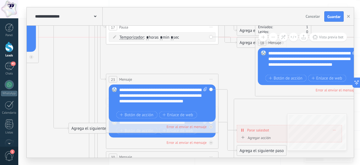
drag, startPoint x: 287, startPoint y: 80, endPoint x: 301, endPoint y: 45, distance: 37.2
click at [301, 45] on div "18 Mensaje ******* (a): Todos los contactos - canales seleccionados Todos los c…" at bounding box center [312, 42] width 112 height 10
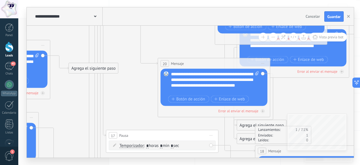
drag, startPoint x: 286, startPoint y: 130, endPoint x: 300, endPoint y: 76, distance: 56.3
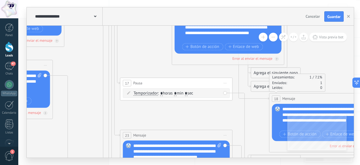
drag, startPoint x: 141, startPoint y: 88, endPoint x: 153, endPoint y: 119, distance: 33.8
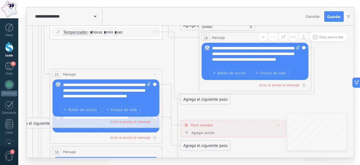
drag, startPoint x: 176, startPoint y: 112, endPoint x: 111, endPoint y: 49, distance: 90.6
click at [111, 49] on icon at bounding box center [16, 119] width 934 height 866
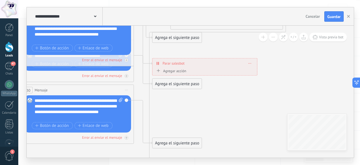
drag, startPoint x: 237, startPoint y: 148, endPoint x: 203, endPoint y: 51, distance: 102.7
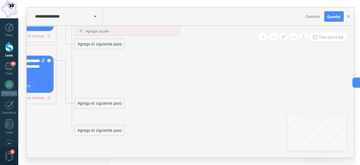
drag, startPoint x: 217, startPoint y: 129, endPoint x: 194, endPoint y: 178, distance: 54.2
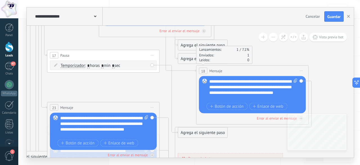
drag, startPoint x: 283, startPoint y: 142, endPoint x: 301, endPoint y: 172, distance: 35.6
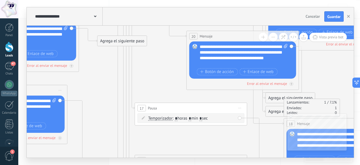
drag, startPoint x: 165, startPoint y: 128, endPoint x: 208, endPoint y: 141, distance: 45.0
click at [220, 160] on div "**********" at bounding box center [189, 82] width 342 height 165
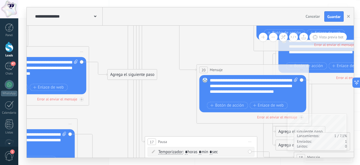
drag, startPoint x: 174, startPoint y: 93, endPoint x: 178, endPoint y: 159, distance: 66.0
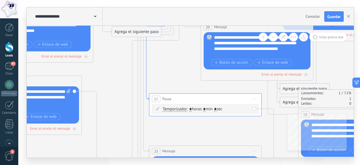
click at [147, 92] on icon at bounding box center [155, 55] width 19 height 90
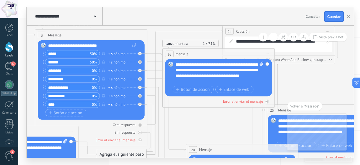
drag, startPoint x: 278, startPoint y: 76, endPoint x: 197, endPoint y: 53, distance: 84.3
click at [198, 53] on div "16 Mensaje ******* (a): Todos los contactos - canales seleccionados Todos los c…" at bounding box center [219, 54] width 112 height 10
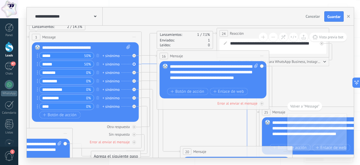
drag, startPoint x: 158, startPoint y: 62, endPoint x: 153, endPoint y: 64, distance: 6.0
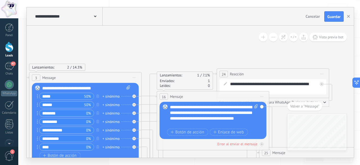
drag, startPoint x: 192, startPoint y: 77, endPoint x: 158, endPoint y: 59, distance: 38.3
drag, startPoint x: 249, startPoint y: 75, endPoint x: 194, endPoint y: 61, distance: 57.1
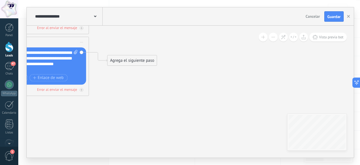
drag, startPoint x: 203, startPoint y: 137, endPoint x: 42, endPoint y: 140, distance: 160.8
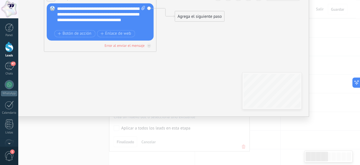
type textarea "**********"
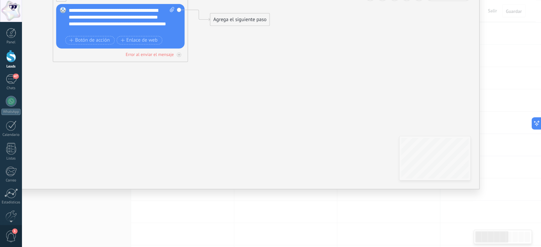
scroll to position [5, 0]
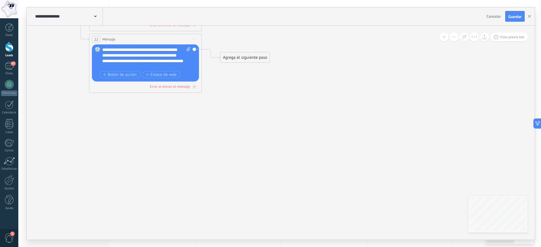
drag, startPoint x: 360, startPoint y: 3, endPoint x: 228, endPoint y: 160, distance: 205.2
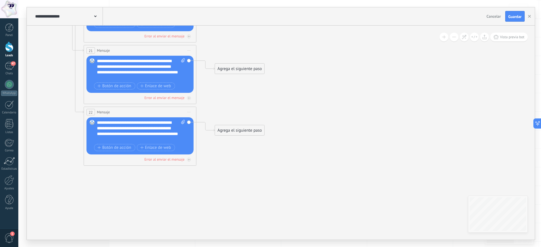
drag, startPoint x: 224, startPoint y: 156, endPoint x: 404, endPoint y: 194, distance: 184.5
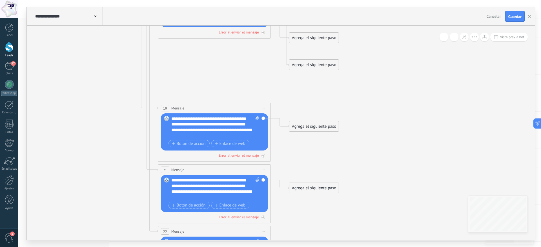
drag, startPoint x: 381, startPoint y: 88, endPoint x: 394, endPoint y: 178, distance: 91.3
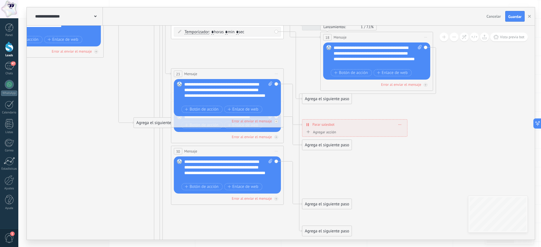
drag, startPoint x: 385, startPoint y: 74, endPoint x: 385, endPoint y: 177, distance: 102.5
click at [360, 164] on icon at bounding box center [137, 119] width 934 height 866
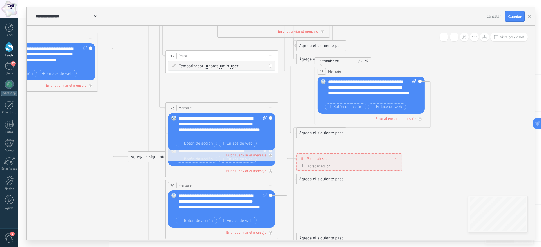
drag, startPoint x: 452, startPoint y: 81, endPoint x: 427, endPoint y: 157, distance: 80.1
click at [360, 157] on icon at bounding box center [132, 153] width 934 height 866
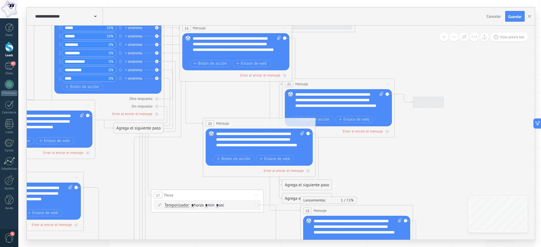
drag, startPoint x: 443, startPoint y: 100, endPoint x: 452, endPoint y: 203, distance: 102.9
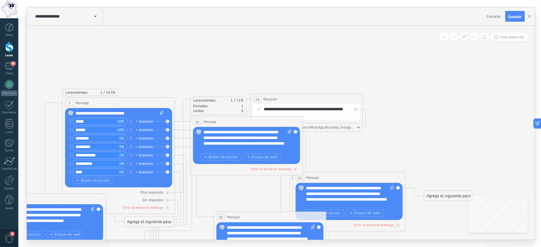
drag, startPoint x: 450, startPoint y: 69, endPoint x: 458, endPoint y: 141, distance: 72.0
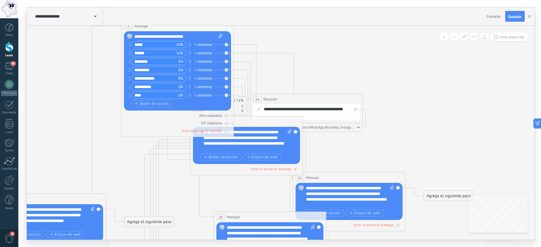
drag, startPoint x: 153, startPoint y: 101, endPoint x: 213, endPoint y: 23, distance: 97.8
click at [213, 23] on div "**********" at bounding box center [281, 123] width 508 height 233
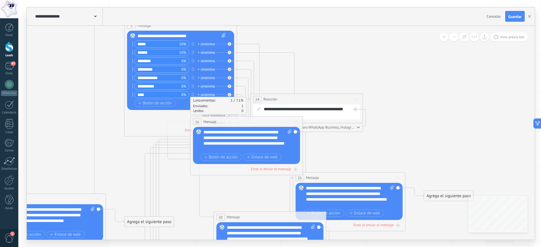
drag, startPoint x: 291, startPoint y: 99, endPoint x: 376, endPoint y: 58, distance: 94.5
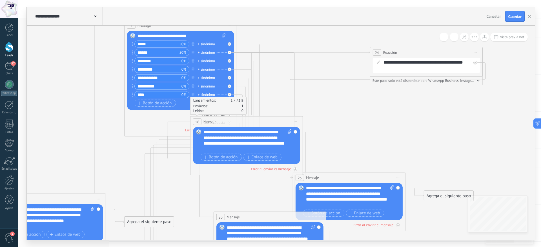
drag, startPoint x: 307, startPoint y: 98, endPoint x: 426, endPoint y: 52, distance: 128.5
click at [360, 52] on div "24 Reacción ******** Iniciar vista previa aquí Cambiar nombre Duplicar Borrar" at bounding box center [426, 52] width 112 height 10
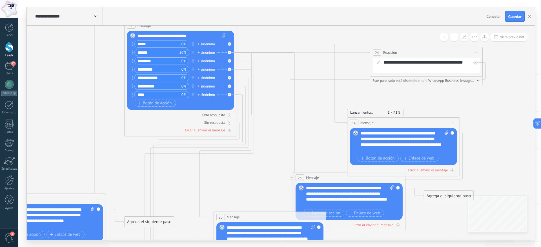
drag, startPoint x: 259, startPoint y: 120, endPoint x: 416, endPoint y: 121, distance: 156.8
click at [360, 121] on div "16 Mensaje ******* (a): Todos los contactos - canales seleccionados Todos los c…" at bounding box center [403, 123] width 112 height 10
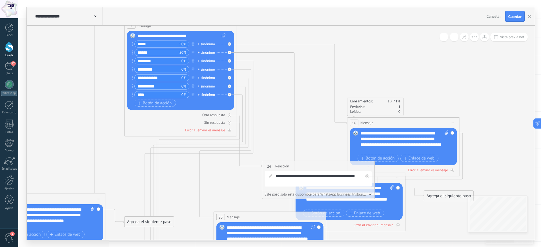
drag, startPoint x: 392, startPoint y: 49, endPoint x: 284, endPoint y: 163, distance: 157.0
click at [284, 164] on span "Reacción" at bounding box center [282, 166] width 14 height 5
click at [228, 115] on div at bounding box center [230, 115] width 4 height 4
drag, startPoint x: 270, startPoint y: 43, endPoint x: 309, endPoint y: 59, distance: 42.0
click at [309, 59] on div "Agrega el siguiente paso" at bounding box center [317, 60] width 49 height 9
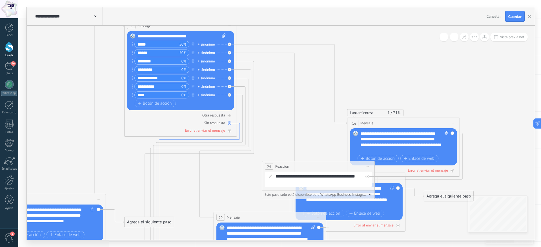
click at [239, 126] on icon at bounding box center [199, 206] width 81 height 167
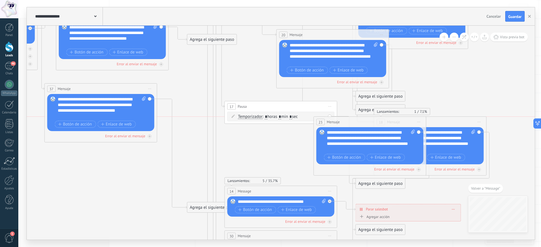
drag, startPoint x: 305, startPoint y: 134, endPoint x: 357, endPoint y: 123, distance: 52.8
click at [357, 123] on div "23 Mensaje ******* (a): Todos los contactos - canales seleccionados Todos los c…" at bounding box center [370, 122] width 112 height 10
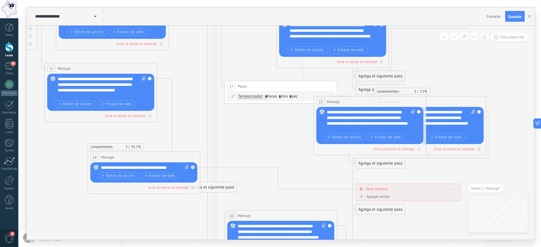
drag, startPoint x: 271, startPoint y: 166, endPoint x: 146, endPoint y: 157, distance: 125.6
click at [146, 157] on div "14 Message ******* (a): Todos los contactos - canales seleccionados Todos los c…" at bounding box center [144, 157] width 112 height 10
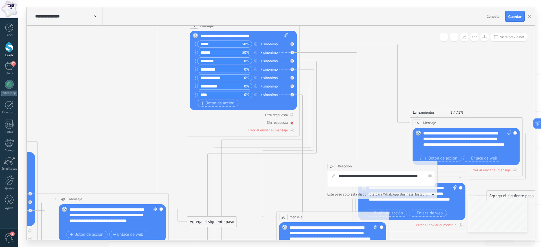
click at [283, 122] on div "Sin respuesta" at bounding box center [277, 122] width 21 height 5
click at [0, 0] on icon at bounding box center [0, 0] width 0 height 0
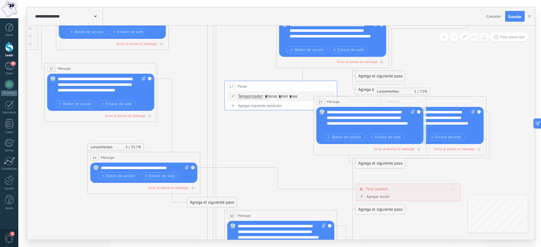
click at [194, 158] on span "Iniciar vista previa aquí Cambiar nombre Duplicar [GEOGRAPHIC_DATA]" at bounding box center [192, 157] width 9 height 8
click at [210, 192] on div "Borrar" at bounding box center [219, 195] width 56 height 10
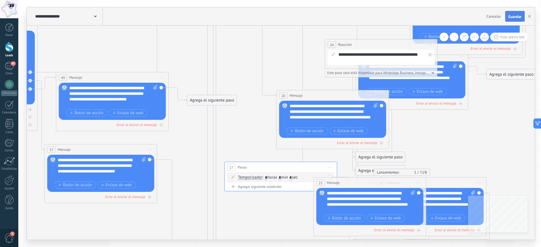
click at [514, 17] on span "Guardar" at bounding box center [514, 17] width 13 height 4
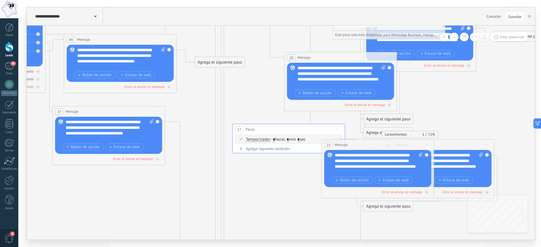
drag, startPoint x: 277, startPoint y: 141, endPoint x: 289, endPoint y: 191, distance: 51.4
click at [289, 191] on icon at bounding box center [201, 190] width 939 height 940
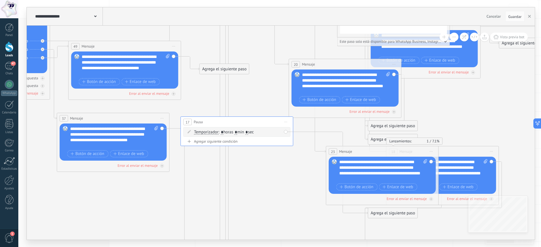
drag, startPoint x: 271, startPoint y: 136, endPoint x: 215, endPoint y: 122, distance: 57.7
click at [215, 122] on div "17 Pausa ***** Iniciar vista previa aquí Cambiar nombre Duplicar [GEOGRAPHIC_DA…" at bounding box center [237, 122] width 112 height 10
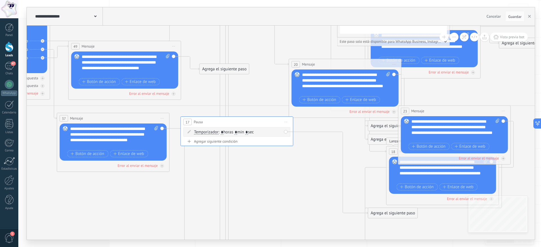
drag, startPoint x: 405, startPoint y: 132, endPoint x: 441, endPoint y: 110, distance: 42.7
click at [441, 110] on div "23 Mensaje ******* (a): Todos los contactos - canales seleccionados Todos los c…" at bounding box center [454, 111] width 112 height 10
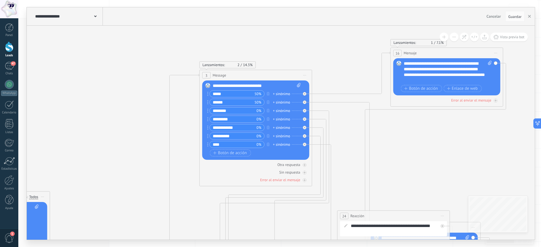
drag, startPoint x: 456, startPoint y: 173, endPoint x: 424, endPoint y: 53, distance: 123.8
click at [424, 53] on div "16 Mensaje ******* (a): Todos los contactos - canales seleccionados Todos los c…" at bounding box center [447, 53] width 112 height 10
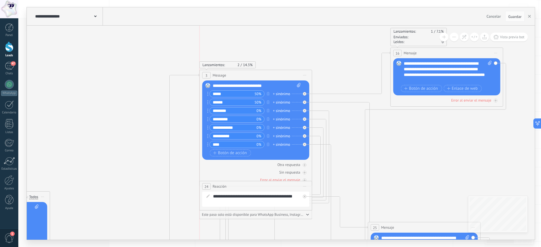
drag, startPoint x: 377, startPoint y: 214, endPoint x: 240, endPoint y: 185, distance: 140.2
click at [240, 185] on div "24 Reacción ******** Iniciar vista previa aquí Cambiar nombre Duplicar [GEOGRAP…" at bounding box center [256, 186] width 112 height 10
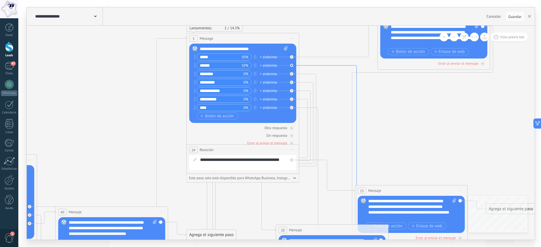
drag, startPoint x: 333, startPoint y: 102, endPoint x: 278, endPoint y: 55, distance: 71.7
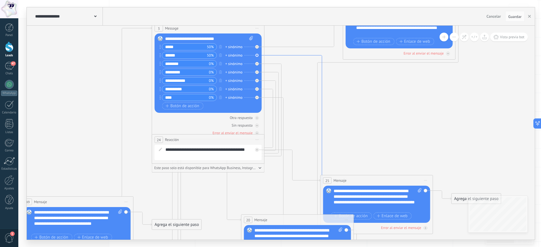
click at [324, 131] on icon at bounding box center [301, 181] width 74 height 253
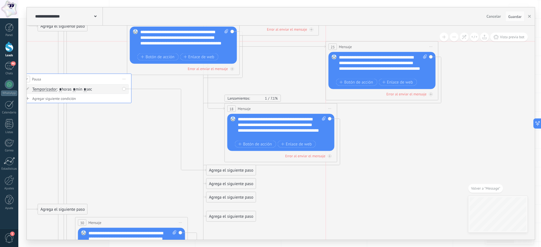
drag, startPoint x: 329, startPoint y: 59, endPoint x: 389, endPoint y: 67, distance: 60.2
click at [385, 49] on div "23 Mensaje ******* (a): Todos los contactos - canales seleccionados Todos los c…" at bounding box center [382, 47] width 112 height 10
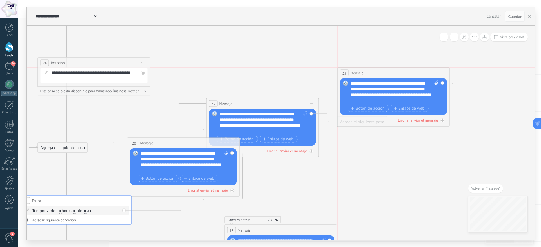
drag, startPoint x: 381, startPoint y: 165, endPoint x: 380, endPoint y: 64, distance: 101.1
click at [380, 68] on div "23 Mensaje ******* (a): Todos los contactos - canales seleccionados Todos los c…" at bounding box center [393, 73] width 112 height 10
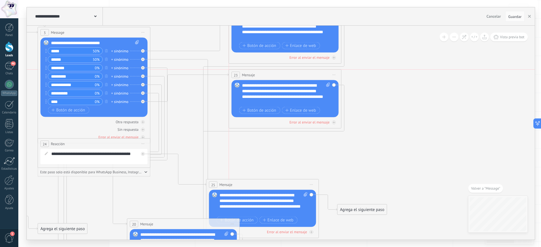
drag, startPoint x: 379, startPoint y: 148, endPoint x: 270, endPoint y: 77, distance: 130.2
click at [270, 77] on div "23 Mensaje ******* (a): Todos los contactos - canales seleccionados Todos los c…" at bounding box center [285, 75] width 112 height 10
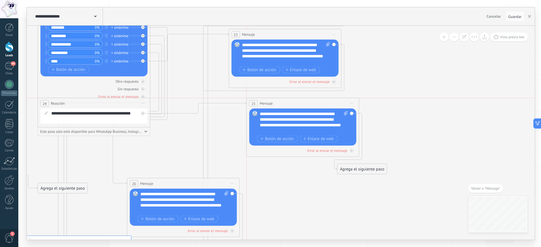
drag, startPoint x: 277, startPoint y: 143, endPoint x: 320, endPoint y: 101, distance: 60.1
click at [320, 101] on div "25 Mensaje ******* (a): Todos los contactos - canales seleccionados Todos los c…" at bounding box center [303, 103] width 112 height 10
drag, startPoint x: 135, startPoint y: 122, endPoint x: 121, endPoint y: 125, distance: 15.0
click at [121, 125] on div "**********" at bounding box center [94, 113] width 113 height 30
click at [142, 114] on icon at bounding box center [143, 114] width 2 height 2
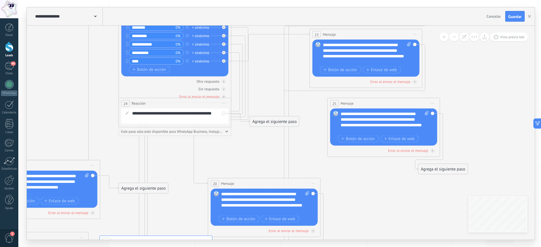
drag, startPoint x: 176, startPoint y: 144, endPoint x: 257, endPoint y: 144, distance: 80.8
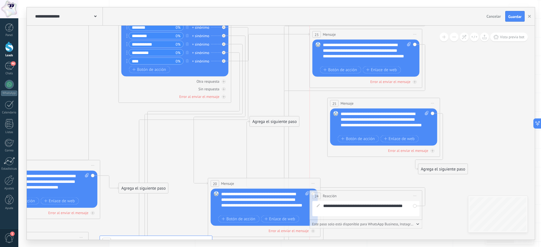
drag, startPoint x: 164, startPoint y: 104, endPoint x: 358, endPoint y: 197, distance: 214.4
click at [358, 197] on div "24 Reacción ******** Iniciar vista previa aquí Cambiar nombre Duplicar Borrar" at bounding box center [366, 196] width 112 height 10
click at [417, 196] on span "Iniciar vista previa aquí Cambiar nombre Duplicar Borrar" at bounding box center [414, 196] width 9 height 8
click at [430, 233] on div "Borrar" at bounding box center [441, 233] width 56 height 10
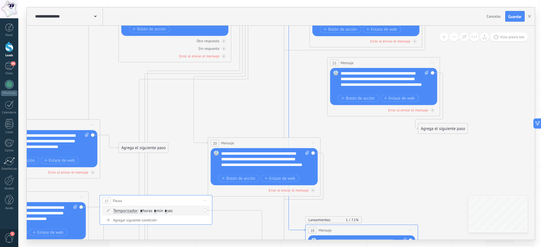
click at [289, 131] on icon at bounding box center [268, 104] width 74 height 253
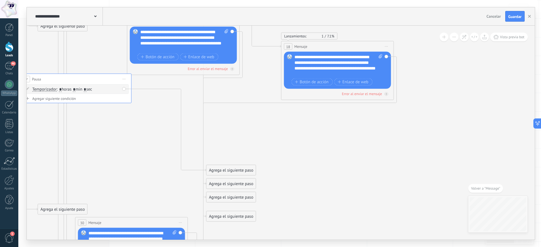
drag, startPoint x: 323, startPoint y: 85, endPoint x: 362, endPoint y: 47, distance: 54.4
click at [362, 47] on div "18 Mensaje ******* (a): Todos los contactos - canales seleccionados Todos los c…" at bounding box center [337, 46] width 112 height 10
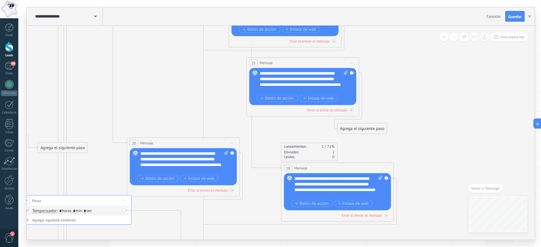
drag, startPoint x: 340, startPoint y: 174, endPoint x: 300, endPoint y: 137, distance: 54.6
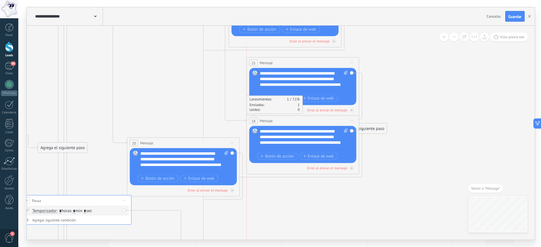
drag, startPoint x: 336, startPoint y: 166, endPoint x: 305, endPoint y: 119, distance: 56.3
click at [305, 119] on div "18 Mensaje ******* (a): Todos los contactos - canales seleccionados Todos los c…" at bounding box center [303, 121] width 112 height 10
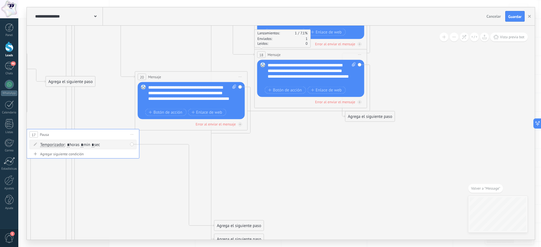
drag, startPoint x: 417, startPoint y: 161, endPoint x: 221, endPoint y: 136, distance: 197.6
click at [254, 160] on icon at bounding box center [49, 198] width 934 height 962
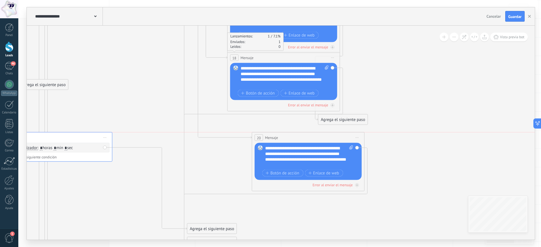
drag, startPoint x: 173, startPoint y: 77, endPoint x: 316, endPoint y: 135, distance: 155.5
click at [316, 135] on div "20 Mensaje ******* (a): Todos los contactos - canales seleccionados Todos los c…" at bounding box center [308, 138] width 112 height 10
click at [57, 82] on div "Agrega el siguiente paso" at bounding box center [43, 84] width 49 height 9
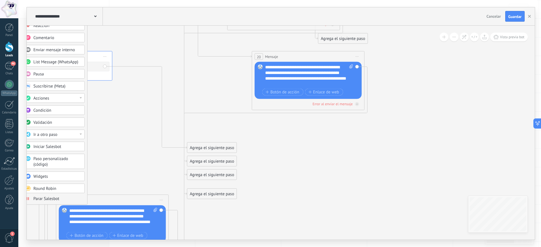
click at [334, 171] on icon at bounding box center [29, 120] width 949 height 962
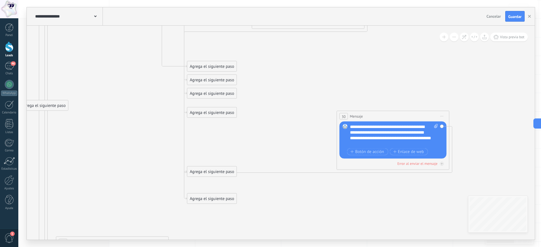
drag, startPoint x: 131, startPoint y: 120, endPoint x: 412, endPoint y: 117, distance: 280.7
click at [412, 117] on div "30 Mensaje ******* (a): Todos los contactos - canales seleccionados Todos los c…" at bounding box center [393, 116] width 112 height 10
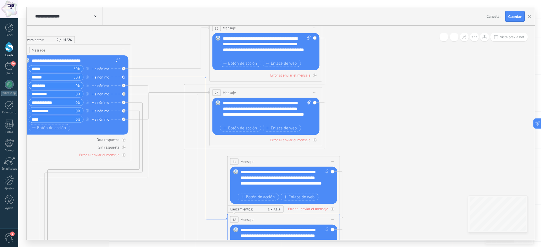
click at [203, 79] on icon at bounding box center [179, 149] width 96 height 144
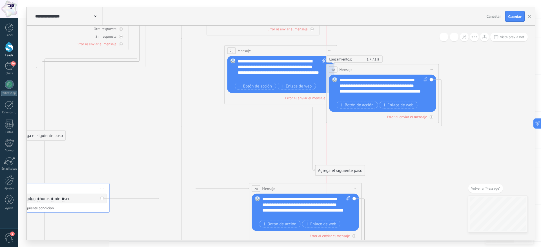
drag, startPoint x: 242, startPoint y: 108, endPoint x: 352, endPoint y: 62, distance: 119.1
click at [352, 67] on span "Mensaje" at bounding box center [345, 69] width 13 height 5
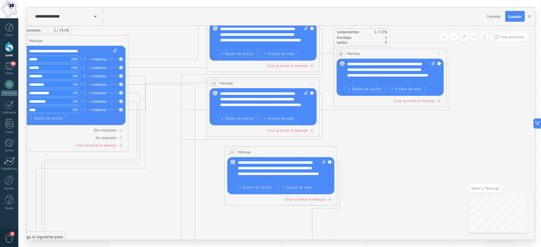
drag, startPoint x: 378, startPoint y: 159, endPoint x: 401, endPoint y: 60, distance: 101.5
click at [401, 50] on div "18 Mensaje ******* (a): Todos los contactos - canales seleccionados Todos los c…" at bounding box center [390, 53] width 112 height 10
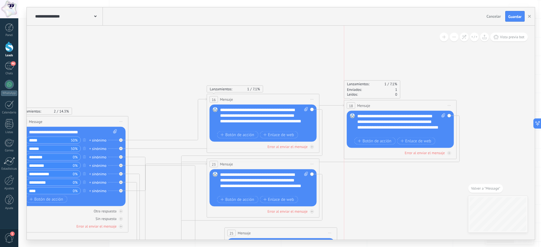
drag, startPoint x: 398, startPoint y: 137, endPoint x: 385, endPoint y: 107, distance: 31.7
click at [385, 107] on div "18 Mensaje ******* (a): Todos los contactos - canales seleccionados Todos los c…" at bounding box center [400, 106] width 112 height 10
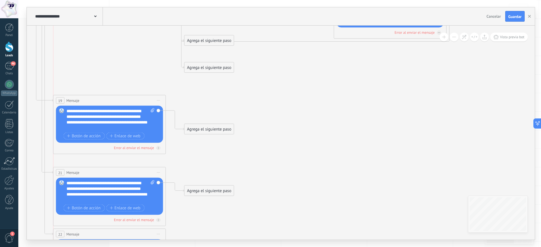
drag, startPoint x: 135, startPoint y: 111, endPoint x: 127, endPoint y: 104, distance: 10.8
click at [127, 104] on div "19 Mensaje ******* (a): Todos los contactos - canales seleccionados Todos los c…" at bounding box center [109, 100] width 112 height 10
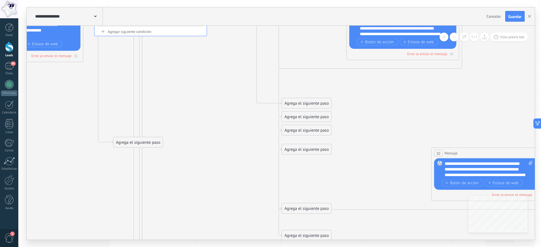
drag, startPoint x: 98, startPoint y: 124, endPoint x: 196, endPoint y: 211, distance: 130.6
click at [196, 211] on icon at bounding box center [172, 95] width 1045 height 1003
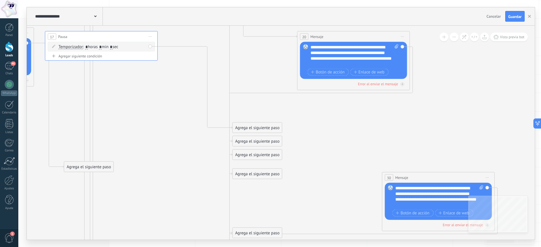
drag, startPoint x: 251, startPoint y: 109, endPoint x: 94, endPoint y: 218, distance: 190.7
click at [94, 218] on icon at bounding box center [123, 120] width 1045 height 1003
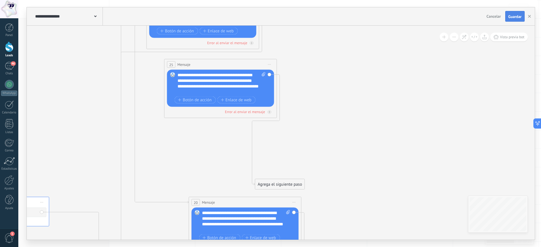
click at [513, 17] on span "Guardar" at bounding box center [514, 17] width 13 height 4
drag, startPoint x: 358, startPoint y: 102, endPoint x: 512, endPoint y: 174, distance: 170.2
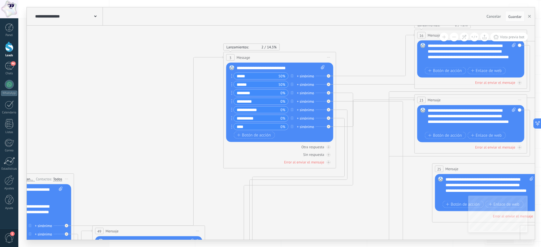
drag, startPoint x: 196, startPoint y: 176, endPoint x: 309, endPoint y: 213, distance: 118.9
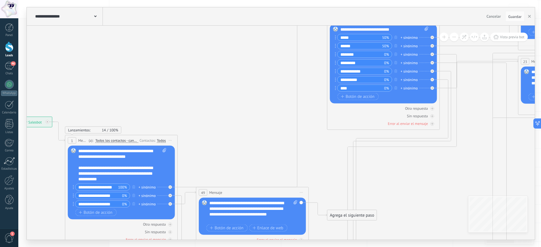
drag, startPoint x: 115, startPoint y: 128, endPoint x: 189, endPoint y: 39, distance: 116.2
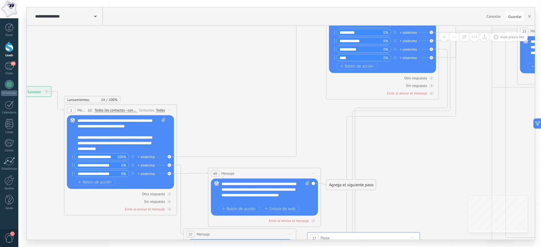
drag, startPoint x: 277, startPoint y: 162, endPoint x: 290, endPoint y: 174, distance: 17.6
click at [290, 174] on div "49 Mensaje ******* (a): Todos los contactos - canales seleccionados Todos los c…" at bounding box center [264, 173] width 112 height 10
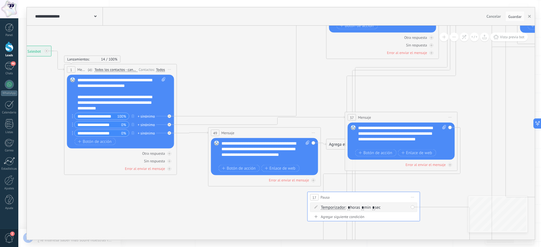
drag, startPoint x: 231, startPoint y: 193, endPoint x: 392, endPoint y: 117, distance: 178.1
click at [392, 117] on div "37 Mensaje ******* (a): Todos los contactos - canales seleccionados Todos los c…" at bounding box center [401, 117] width 112 height 10
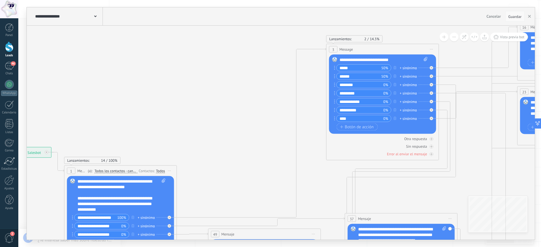
click at [518, 12] on button "Guardar" at bounding box center [514, 16] width 19 height 11
click at [518, 15] on span "Guardar" at bounding box center [514, 17] width 13 height 4
click at [529, 17] on use "button" at bounding box center [529, 16] width 3 height 3
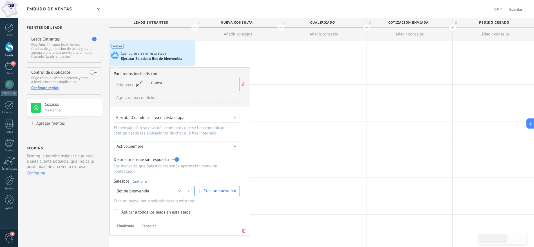
drag, startPoint x: 314, startPoint y: 130, endPoint x: 183, endPoint y: 121, distance: 131.9
click at [315, 131] on div at bounding box center [324, 131] width 86 height 18
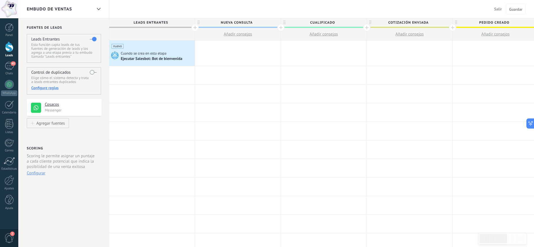
click at [4, 61] on div "Panel Leads 45 Chats WhatsApp Clientes" at bounding box center [9, 119] width 18 height 193
click at [9, 65] on div "45" at bounding box center [9, 66] width 9 height 8
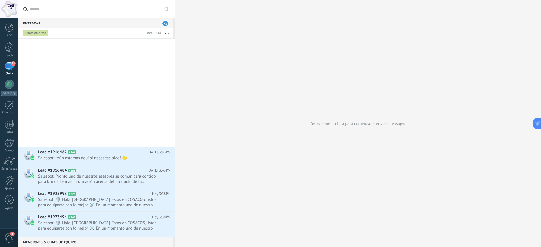
scroll to position [176, 0]
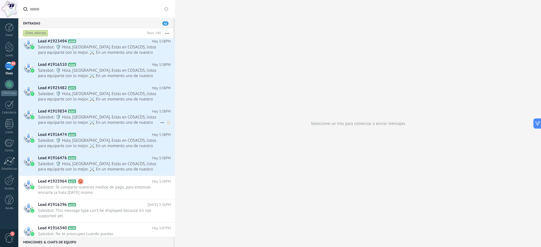
click at [84, 118] on span "Salesbot: 🛡️ Hola, [GEOGRAPHIC_DATA]. Estás en COSACOS, listos para equiparte c…" at bounding box center [99, 120] width 122 height 11
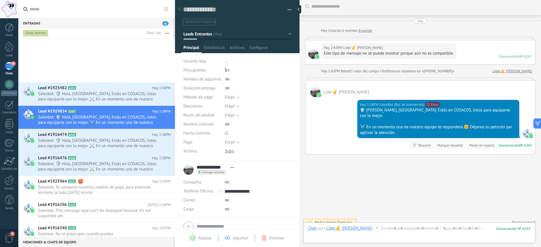
scroll to position [303, 0]
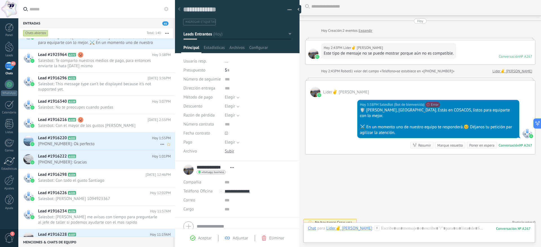
click at [75, 144] on span "[PHONE_NUMBER]: Ok perfecto" at bounding box center [99, 143] width 122 height 5
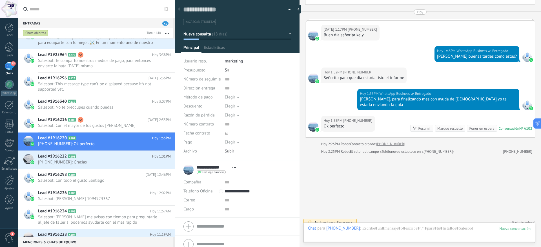
scroll to position [8, 0]
click at [86, 189] on div "Lead #1916226 A105 Hoy 12:02PM Salesbot: Yeimy López Rojas 1094923367" at bounding box center [106, 197] width 137 height 18
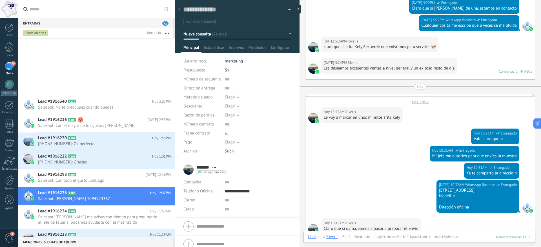
scroll to position [472, 0]
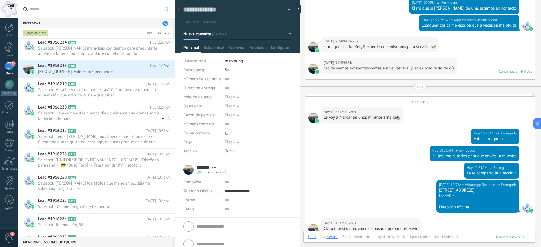
click at [75, 118] on span "Salesbot: Hola cómo estás buenos días, cuéntame que opinas sobre la pechera hon…" at bounding box center [99, 116] width 122 height 11
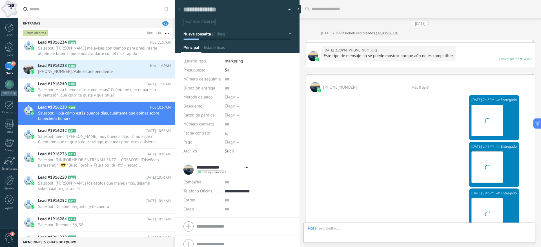
type textarea "**********"
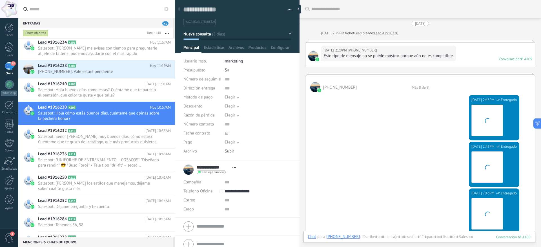
scroll to position [464, 0]
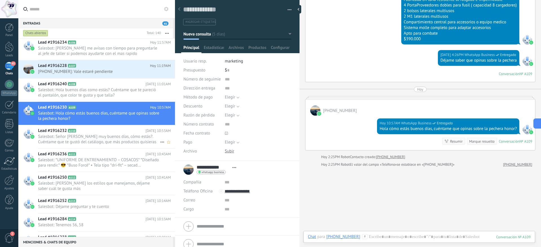
click at [64, 135] on span "Salesbot: Señor [PERSON_NAME] muy buenos días, cómo estás?. Cuéntame que te gus…" at bounding box center [99, 139] width 122 height 11
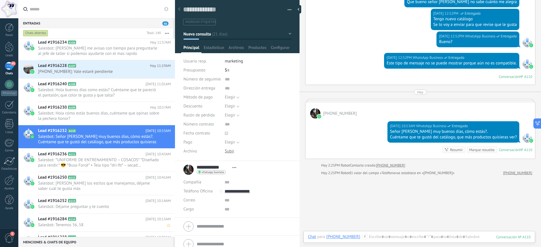
scroll to position [556, 0]
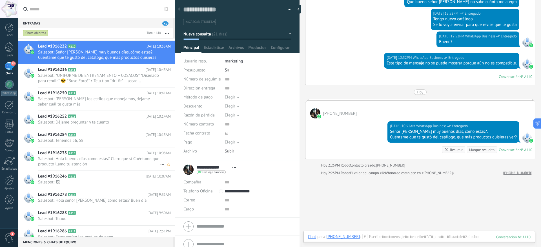
click at [84, 162] on span "Salesbot: Hola buenos días como estás? Claro que sí Cuéntame que producto llamo…" at bounding box center [99, 161] width 122 height 11
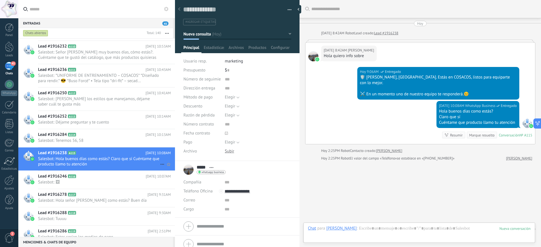
scroll to position [7, 0]
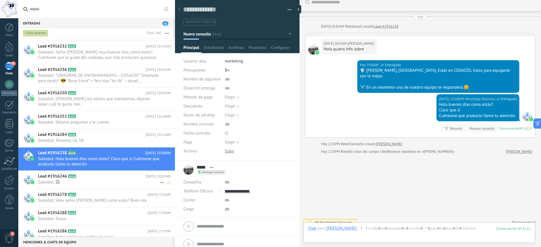
click at [81, 181] on span "Salesbot: 🖼" at bounding box center [99, 182] width 122 height 5
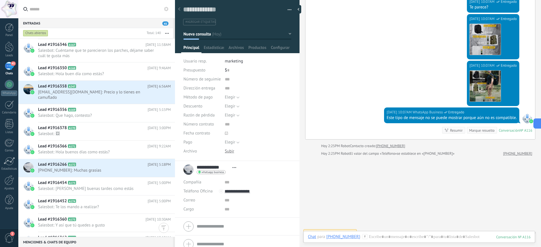
scroll to position [1952, 0]
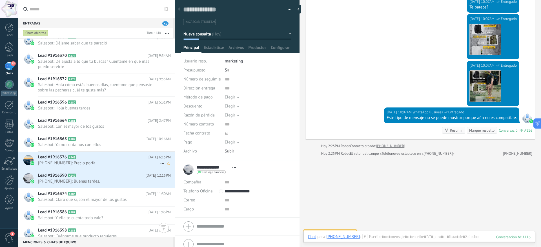
click at [92, 162] on span "[PHONE_NUMBER]: Precio porfa" at bounding box center [99, 162] width 122 height 5
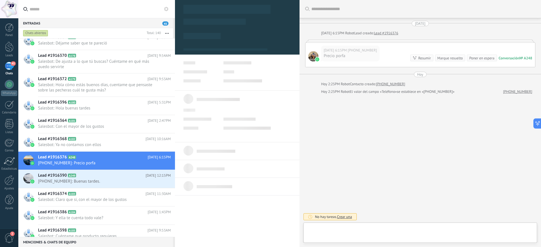
type textarea "**********"
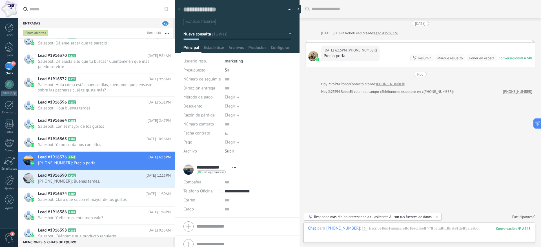
scroll to position [6, 0]
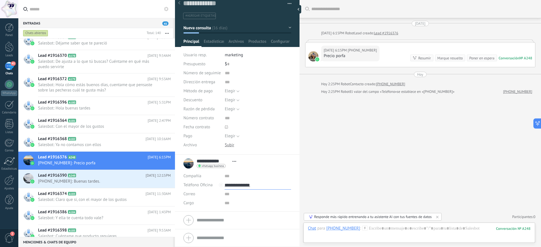
drag, startPoint x: 231, startPoint y: 185, endPoint x: 265, endPoint y: 184, distance: 34.4
click at [265, 184] on input "**********" at bounding box center [257, 185] width 66 height 9
click at [380, 180] on div "Buscar Carga más [DATE] [DATE] 6:15PM Robot Lead creado: Lead #1916376 [DATE] 6…" at bounding box center [419, 123] width 241 height 247
drag, startPoint x: 262, startPoint y: 187, endPoint x: 231, endPoint y: 186, distance: 31.8
click at [231, 186] on input "**********" at bounding box center [257, 185] width 66 height 9
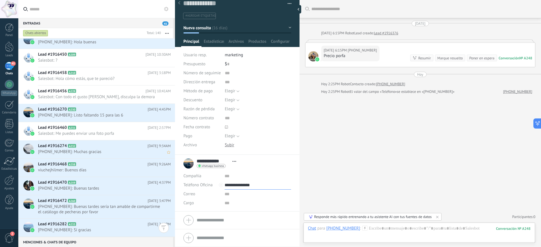
scroll to position [2512, 0]
type input "**********"
click at [94, 225] on h2 "Lead #1916282 A233" at bounding box center [93, 225] width 110 height 6
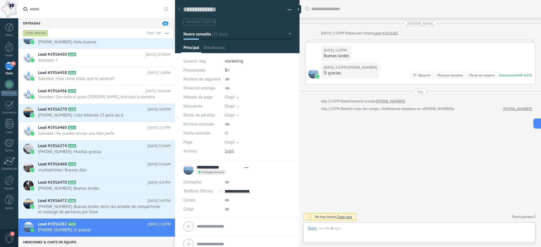
type textarea "**********"
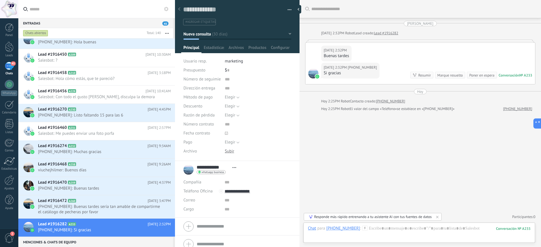
click at [284, 32] on button "Nueva consulta" at bounding box center [237, 34] width 108 height 10
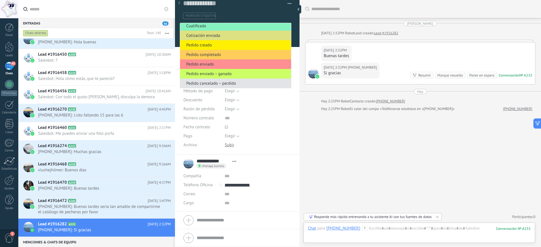
scroll to position [0, 0]
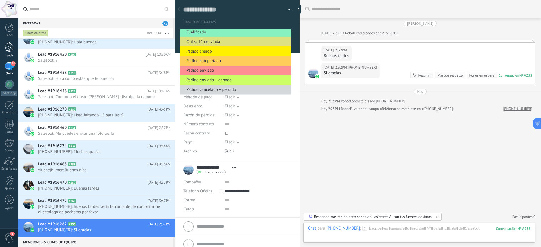
click at [9, 47] on div at bounding box center [9, 47] width 8 height 10
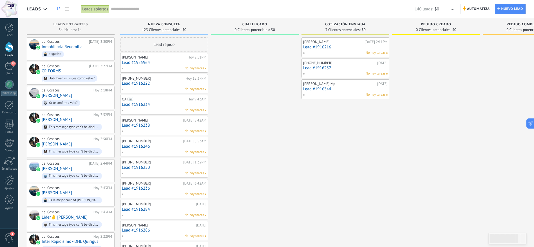
click at [127, 7] on input "text" at bounding box center [263, 9] width 304 height 6
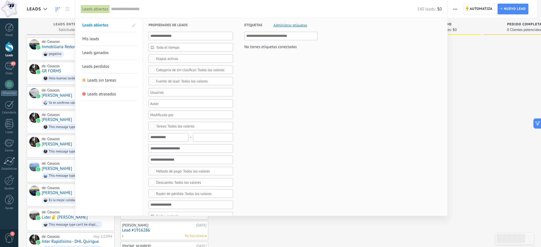
paste input "**********"
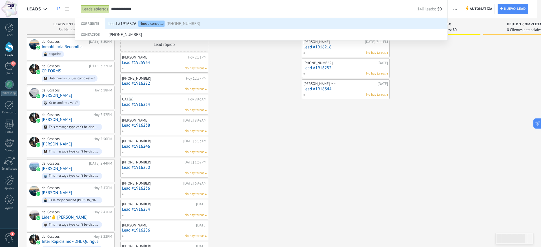
type input "**********"
click at [182, 23] on span "[PHONE_NUMBER]" at bounding box center [183, 24] width 34 height 10
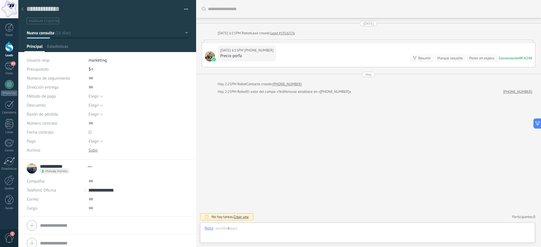
type textarea "**********"
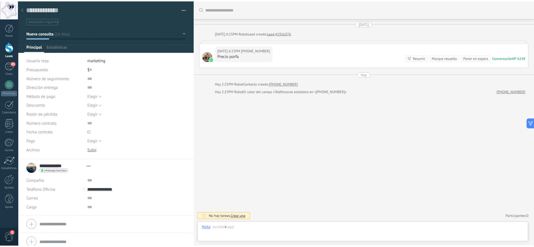
scroll to position [8, 0]
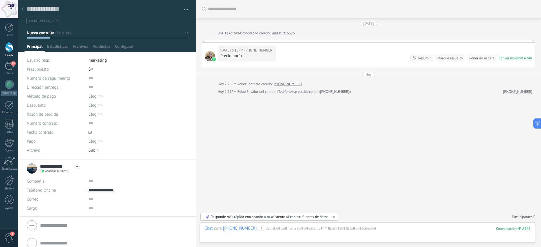
click at [22, 7] on div at bounding box center [23, 9] width 8 height 11
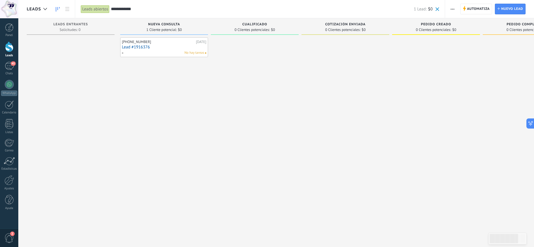
click at [455, 8] on button "button" at bounding box center [453, 9] width 8 height 11
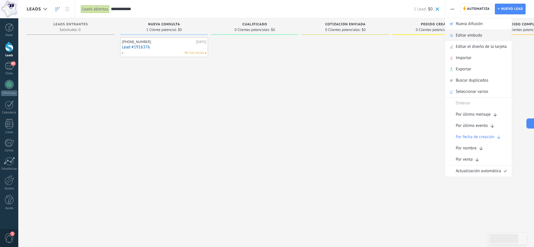
click at [495, 35] on div "Editar embudo" at bounding box center [478, 35] width 67 height 11
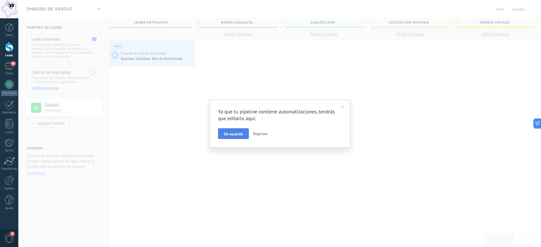
click at [234, 135] on span "De acuerdo" at bounding box center [233, 134] width 19 height 4
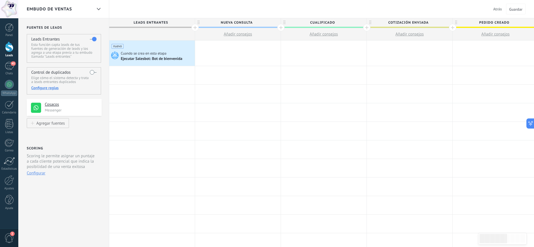
click at [168, 23] on span "Leads Entrantes" at bounding box center [150, 22] width 83 height 9
click at [156, 22] on span "Leads Entrantes" at bounding box center [150, 22] width 83 height 9
click at [146, 24] on span "Leads Entrantes" at bounding box center [150, 22] width 83 height 9
click at [231, 23] on span "Nueva consulta" at bounding box center [236, 22] width 83 height 9
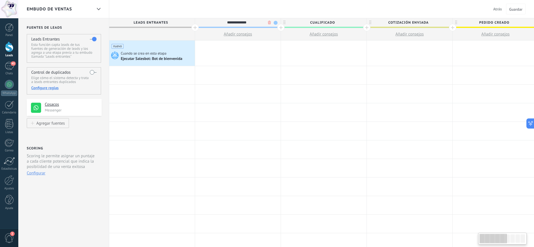
click at [245, 22] on input "**********" at bounding box center [236, 22] width 75 height 8
click at [222, 21] on input "**********" at bounding box center [236, 22] width 75 height 8
click at [316, 24] on span "Cualificado" at bounding box center [322, 22] width 83 height 9
click at [411, 21] on span "Cotización enviada" at bounding box center [408, 22] width 83 height 9
click at [493, 23] on span "Pedido creado" at bounding box center [494, 22] width 83 height 9
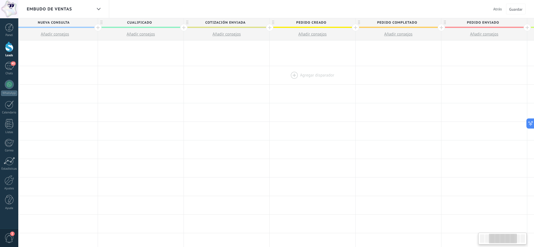
scroll to position [0, 187]
drag, startPoint x: 451, startPoint y: 90, endPoint x: 341, endPoint y: 84, distance: 110.0
click at [307, 142] on div "**********" at bounding box center [308, 239] width 773 height 397
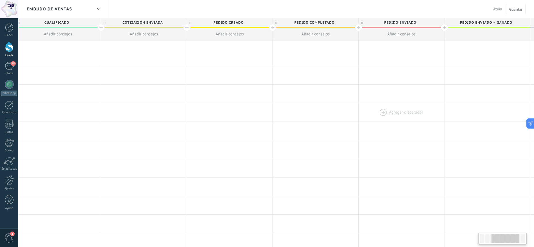
scroll to position [0, 348]
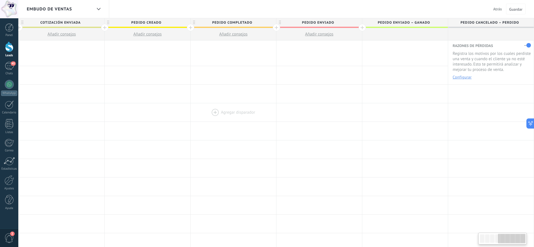
drag, startPoint x: 420, startPoint y: 86, endPoint x: 235, endPoint y: 117, distance: 187.2
click at [235, 117] on div "**********" at bounding box center [147, 239] width 773 height 397
drag, startPoint x: 449, startPoint y: 111, endPoint x: 356, endPoint y: 113, distance: 92.7
click at [356, 113] on div "Agregar disparador [PERSON_NAME] disparador [PERSON_NAME] disparador [PERSON_NA…" at bounding box center [147, 112] width 773 height 19
drag, startPoint x: 447, startPoint y: 128, endPoint x: 219, endPoint y: 135, distance: 227.6
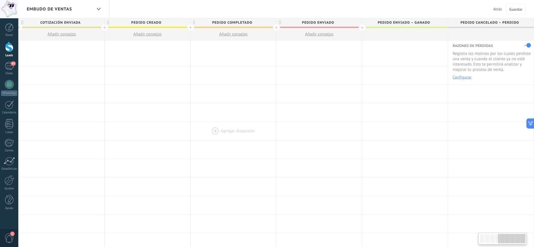
click at [219, 135] on div "**********" at bounding box center [147, 239] width 773 height 397
click at [106, 30] on div at bounding box center [104, 27] width 7 height 7
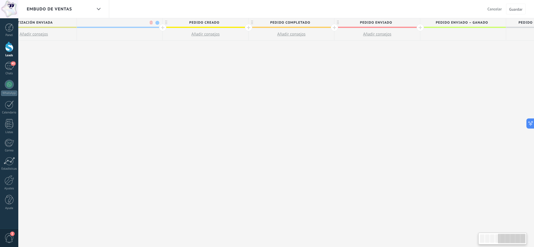
scroll to position [0, 390]
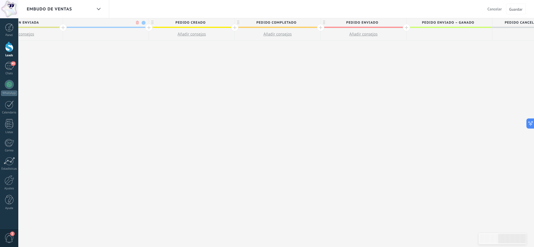
click at [113, 23] on input "text" at bounding box center [104, 22] width 75 height 8
type input "*"
type input "**********"
click at [513, 8] on span "Guardar" at bounding box center [515, 9] width 13 height 4
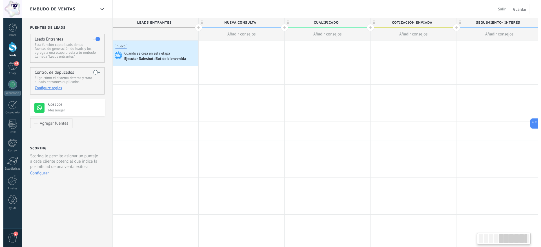
scroll to position [0, 390]
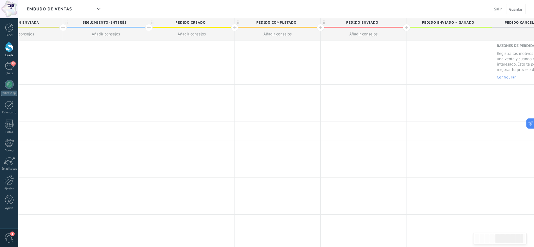
click at [497, 6] on button "Salir" at bounding box center [498, 9] width 12 height 8
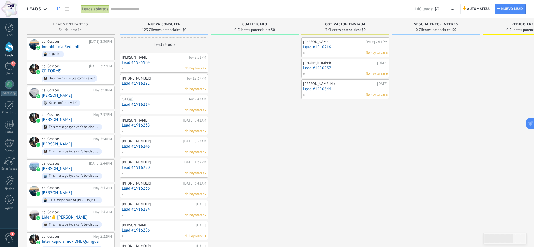
click at [121, 9] on input "text" at bounding box center [263, 9] width 304 height 6
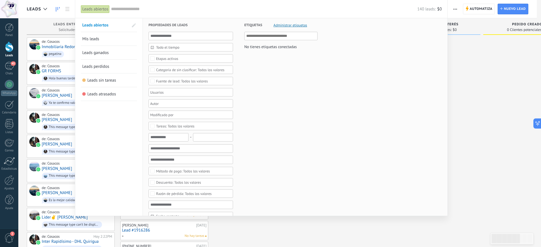
paste input "**********"
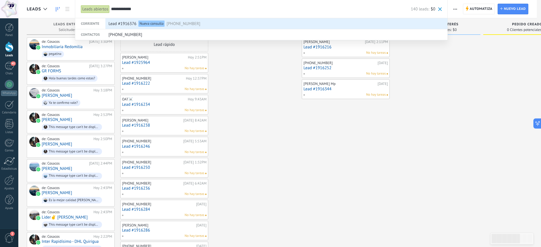
type input "**********"
click at [157, 24] on div "Nueva consulta" at bounding box center [151, 24] width 26 height 6
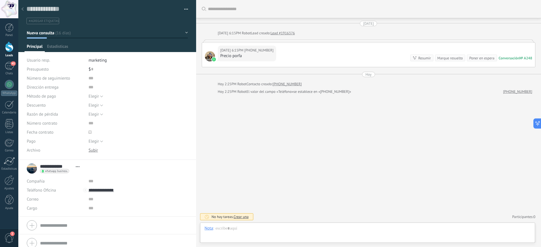
scroll to position [8, 0]
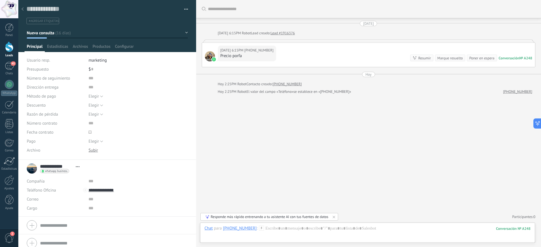
click at [180, 32] on button "Nueva consulta" at bounding box center [107, 33] width 161 height 10
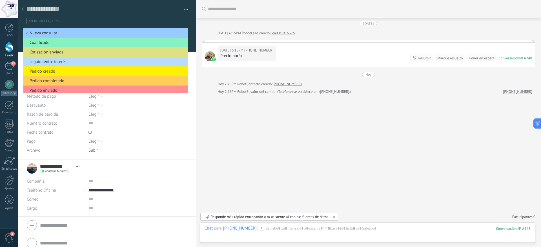
click at [80, 61] on span "seguimiento- interés" at bounding box center [104, 61] width 162 height 5
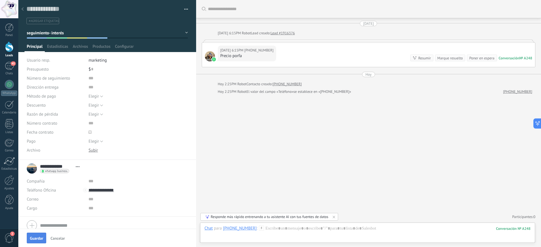
click at [36, 234] on button "Guardar" at bounding box center [36, 238] width 19 height 11
click at [39, 239] on div at bounding box center [107, 243] width 161 height 14
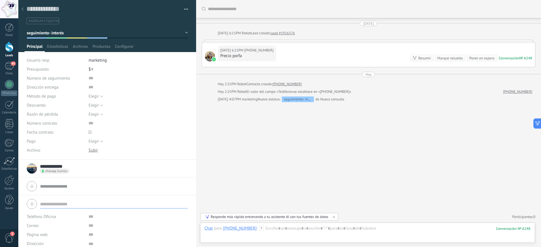
click at [21, 8] on icon at bounding box center [22, 8] width 2 height 3
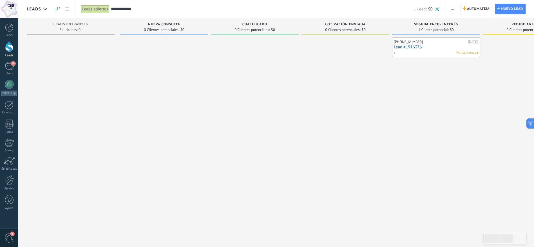
click at [0, 61] on div "Panel Leads 45 Chats WhatsApp Clientes" at bounding box center [9, 119] width 18 height 193
click at [5, 67] on link "45 Chats" at bounding box center [9, 69] width 18 height 14
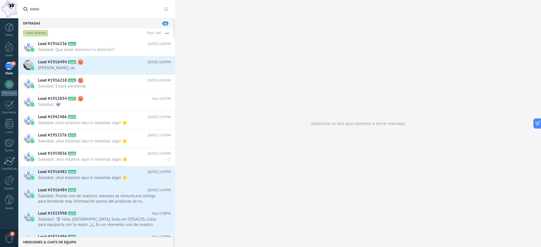
scroll to position [85, 0]
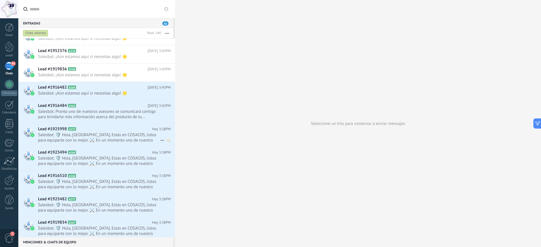
click at [90, 138] on span "Salesbot: 🛡️ Hola, [GEOGRAPHIC_DATA]. Estás en COSACOS, listos para equiparte c…" at bounding box center [99, 137] width 122 height 11
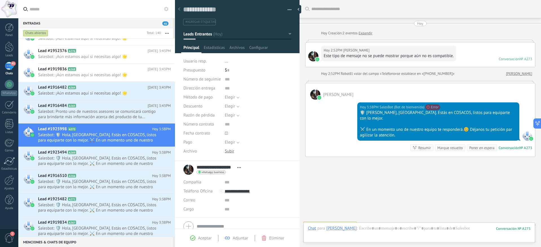
scroll to position [3, 0]
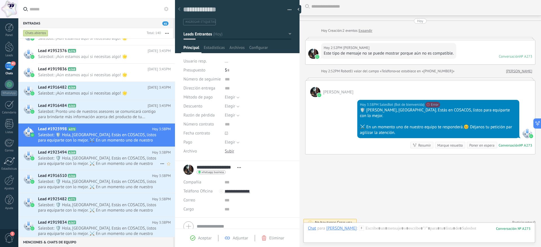
click at [86, 166] on div "Lead #1923494 A269 [DATE] 3:38PM Salesbot: 🛡️ [PERSON_NAME][GEOGRAPHIC_DATA]. E…" at bounding box center [106, 158] width 137 height 23
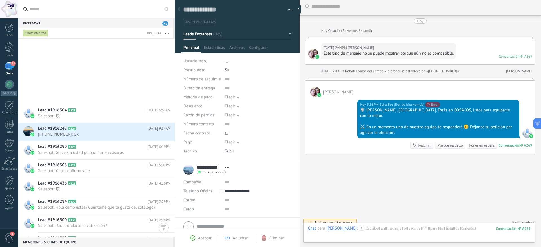
scroll to position [887, 0]
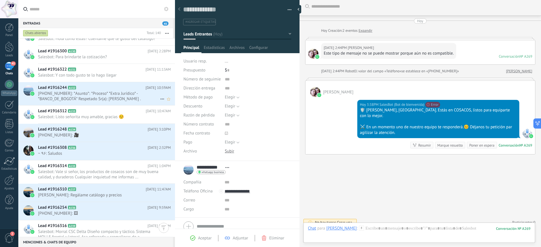
click at [79, 94] on span "[PHONE_NUMBER]: *Asunto*: *Proceso* *Extra Jurídico* - *BANCO_DE_BOGOTÁ* Respet…" at bounding box center [99, 96] width 122 height 11
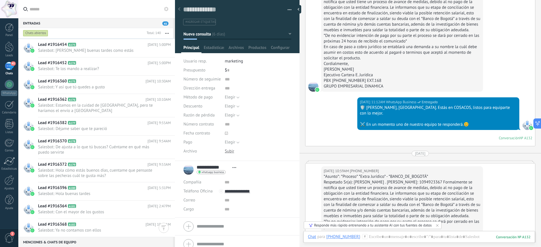
scroll to position [1967, 0]
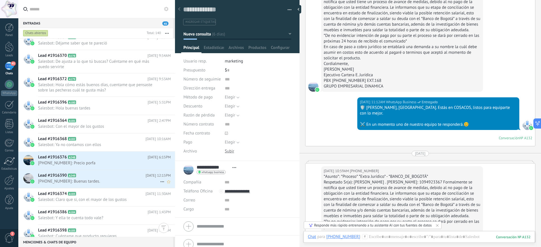
click at [83, 179] on span "[PHONE_NUMBER]: Buenas tardes." at bounding box center [99, 181] width 122 height 5
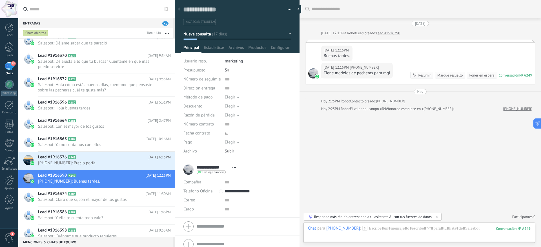
scroll to position [6, 0]
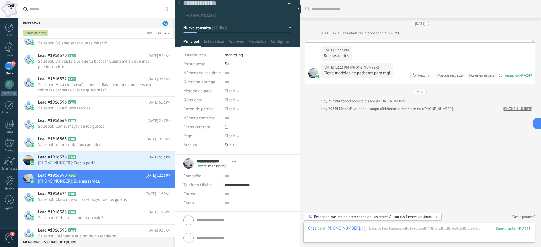
click at [365, 217] on div "Responde más rápido entrenando a tu asistente AI con tus fuentes de datos" at bounding box center [372, 217] width 117 height 5
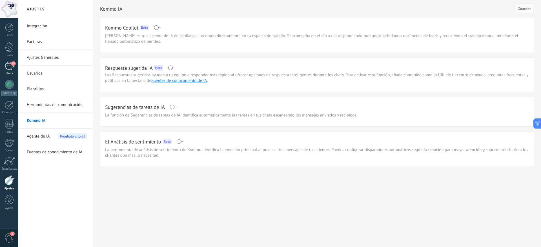
click at [10, 69] on div "45" at bounding box center [9, 66] width 9 height 8
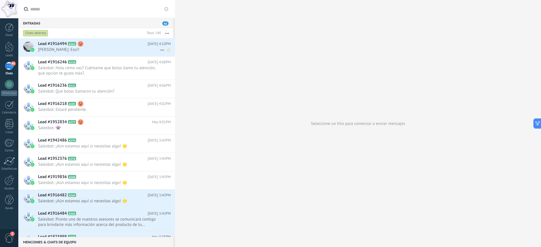
click at [96, 46] on h2 "Lead #1916494 A262" at bounding box center [93, 44] width 110 height 6
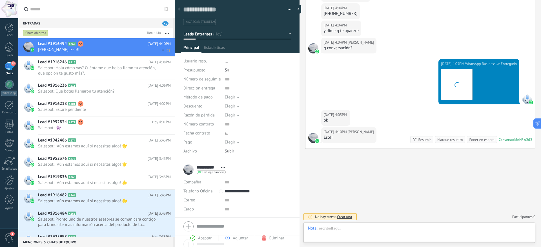
scroll to position [8, 0]
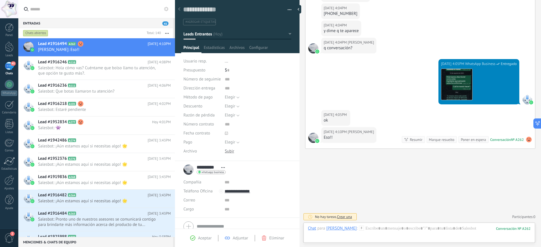
click at [526, 139] on use at bounding box center [529, 140] width 6 height 6
click at [502, 121] on span "El Análisis de sentimiento" at bounding box center [498, 121] width 46 height 6
click at [525, 120] on use at bounding box center [524, 121] width 3 height 4
click at [508, 129] on span "Eliminar sentimiento" at bounding box center [499, 129] width 38 height 6
click at [113, 107] on span "Salesbot: Estaré pendiente" at bounding box center [99, 109] width 122 height 5
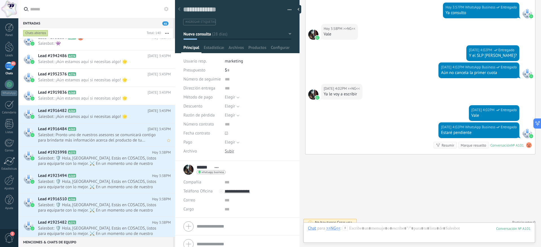
scroll to position [169, 0]
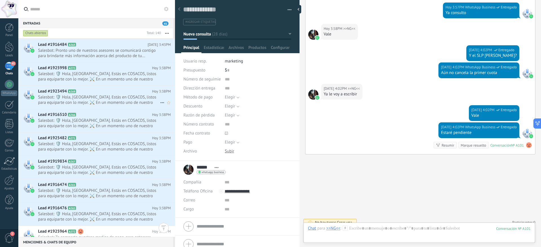
click at [83, 104] on span "Salesbot: 🛡️ Hola, [GEOGRAPHIC_DATA]. Estás en COSACOS, listos para equiparte c…" at bounding box center [99, 100] width 122 height 11
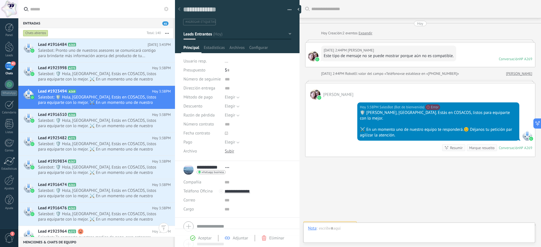
scroll to position [3, 0]
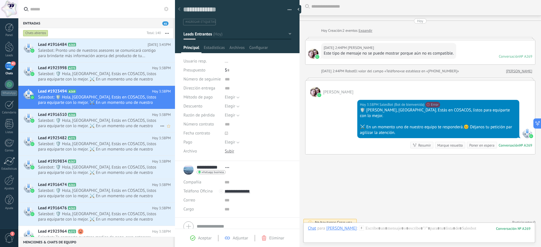
click at [90, 124] on span "Salesbot: 🛡️ Hola, [GEOGRAPHIC_DATA]. Estás en COSACOS, listos para equiparte c…" at bounding box center [99, 123] width 122 height 11
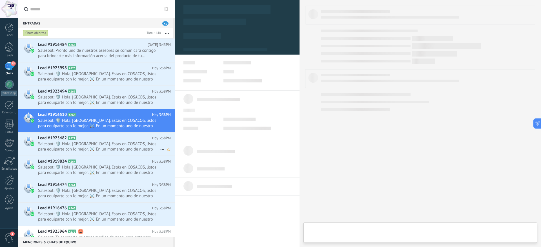
click at [75, 146] on span "Salesbot: 🛡️ Hola, [GEOGRAPHIC_DATA]. Estás en COSACOS, listos para equiparte c…" at bounding box center [99, 146] width 122 height 11
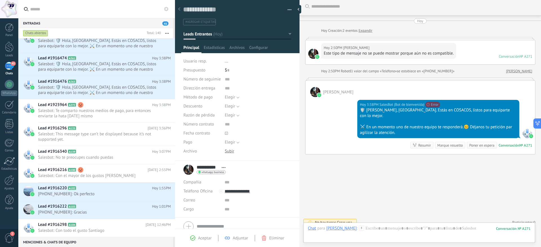
scroll to position [338, 0]
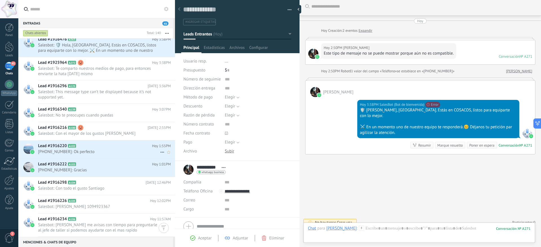
click at [94, 155] on div "Lead #1916220 A102 [DATE] 1:55PM [PHONE_NUMBER]: Ok perfecto" at bounding box center [106, 150] width 137 height 18
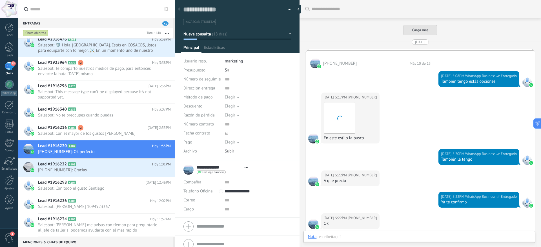
type textarea "**********"
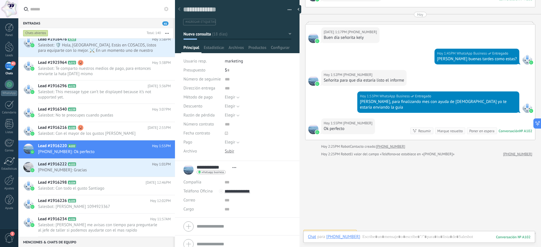
scroll to position [8, 0]
